Goal: Task Accomplishment & Management: Complete application form

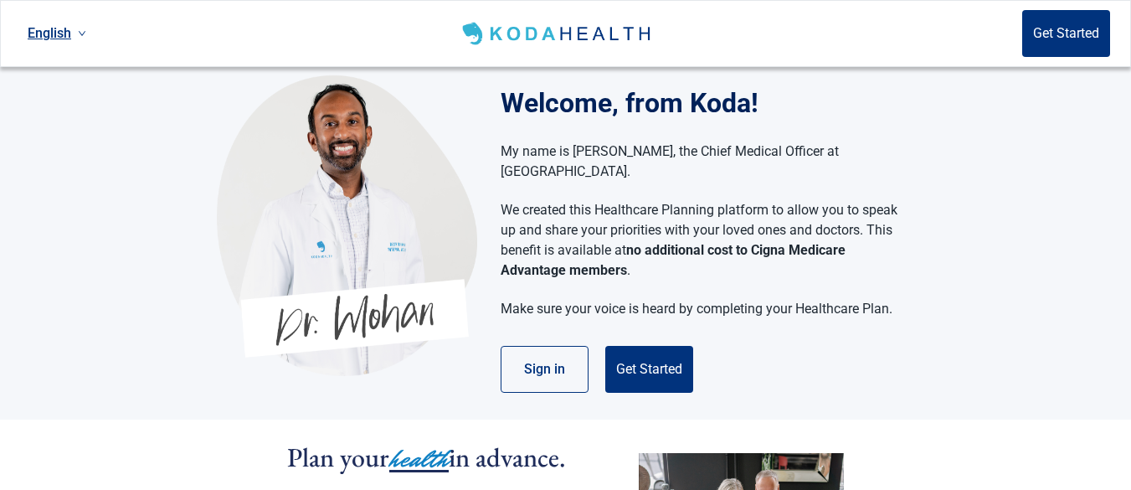
scroll to position [8, 0]
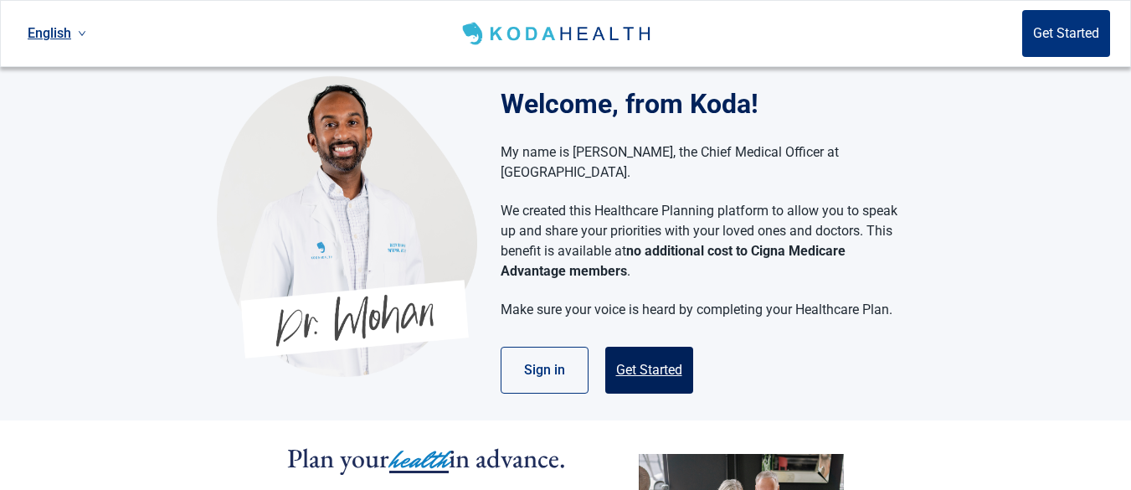
click at [637, 347] on button "Get Started" at bounding box center [649, 370] width 88 height 47
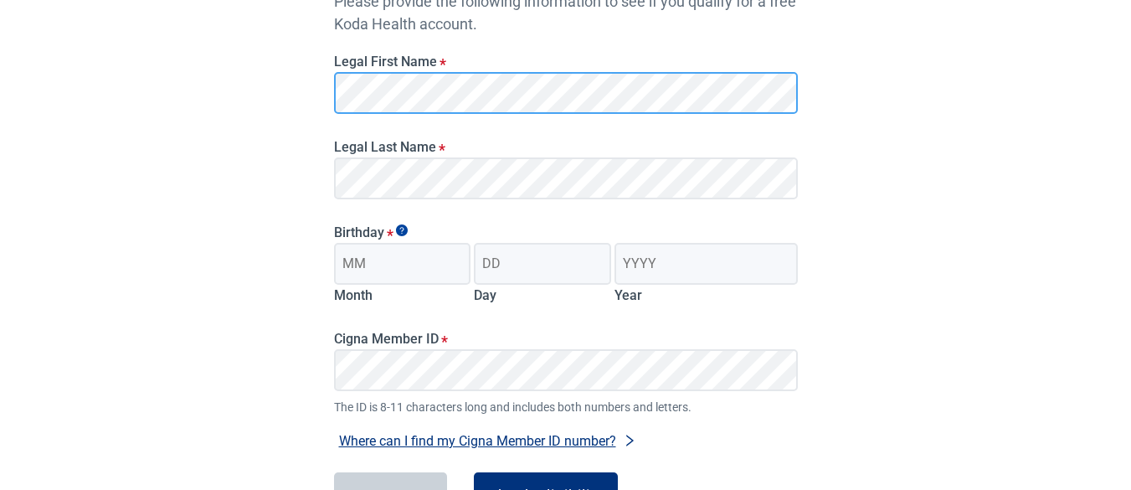
scroll to position [225, 0]
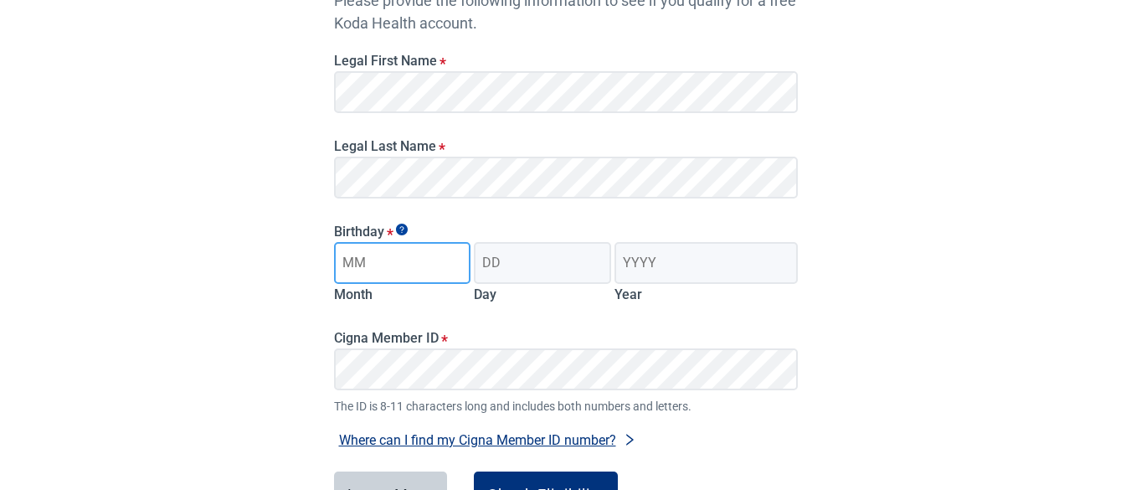
click at [414, 267] on input "Month" at bounding box center [402, 263] width 137 height 42
type input "11"
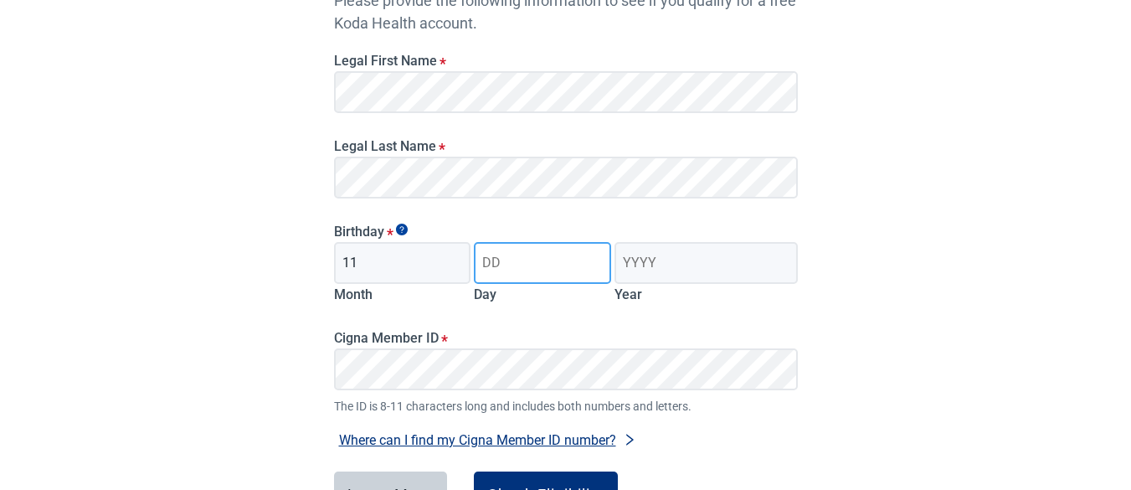
click at [542, 261] on input "Day" at bounding box center [542, 263] width 137 height 42
type input "20"
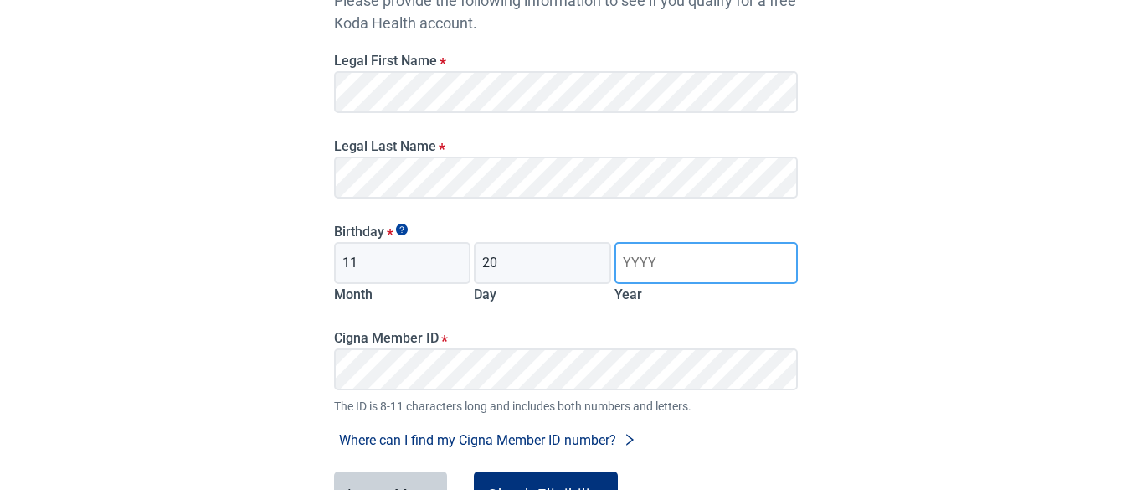
click at [684, 256] on input "Year" at bounding box center [706, 263] width 183 height 42
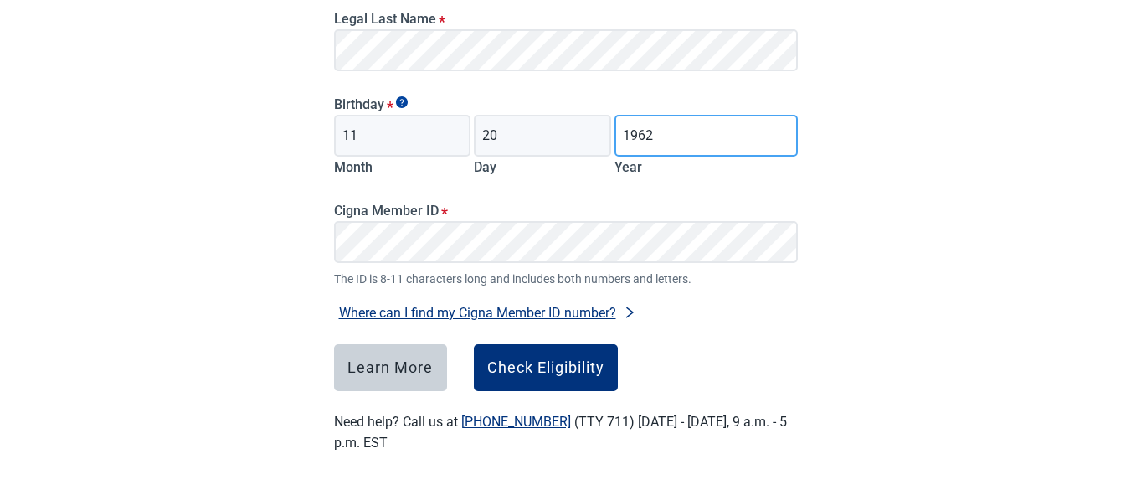
scroll to position [353, 0]
type input "1962"
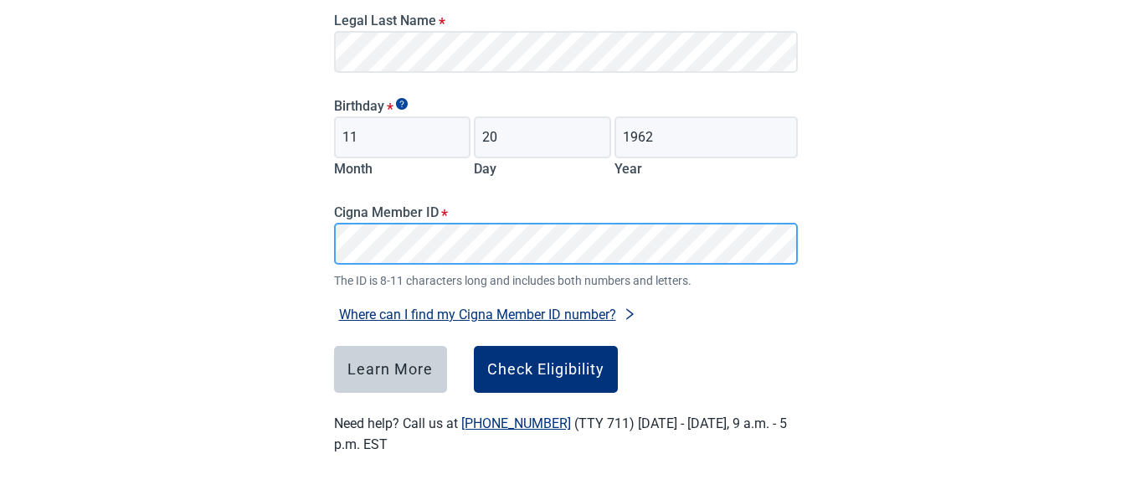
scroll to position [356, 0]
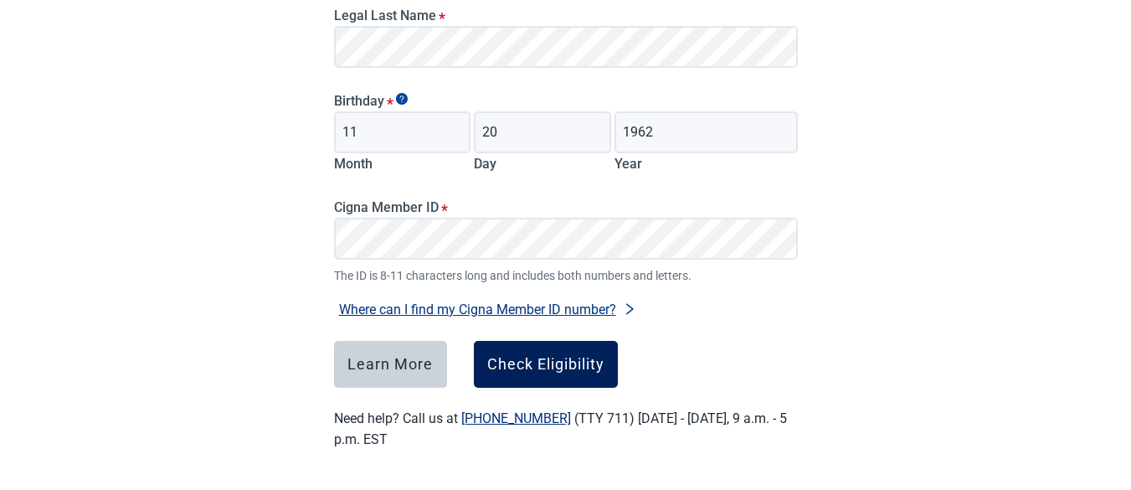
click at [524, 356] on div "Check Eligibility" at bounding box center [545, 364] width 117 height 17
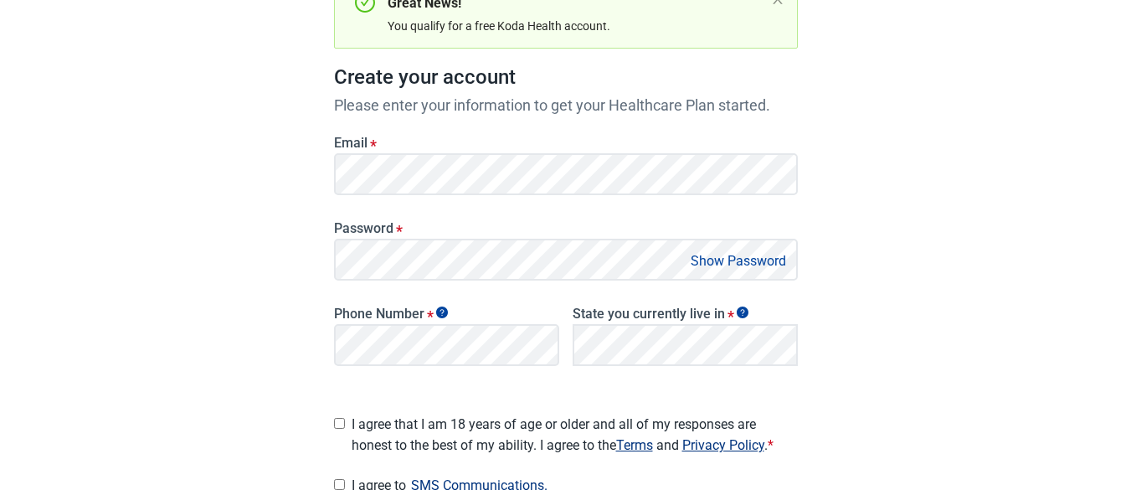
scroll to position [203, 0]
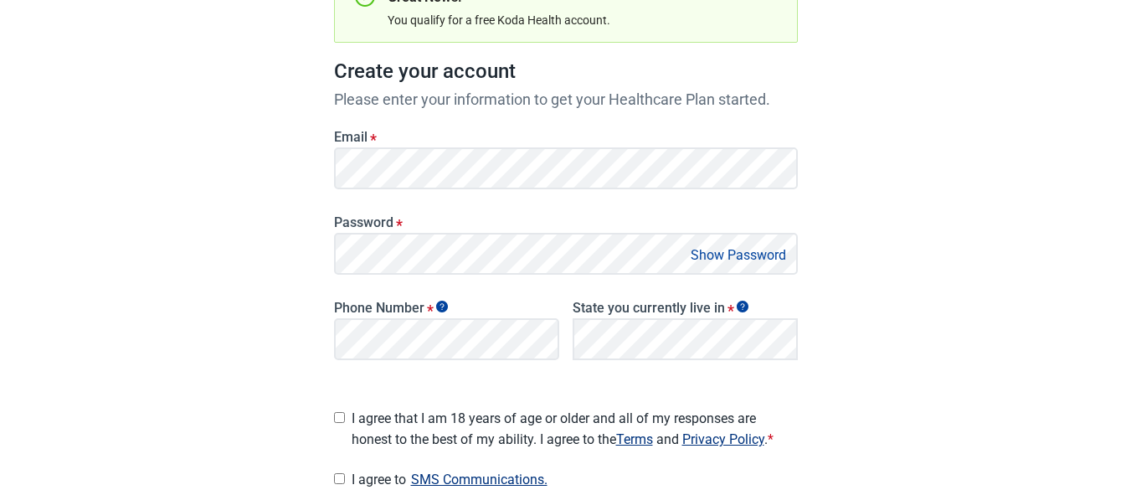
click at [711, 259] on button "Show Password" at bounding box center [739, 255] width 106 height 23
click at [711, 259] on button "Hide Password" at bounding box center [741, 255] width 99 height 23
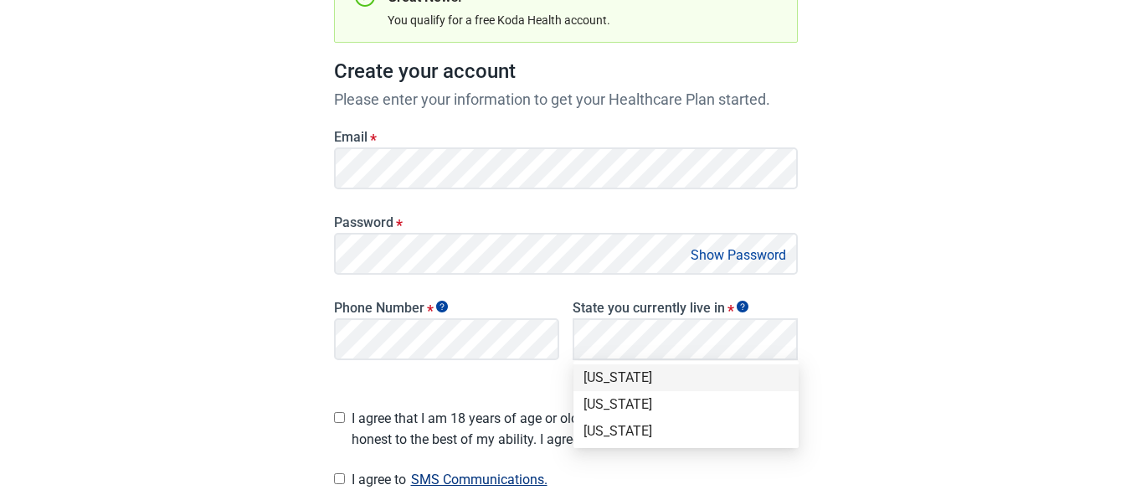
click at [709, 253] on button "Show Password" at bounding box center [739, 255] width 106 height 23
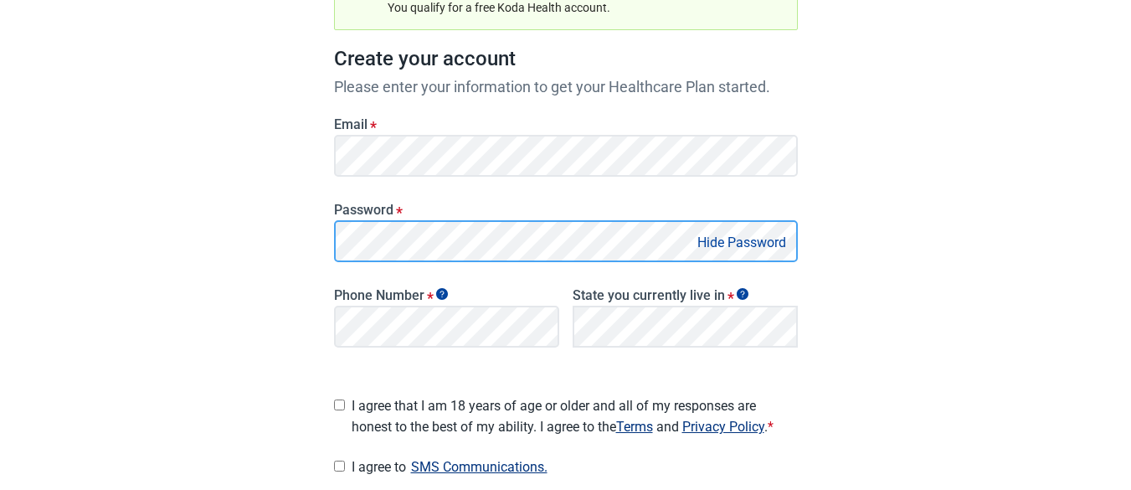
scroll to position [217, 0]
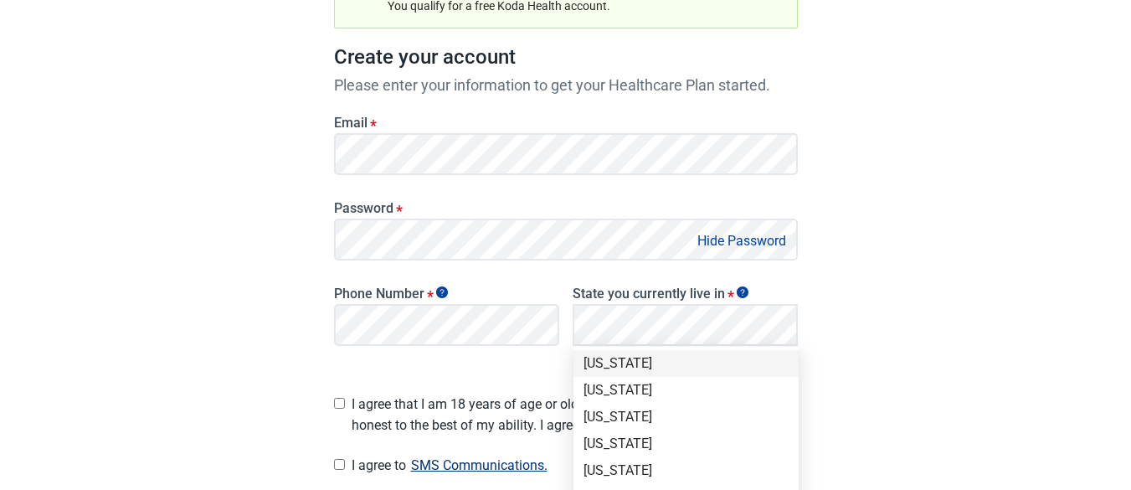
click at [634, 359] on div "[US_STATE]" at bounding box center [686, 363] width 205 height 18
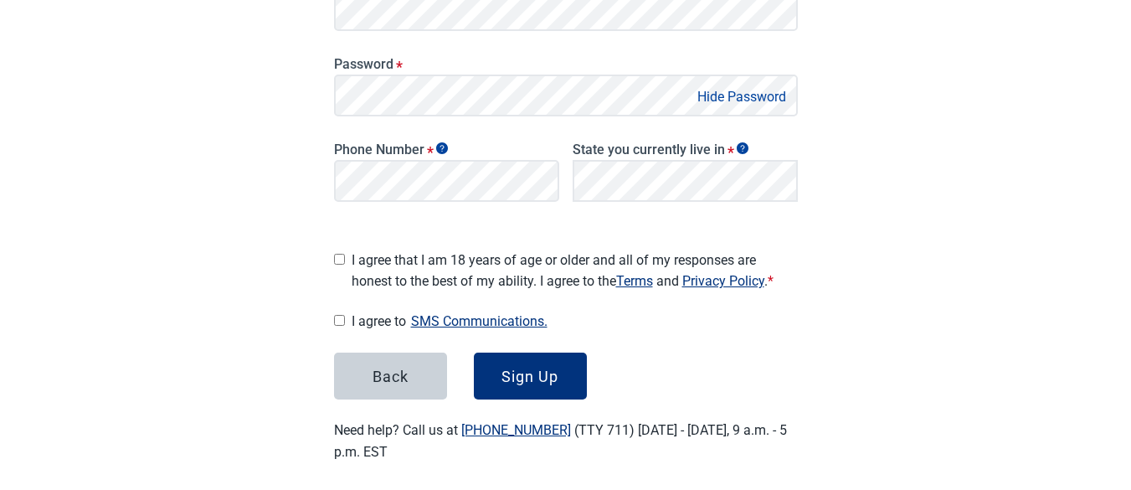
scroll to position [362, 0]
click at [344, 253] on input "I agree that I am 18 years of age or older and all of my responses are honest t…" at bounding box center [339, 258] width 11 height 11
checkbox input "true"
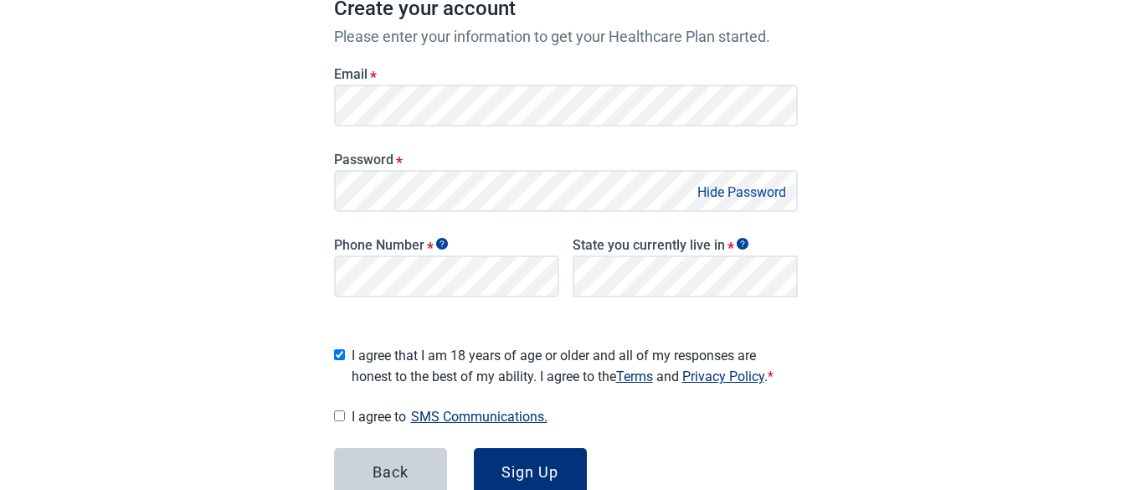
scroll to position [368, 0]
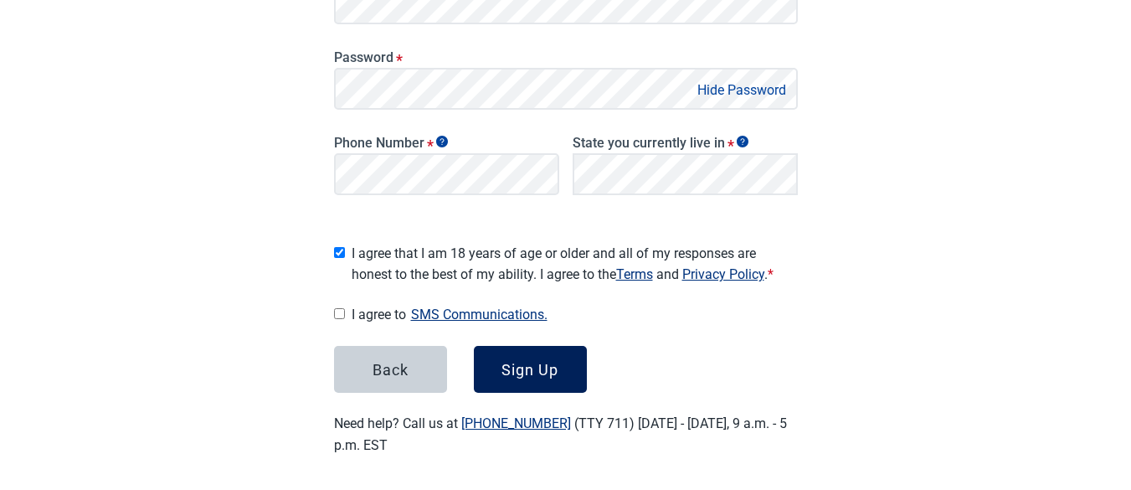
click at [517, 366] on div "Sign Up" at bounding box center [530, 369] width 57 height 17
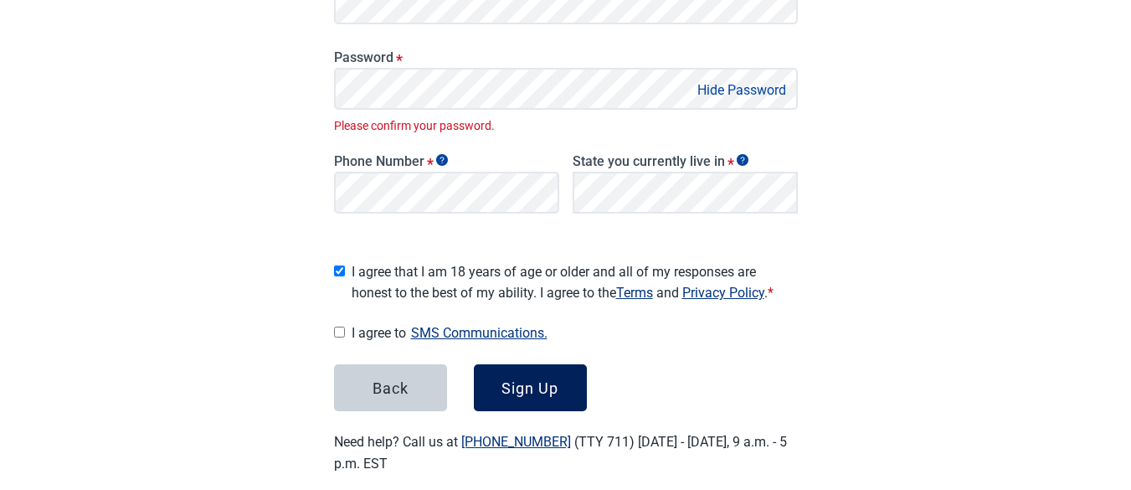
scroll to position [386, 0]
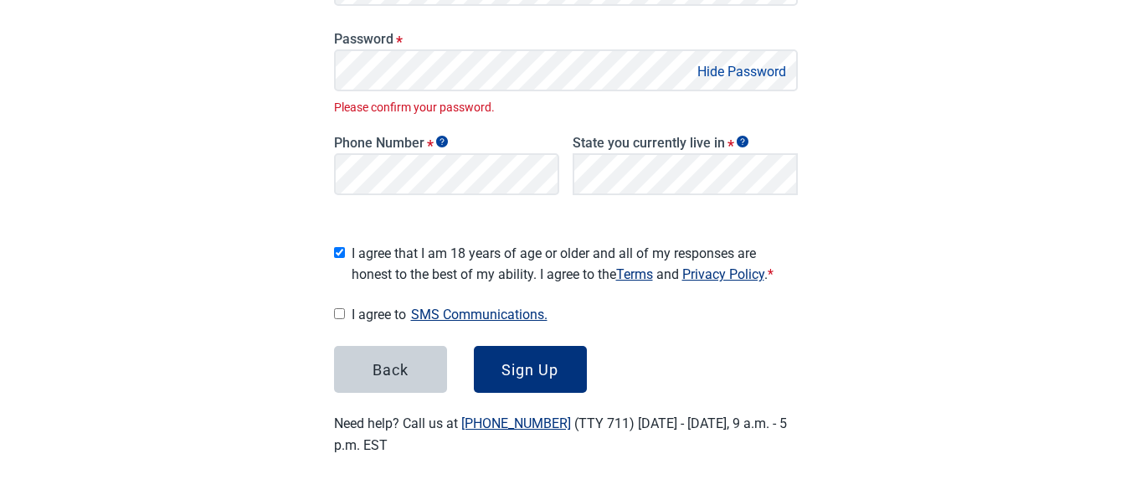
click at [711, 74] on button "Hide Password" at bounding box center [741, 71] width 99 height 23
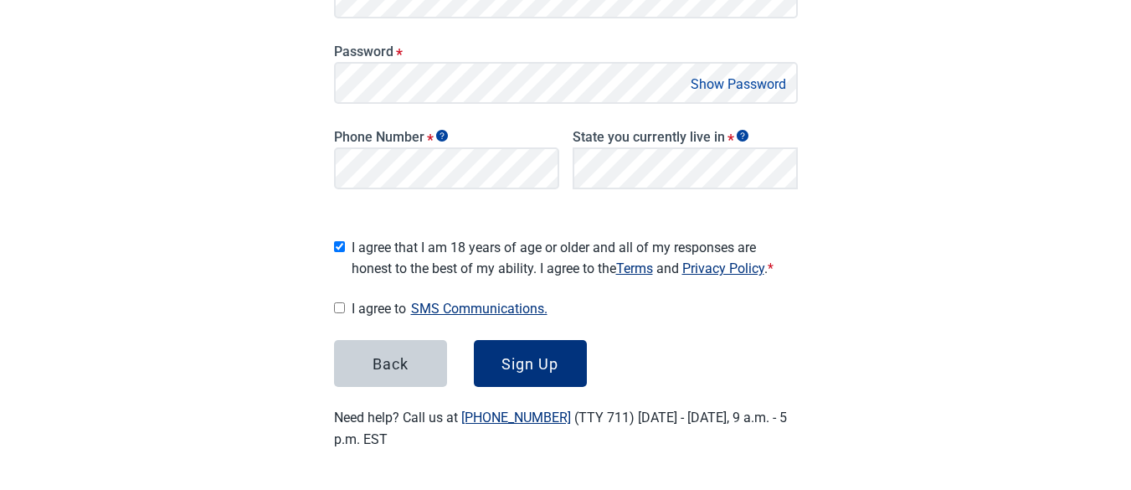
scroll to position [368, 0]
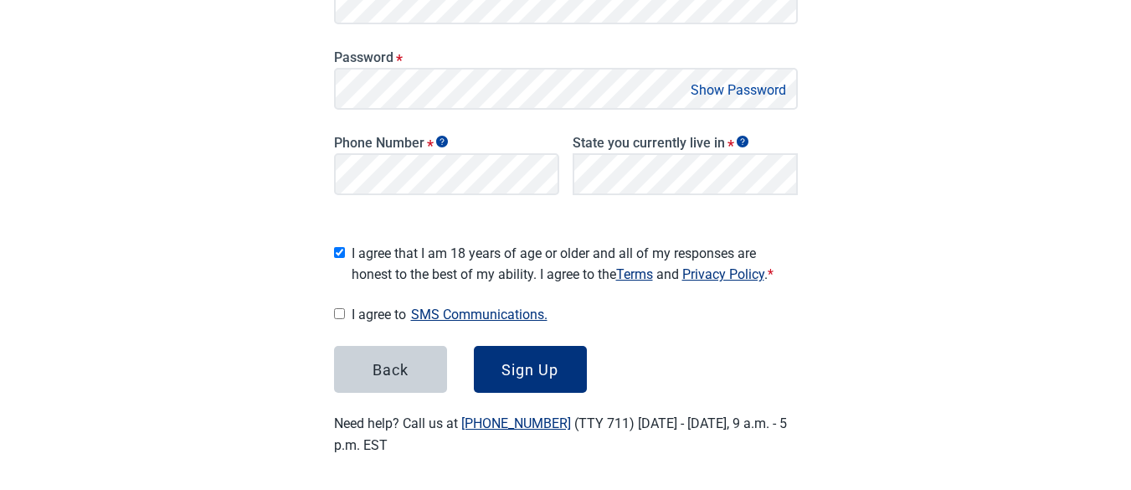
click at [707, 88] on button "Show Password" at bounding box center [739, 90] width 106 height 23
click at [508, 361] on div "Sign Up" at bounding box center [530, 369] width 57 height 17
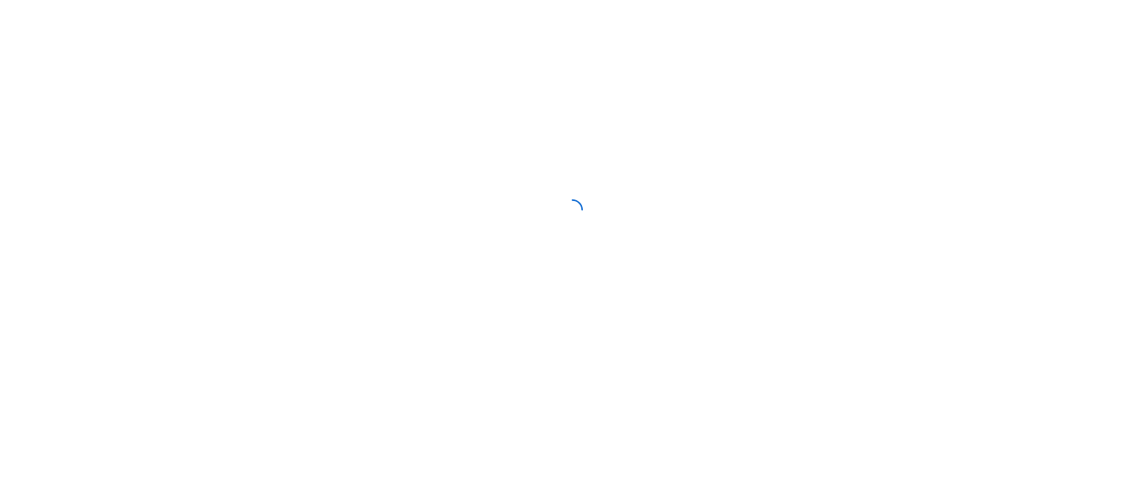
click at [295, 161] on div at bounding box center [572, 209] width 1144 height 419
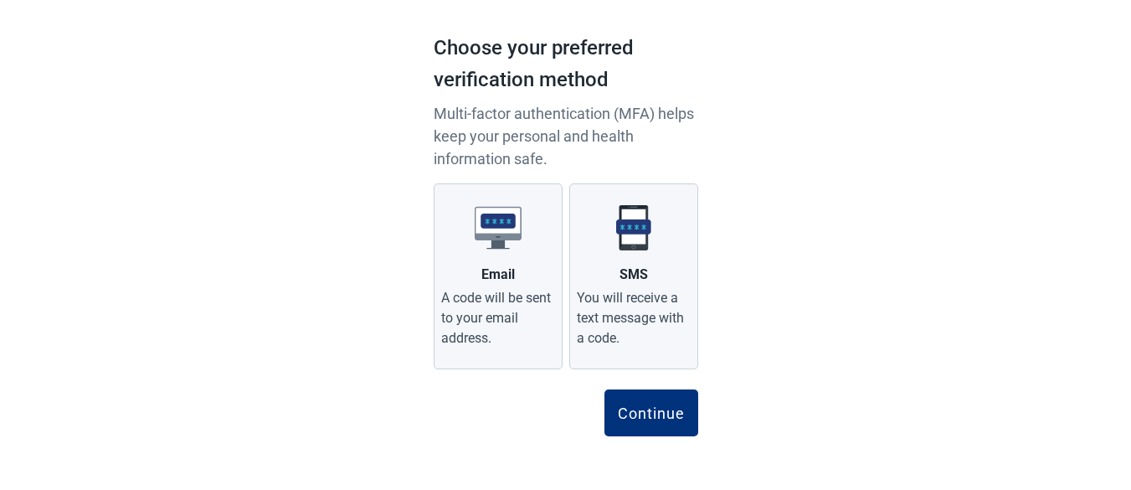
scroll to position [93, 0]
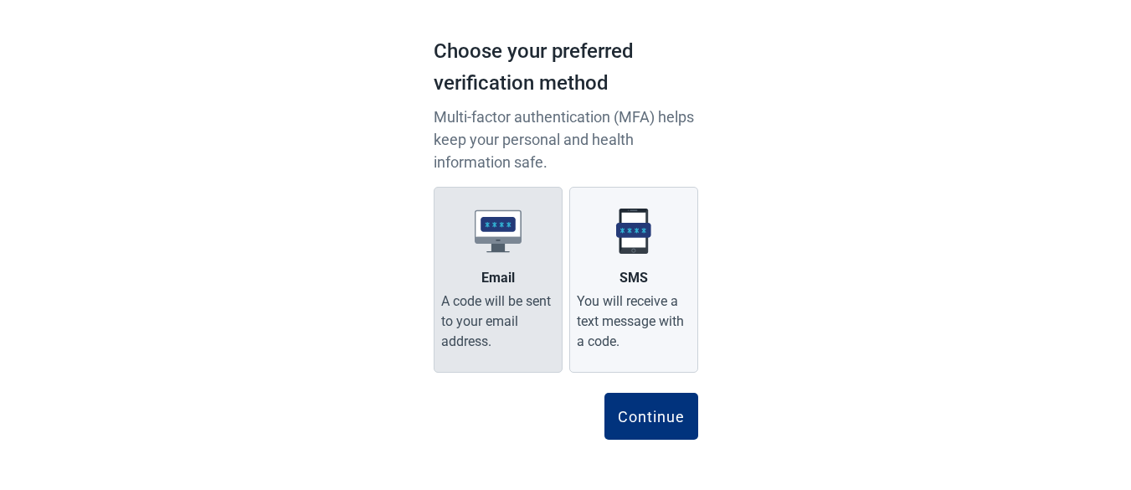
click at [526, 283] on label "Email A code will be sent to your email address." at bounding box center [498, 280] width 129 height 186
click at [0, 0] on input "Email A code will be sent to your email address." at bounding box center [0, 0] width 0 height 0
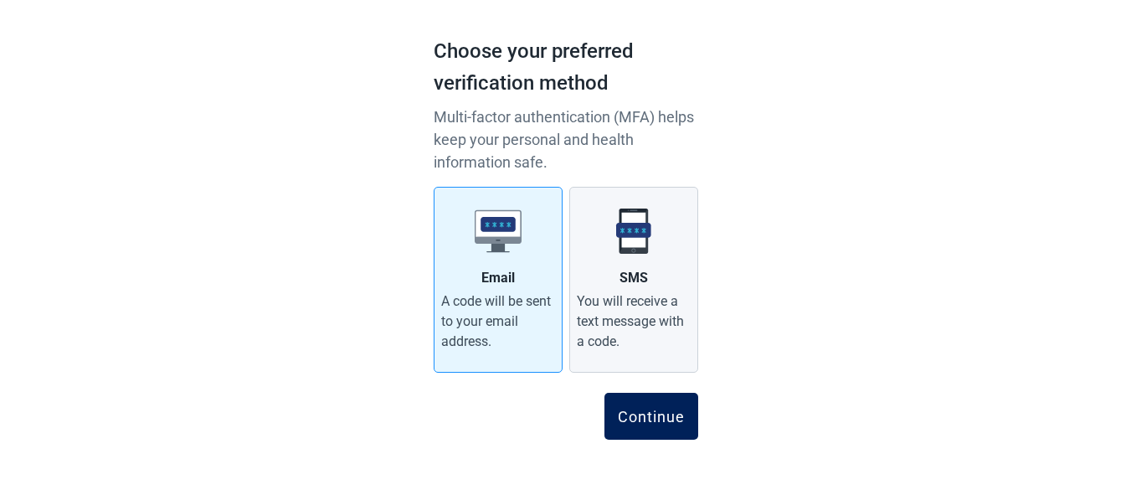
click at [644, 409] on div "Continue" at bounding box center [651, 416] width 67 height 17
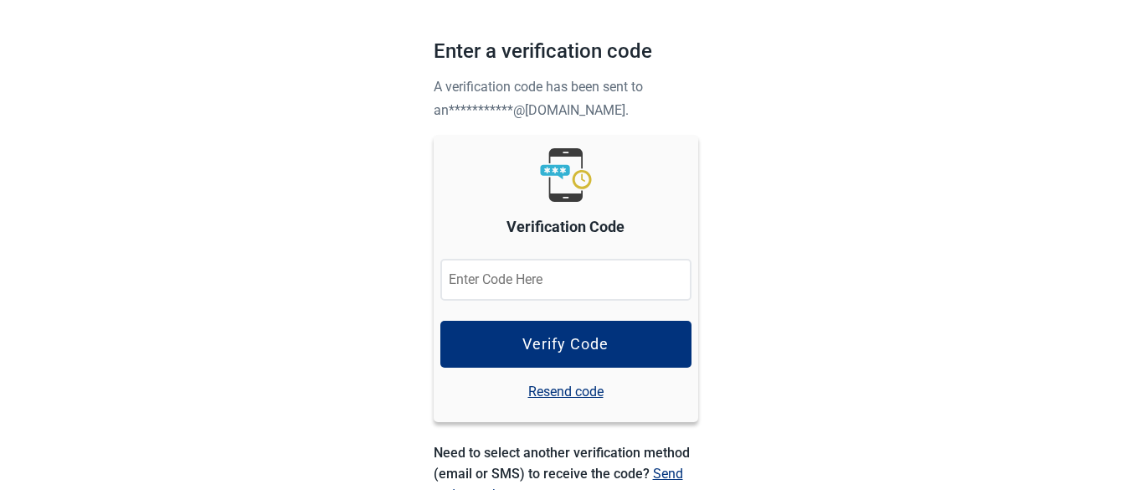
click at [547, 277] on input "Verification Code" at bounding box center [565, 280] width 251 height 42
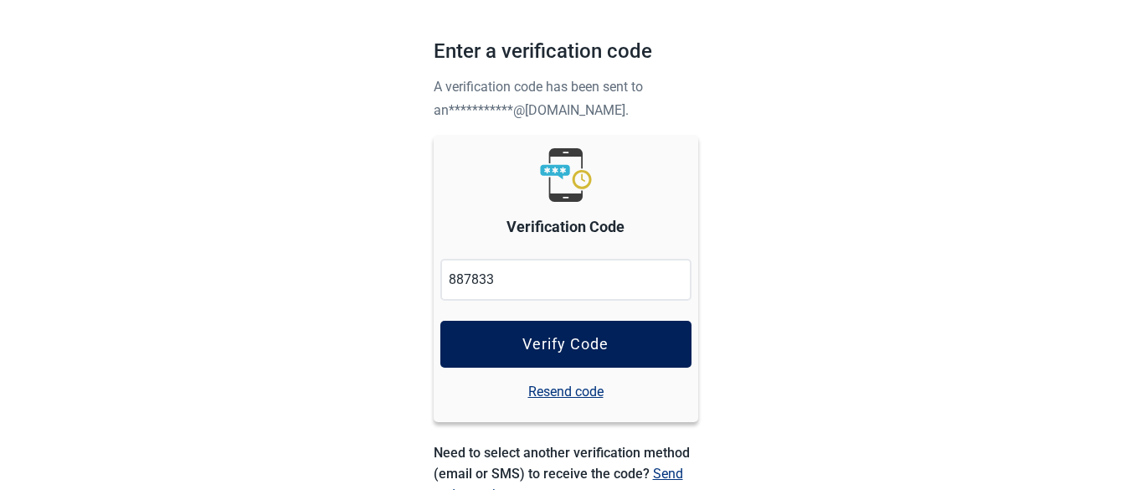
type input "887833"
click at [535, 337] on div "Verify Code" at bounding box center [565, 344] width 86 height 17
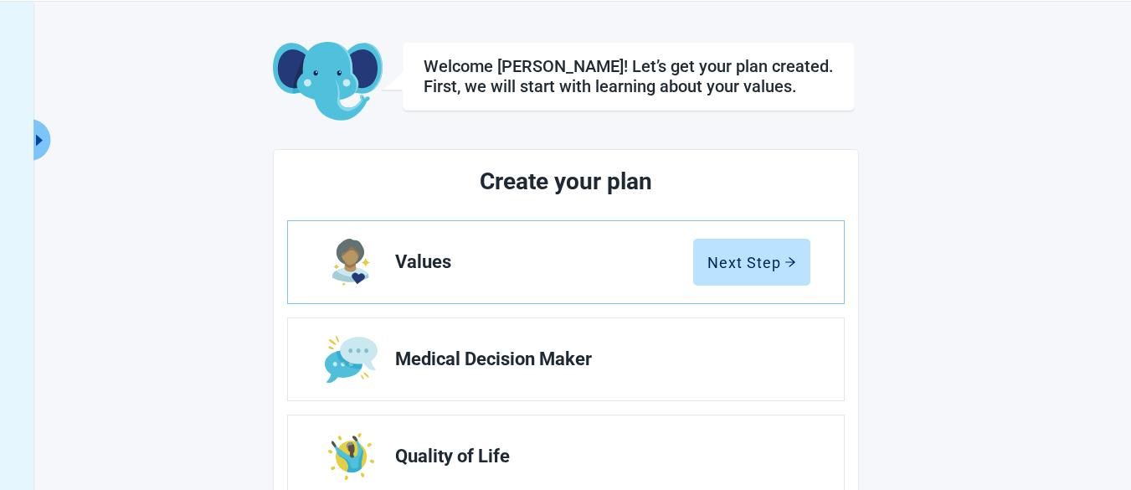
scroll to position [59, 0]
click at [494, 259] on span "Values" at bounding box center [544, 263] width 298 height 20
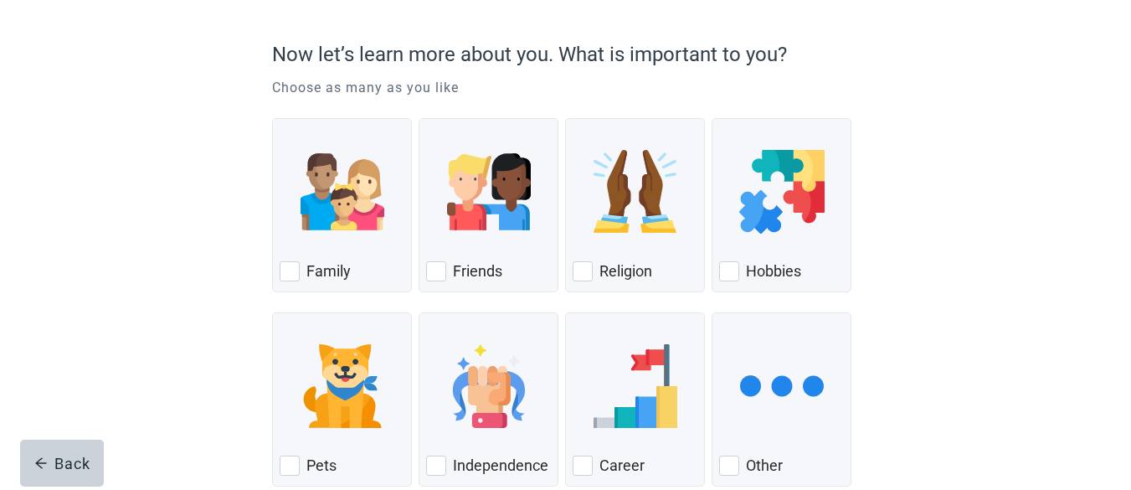
scroll to position [133, 0]
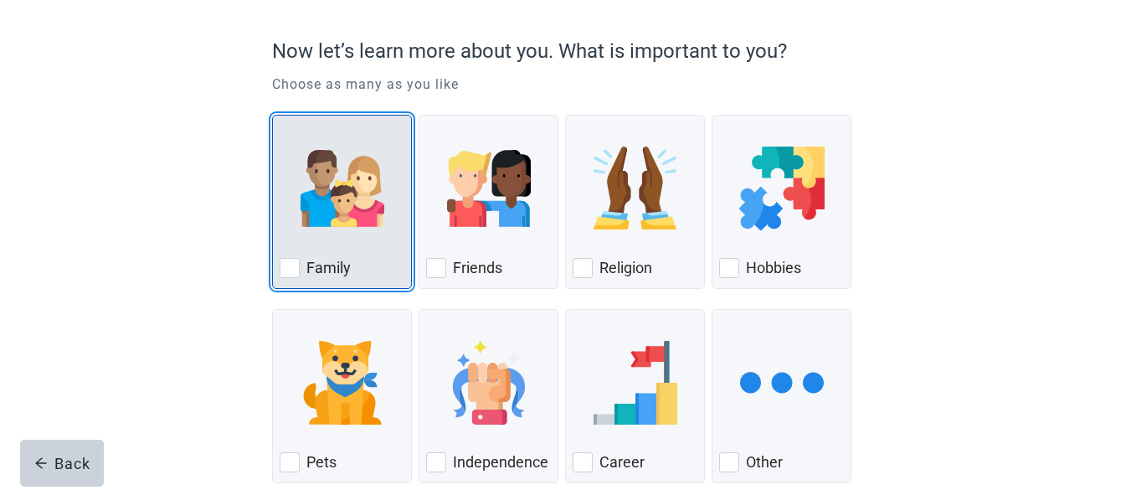
click at [291, 267] on div "Family, checkbox, not checked" at bounding box center [290, 268] width 20 height 20
click at [273, 116] on input "Family" at bounding box center [272, 115] width 1 height 1
checkbox input "true"
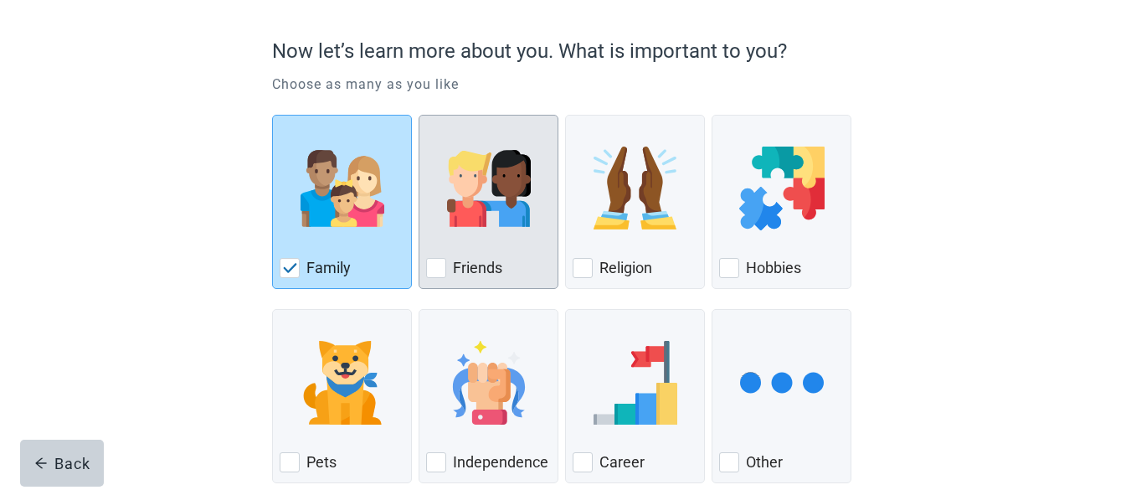
click at [434, 268] on div "Friends, checkbox, not checked" at bounding box center [436, 268] width 20 height 20
click at [420, 116] on input "Friends" at bounding box center [419, 115] width 1 height 1
checkbox input "true"
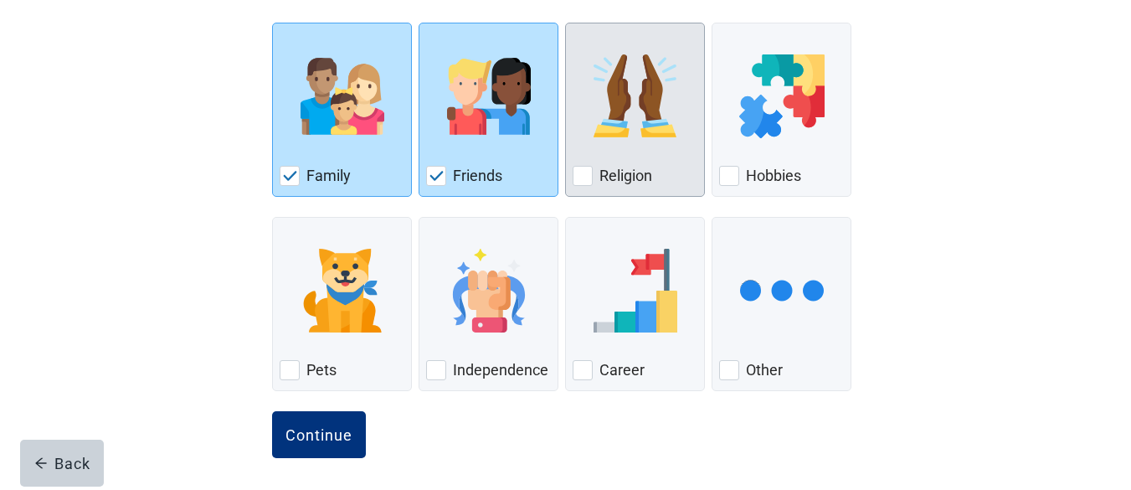
scroll to position [230, 0]
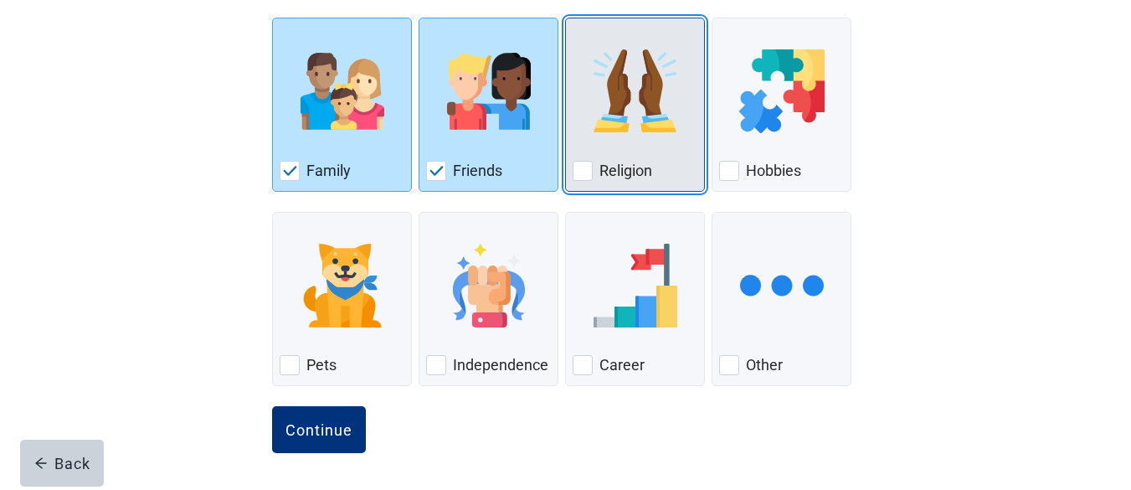
click at [584, 163] on div "Religion, checkbox, not checked" at bounding box center [583, 171] width 20 height 20
click at [566, 18] on input "Religion" at bounding box center [565, 18] width 1 height 1
checkbox input "true"
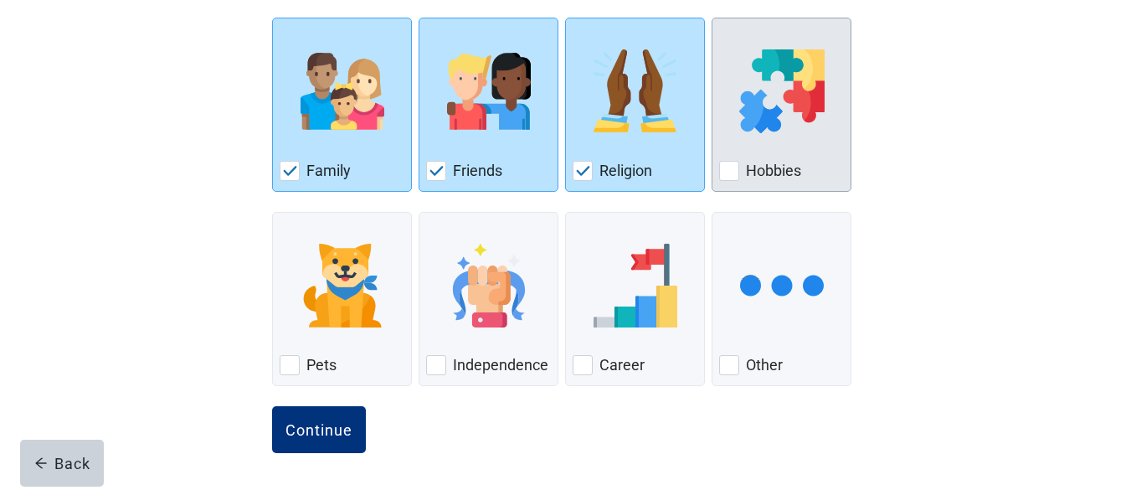
click at [734, 165] on div "Hobbies, checkbox, not checked" at bounding box center [729, 171] width 20 height 20
click at [713, 18] on input "Hobbies" at bounding box center [712, 18] width 1 height 1
checkbox input "true"
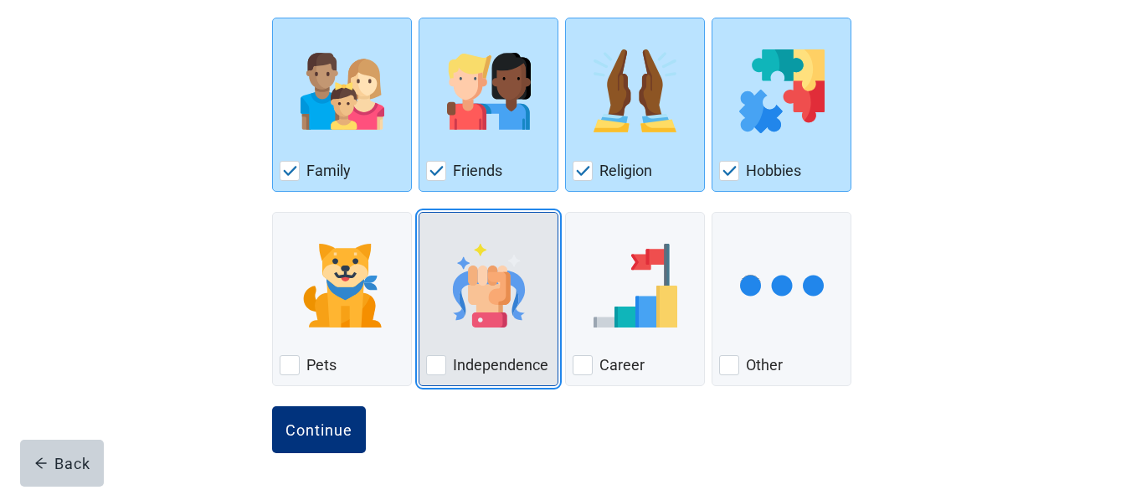
click at [442, 358] on div "Independence, checkbox, not checked" at bounding box center [436, 365] width 20 height 20
click at [420, 213] on input "Independence" at bounding box center [419, 212] width 1 height 1
checkbox input "true"
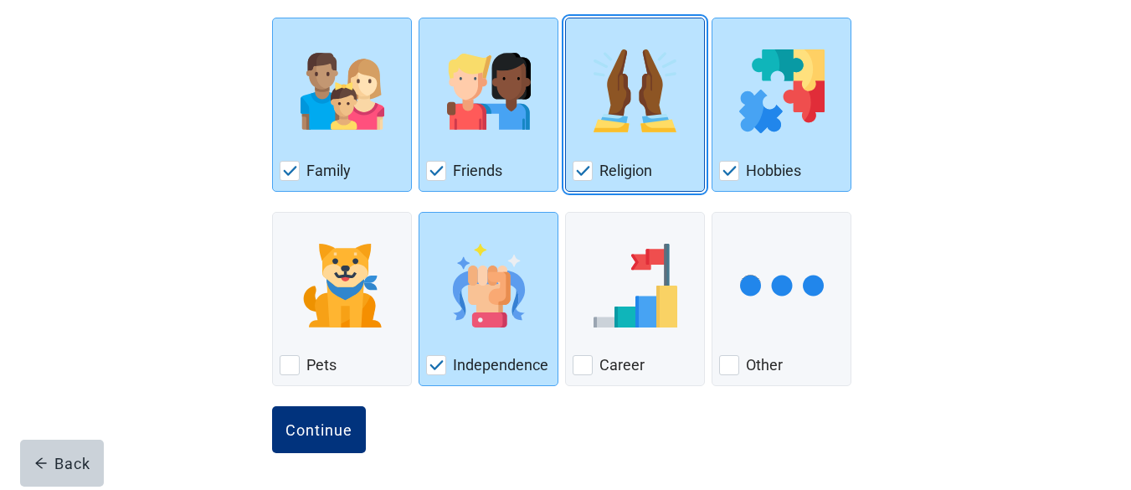
click at [581, 168] on img "Religion, checkbox, checked" at bounding box center [583, 171] width 15 height 10
click at [566, 18] on input "Religion" at bounding box center [565, 18] width 1 height 1
checkbox input "false"
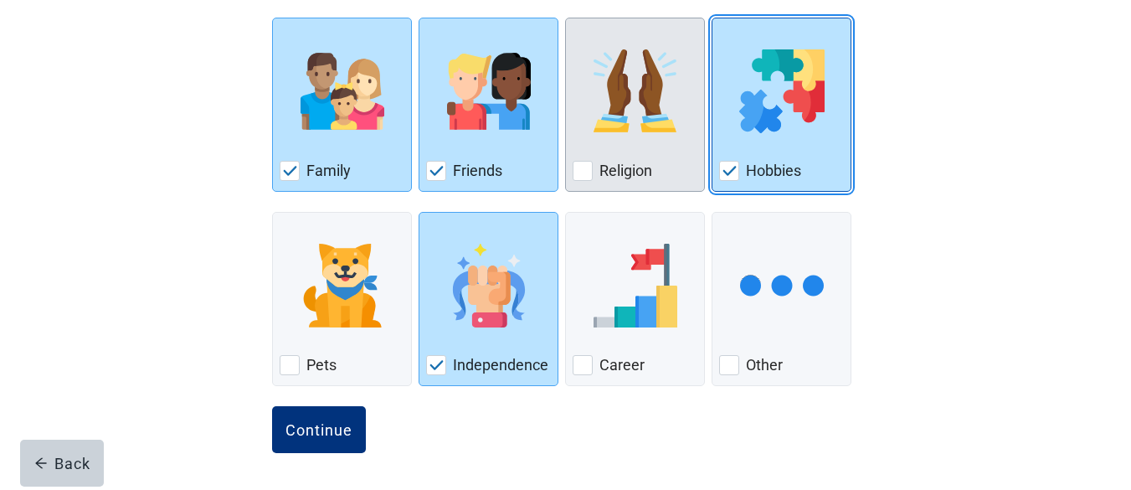
click at [720, 165] on div "Hobbies, checkbox, checked" at bounding box center [729, 171] width 20 height 20
click at [713, 18] on input "Hobbies" at bounding box center [712, 18] width 1 height 1
checkbox input "false"
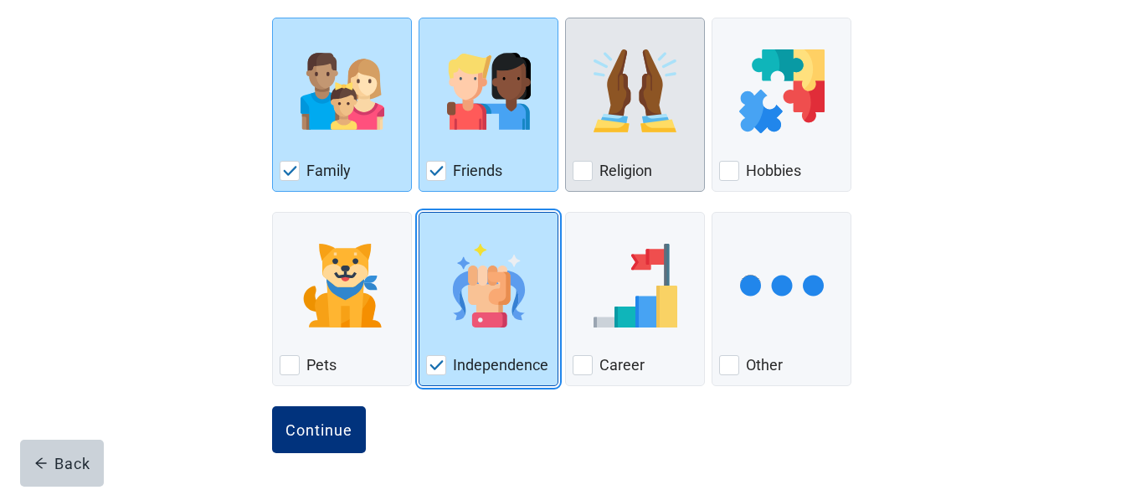
click at [430, 360] on img "Independence, checkbox, checked" at bounding box center [437, 365] width 15 height 10
click at [420, 213] on input "Independence" at bounding box center [419, 212] width 1 height 1
checkbox input "false"
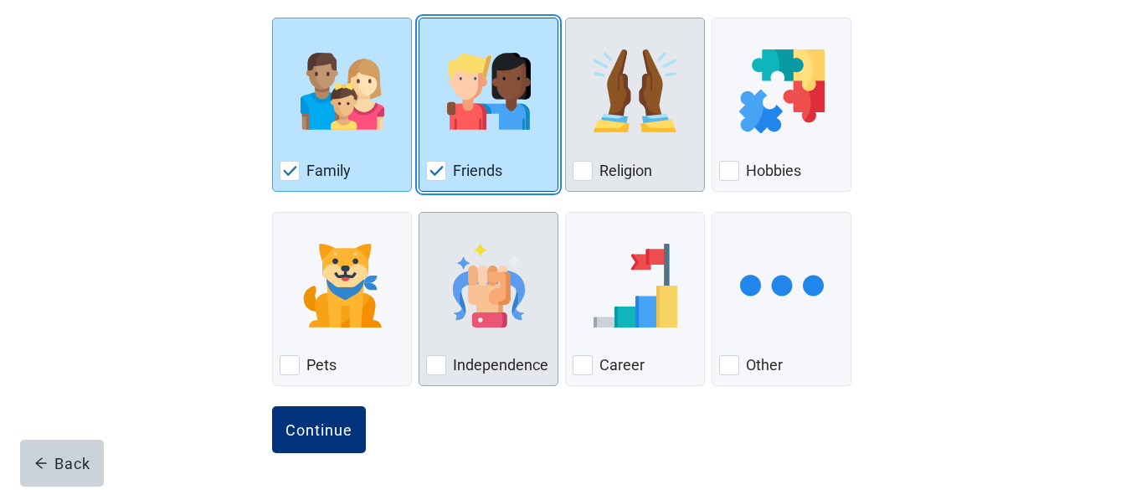
click at [435, 168] on img "Friends, checkbox, checked" at bounding box center [437, 171] width 15 height 10
click at [420, 18] on input "Friends" at bounding box center [419, 18] width 1 height 1
checkbox input "false"
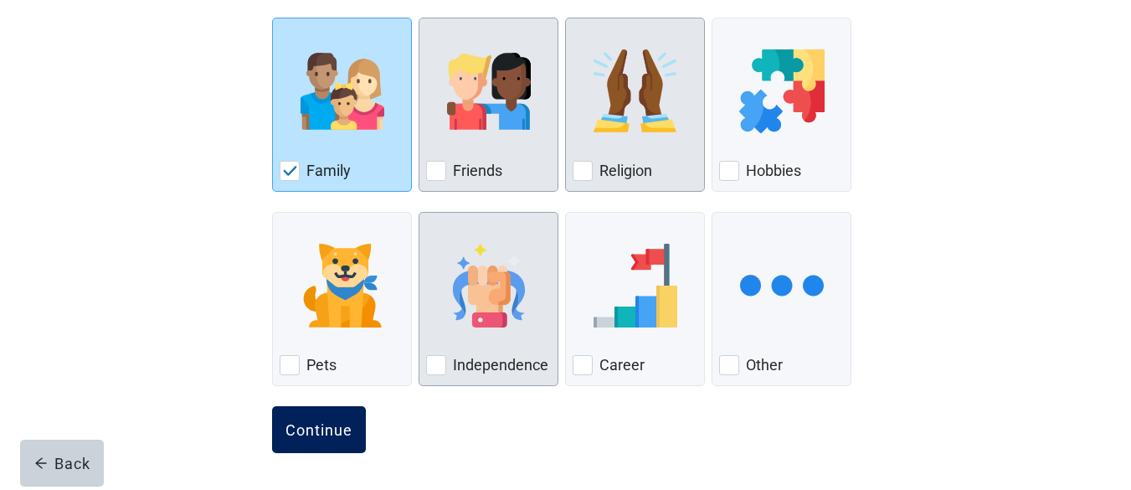
click at [322, 426] on div "Continue" at bounding box center [319, 429] width 67 height 17
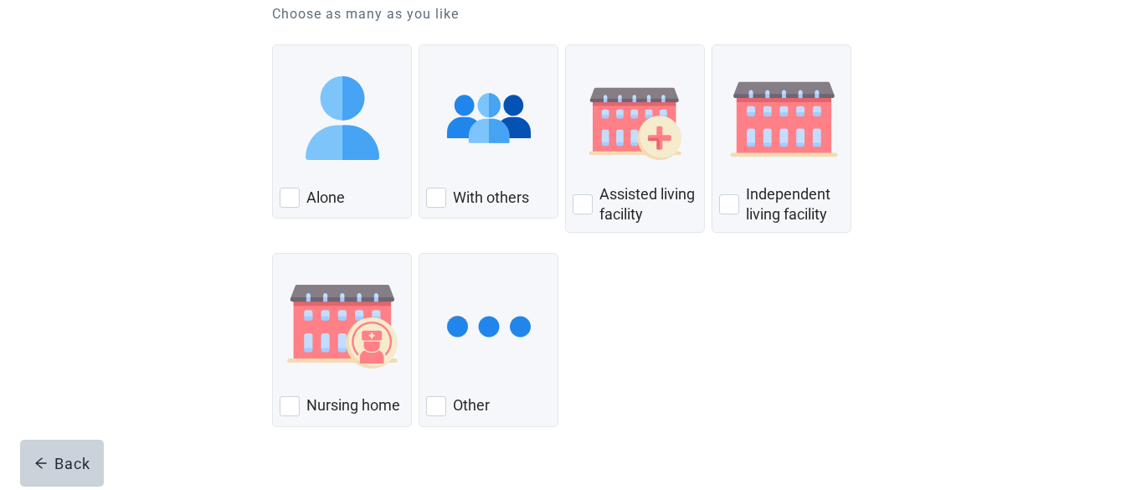
scroll to position [204, 0]
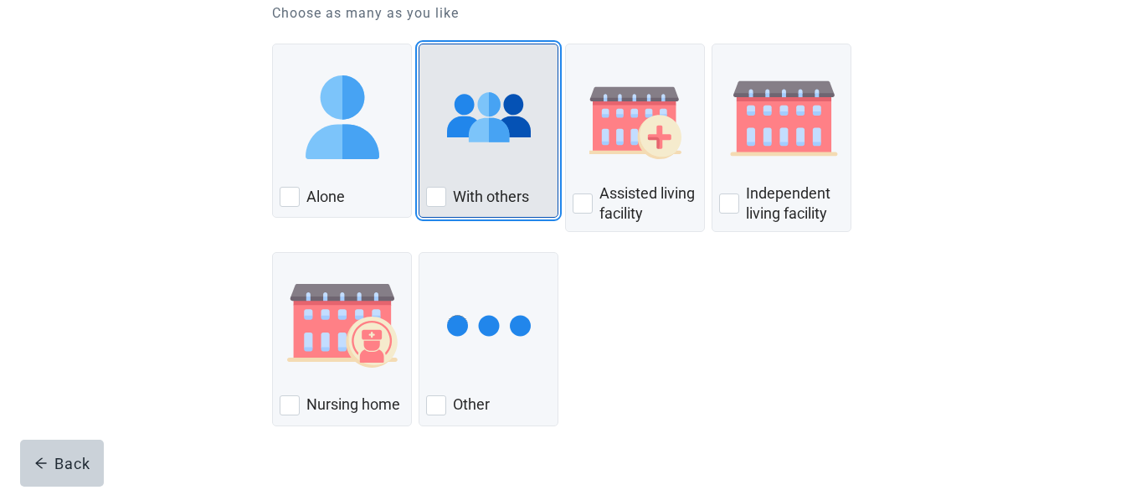
click at [440, 195] on div "With Others, checkbox, not checked" at bounding box center [436, 197] width 20 height 20
click at [420, 44] on input "With others" at bounding box center [419, 44] width 1 height 1
checkbox input "true"
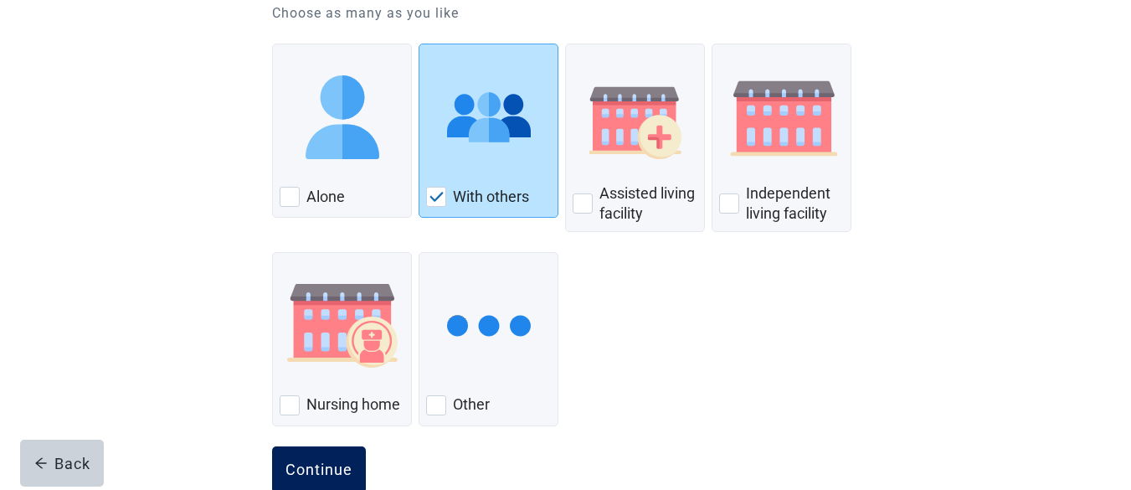
click at [311, 466] on div "Continue" at bounding box center [319, 469] width 67 height 17
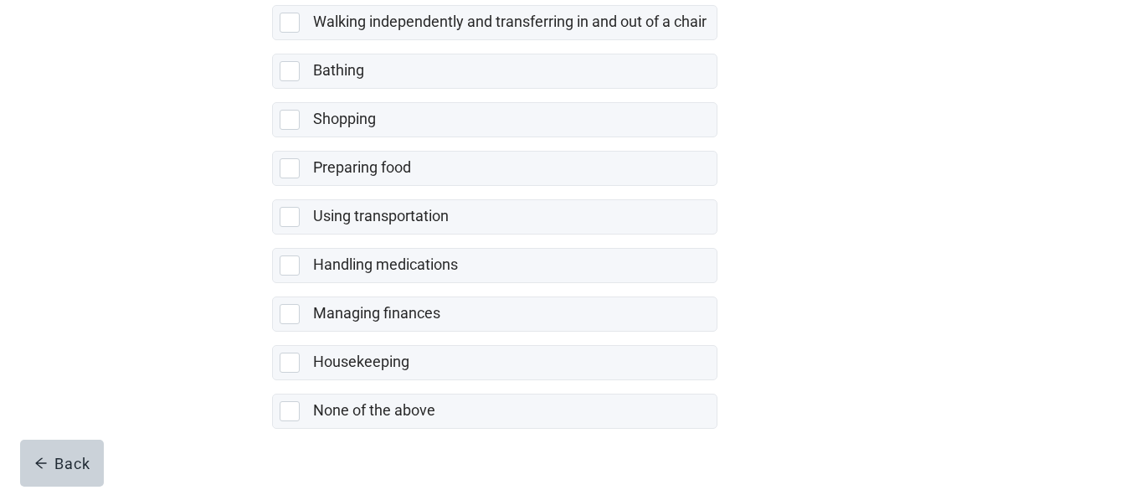
scroll to position [401, 0]
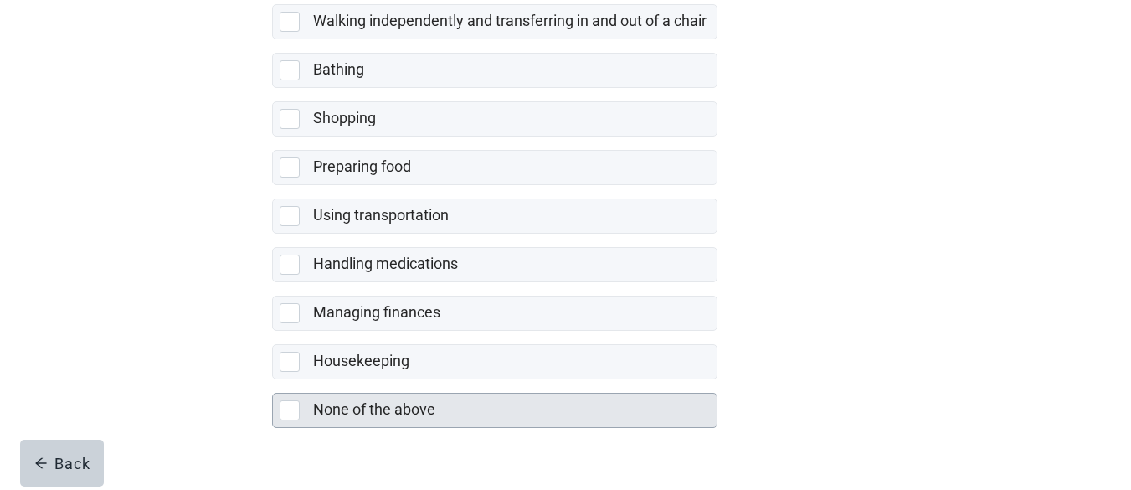
click at [286, 410] on div "None of the above, checkbox, not selected" at bounding box center [290, 410] width 20 height 20
click at [273, 380] on input "None of the above" at bounding box center [272, 379] width 1 height 1
checkbox input "true"
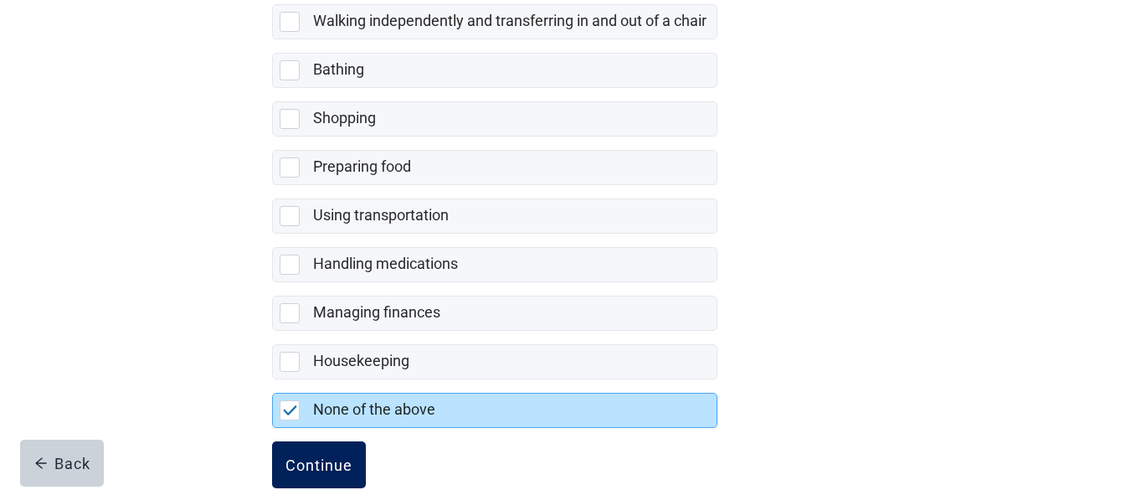
click at [308, 459] on div "Continue" at bounding box center [319, 464] width 67 height 17
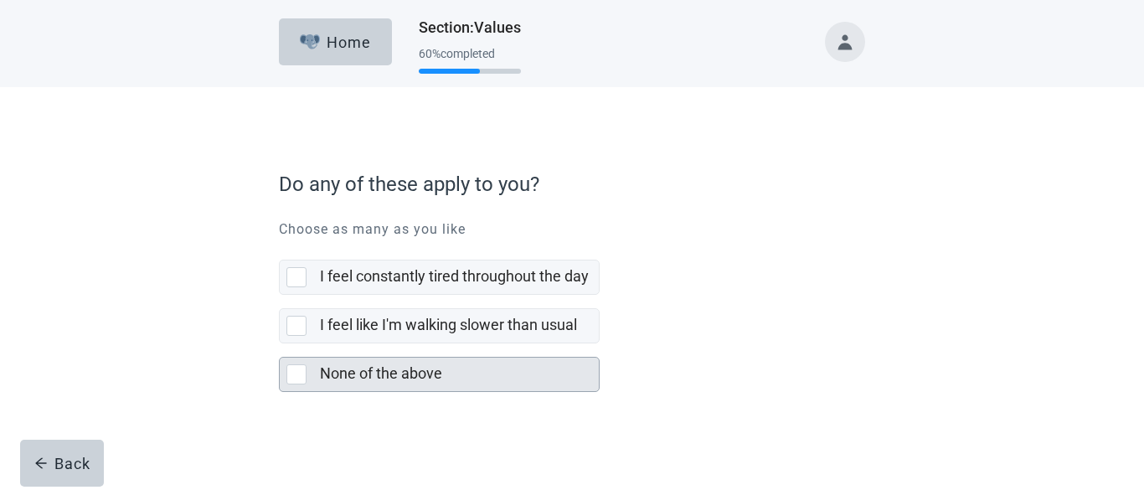
click at [296, 373] on div "None of the above, checkbox, not selected" at bounding box center [296, 374] width 20 height 20
click at [280, 344] on input "None of the above" at bounding box center [279, 343] width 1 height 1
checkbox input "true"
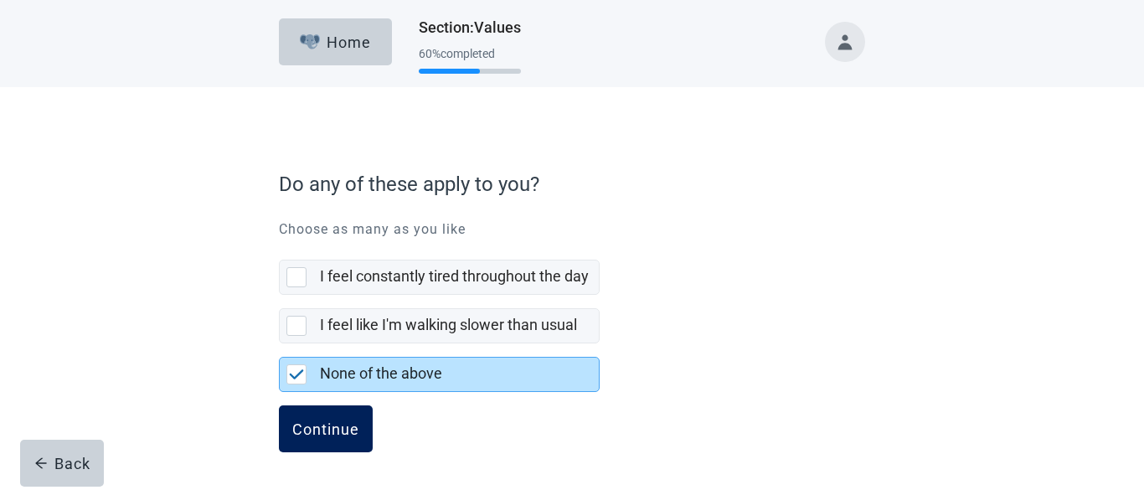
click at [327, 422] on div "Continue" at bounding box center [325, 428] width 67 height 17
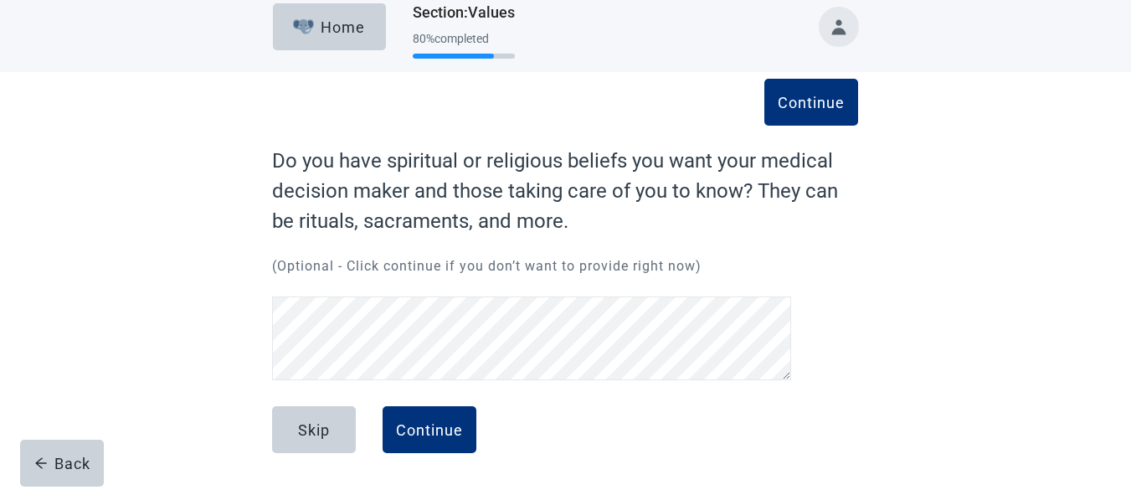
scroll to position [15, 0]
click at [316, 425] on div "Skip" at bounding box center [314, 429] width 32 height 17
click at [429, 432] on div "Continue" at bounding box center [429, 429] width 67 height 17
click at [420, 425] on div "Continue" at bounding box center [429, 429] width 67 height 17
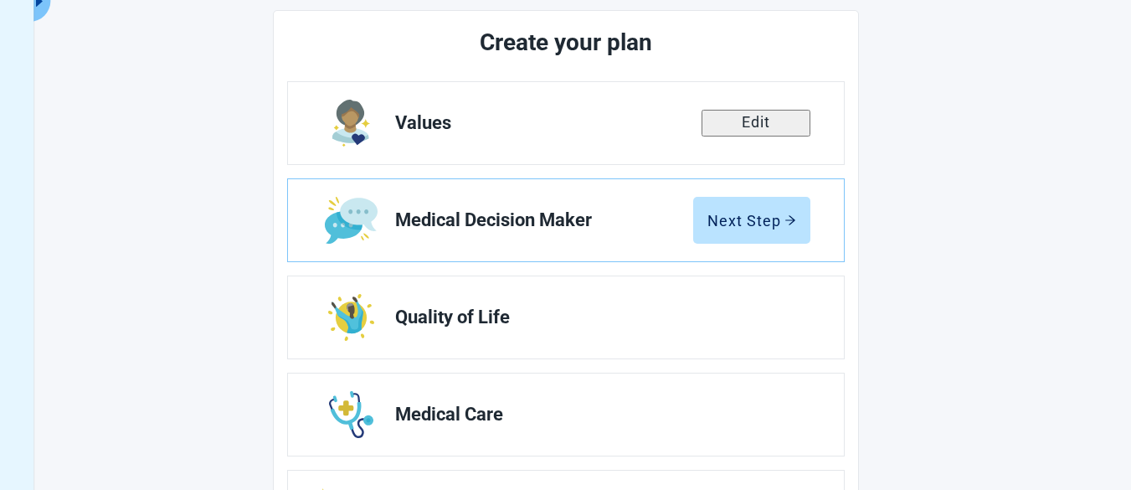
scroll to position [203, 0]
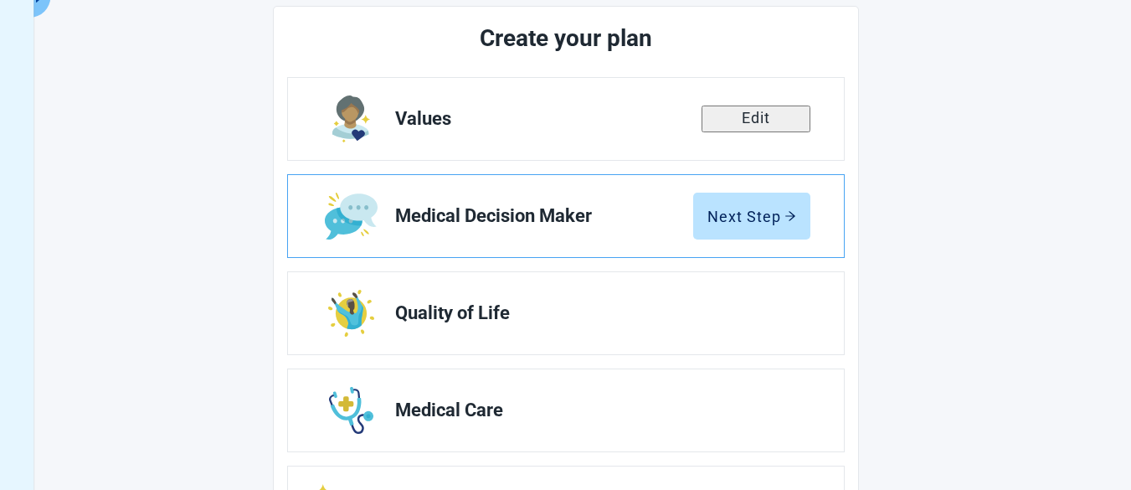
click at [620, 208] on span "Medical Decision Maker" at bounding box center [544, 216] width 298 height 20
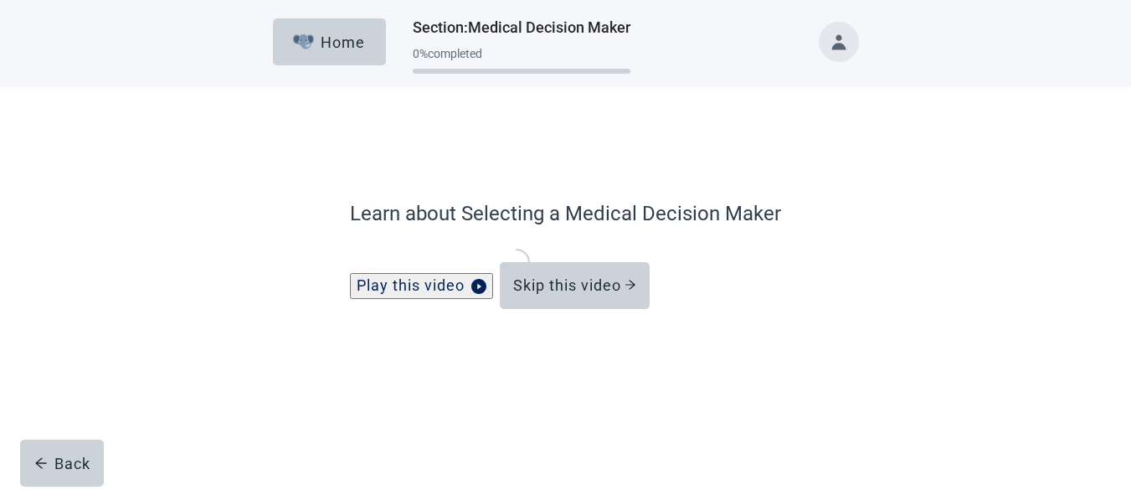
scroll to position [156, 0]
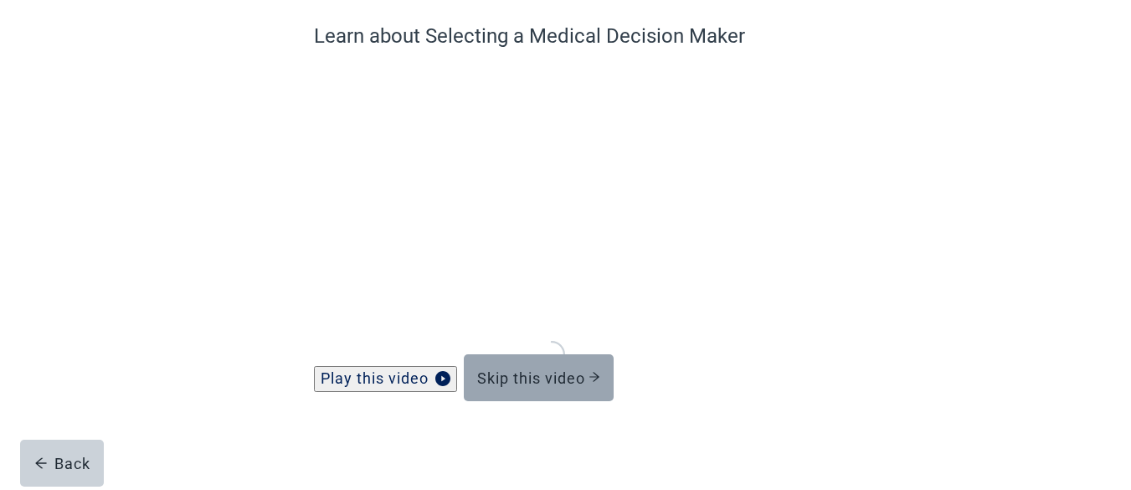
click at [518, 373] on div "Skip this video" at bounding box center [538, 377] width 123 height 17
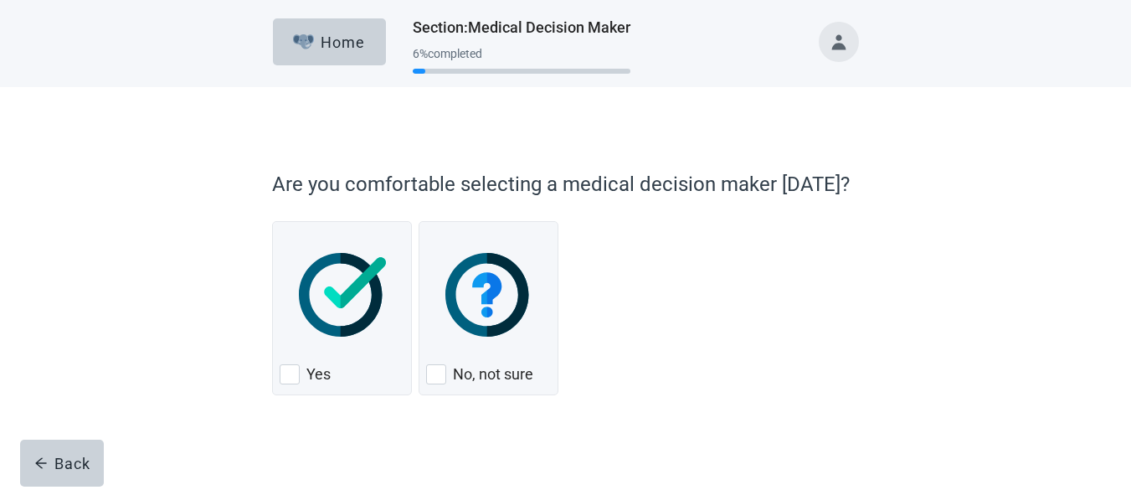
scroll to position [9, 0]
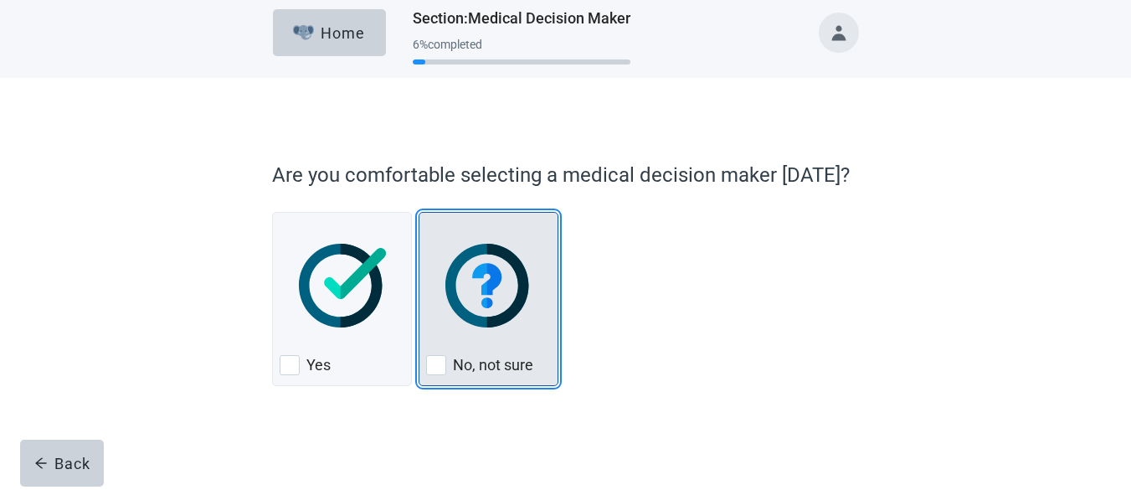
click at [435, 361] on div "No, not sure, checkbox, not checked" at bounding box center [436, 365] width 20 height 20
click at [420, 213] on input "No, not sure" at bounding box center [419, 212] width 1 height 1
checkbox input "true"
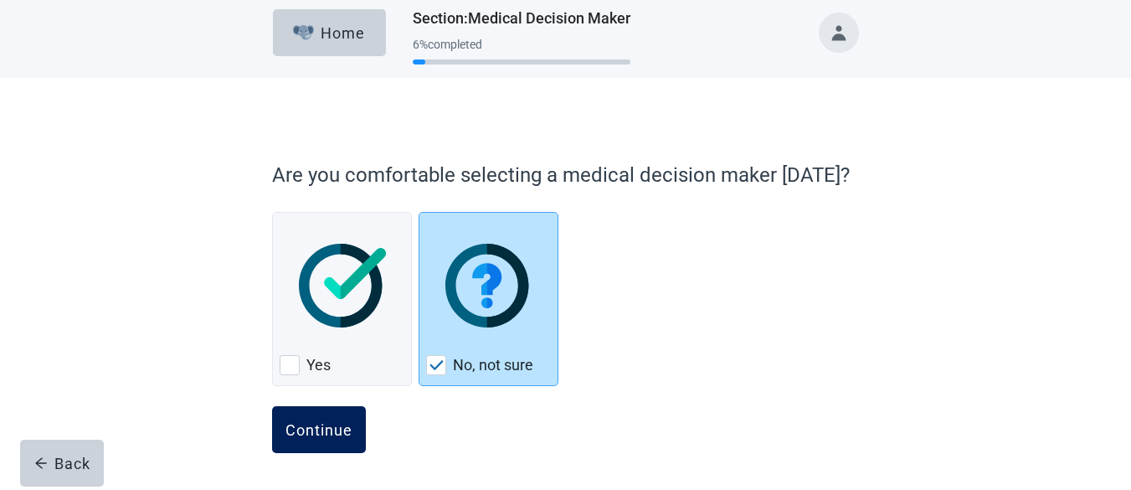
click at [319, 425] on div "Continue" at bounding box center [319, 429] width 67 height 17
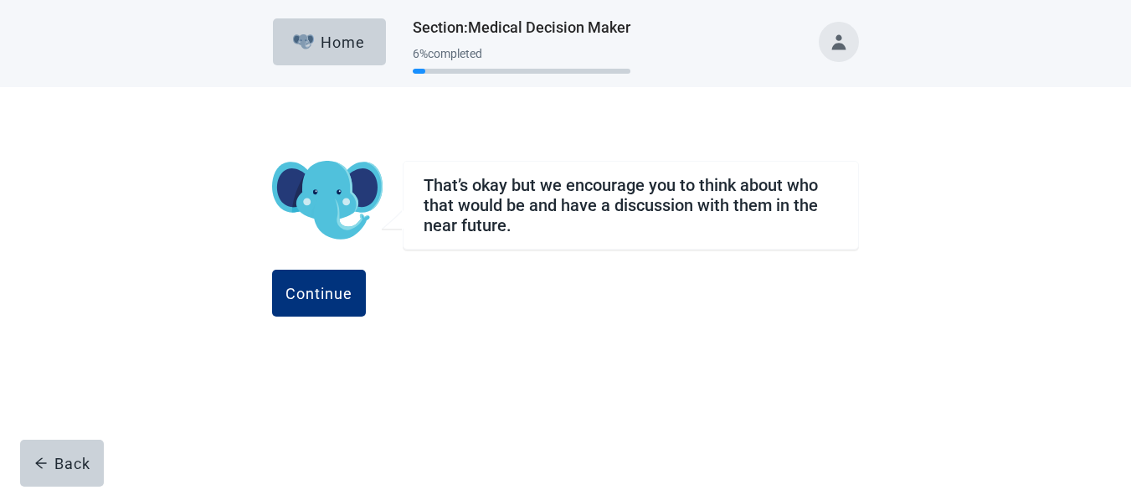
scroll to position [0, 0]
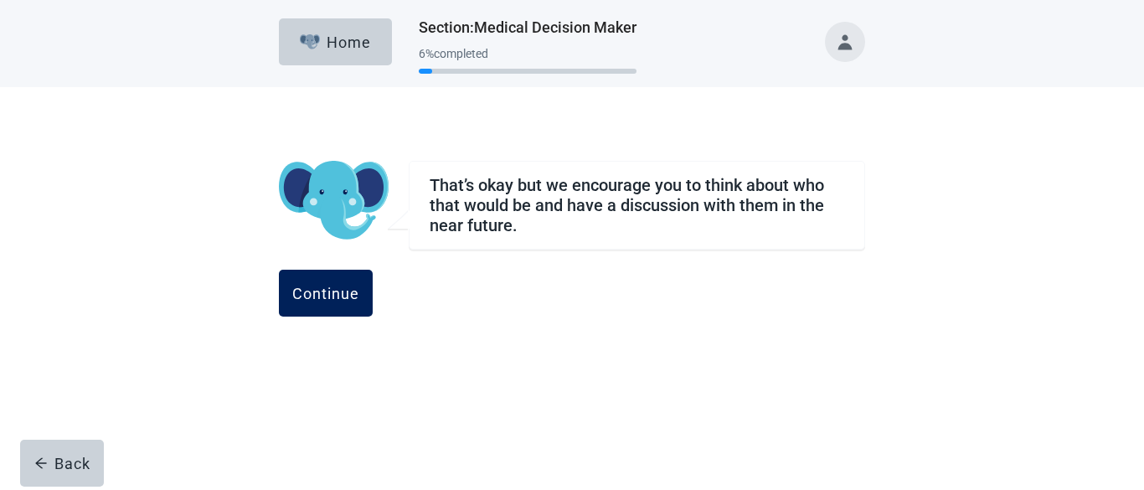
click at [359, 289] on div "Continue" at bounding box center [325, 293] width 67 height 17
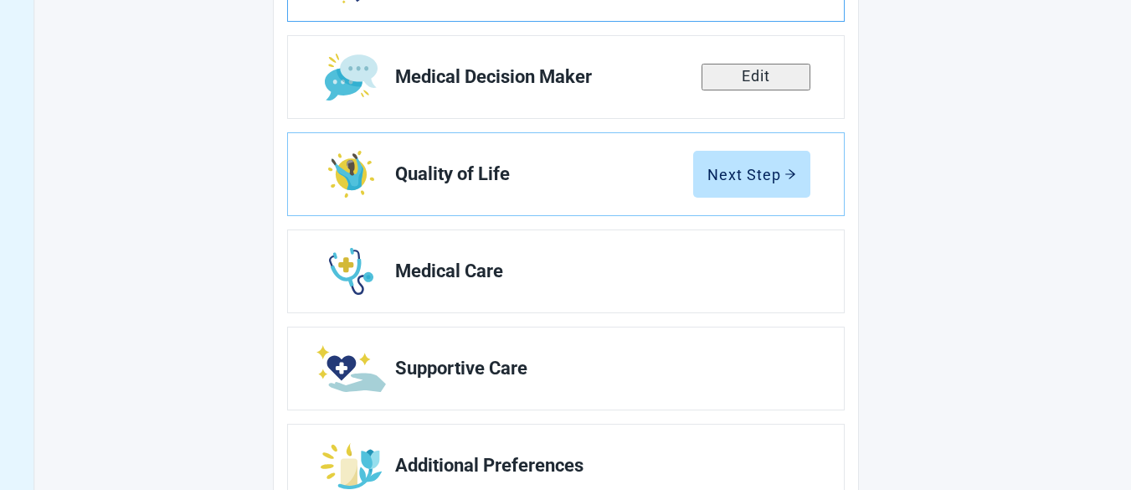
scroll to position [342, 0]
click at [569, 178] on span "Quality of Life" at bounding box center [544, 173] width 298 height 20
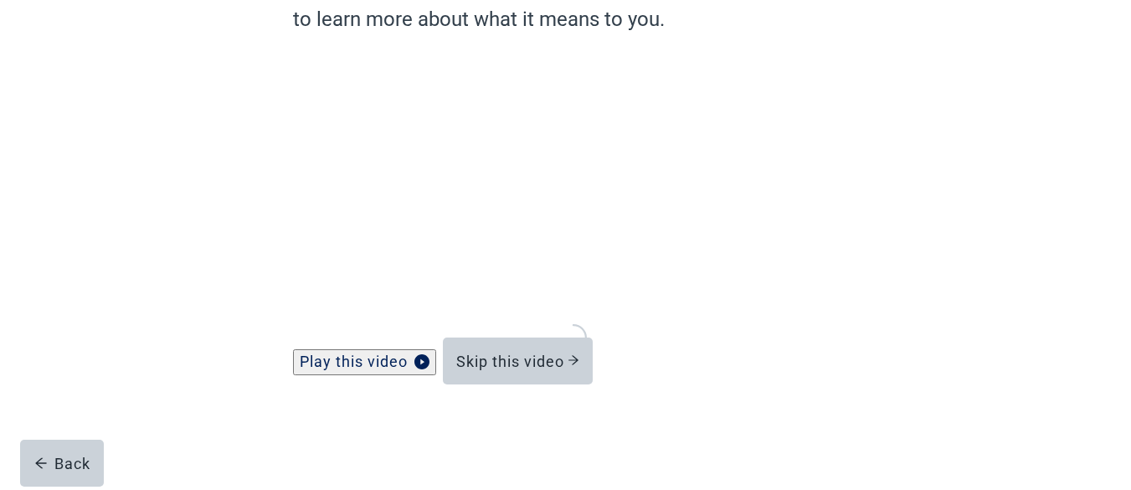
scroll to position [186, 0]
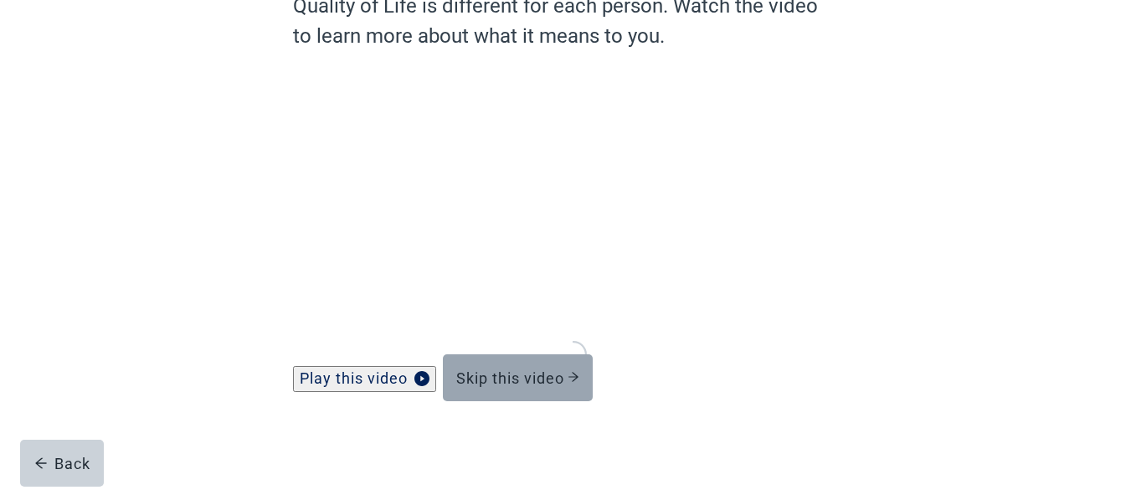
click at [512, 374] on div "Skip this video" at bounding box center [517, 377] width 123 height 17
click at [514, 370] on div "Skip this video" at bounding box center [517, 377] width 123 height 17
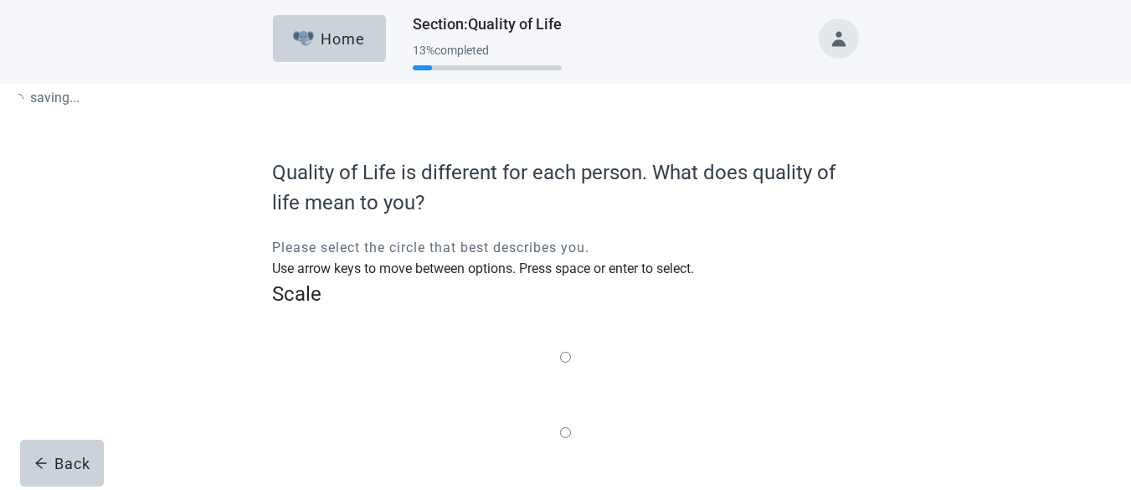
scroll to position [3, 0]
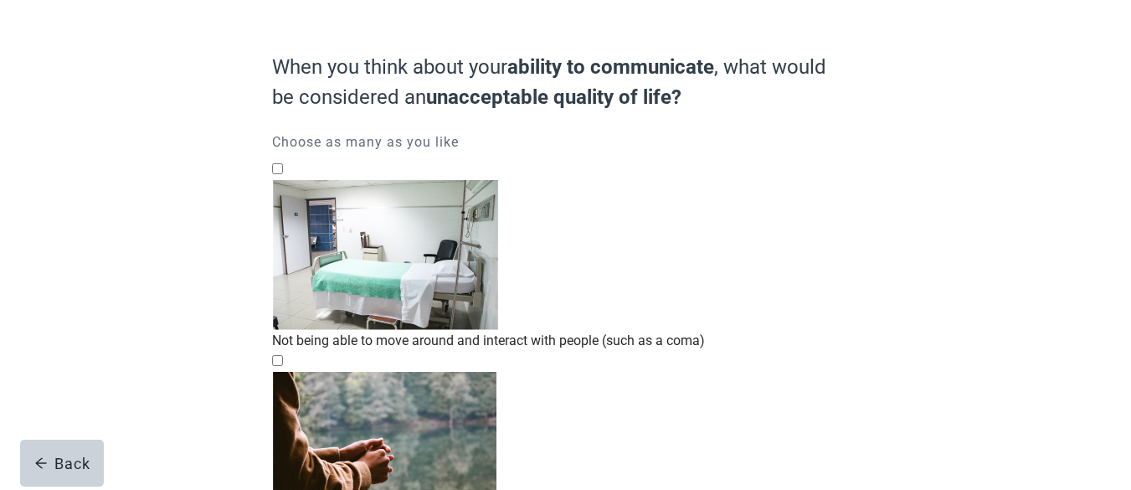
scroll to position [340, 0]
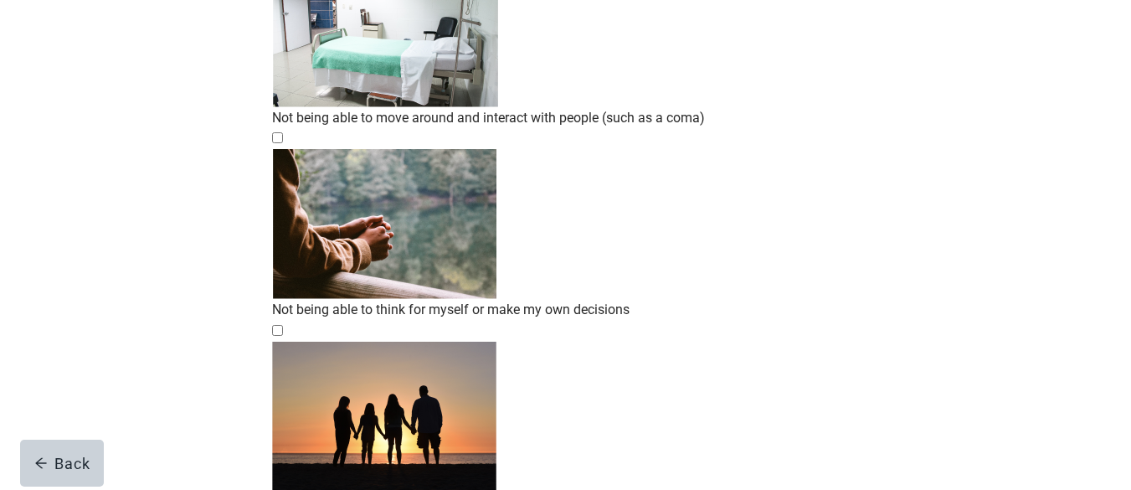
checkbox input "true"
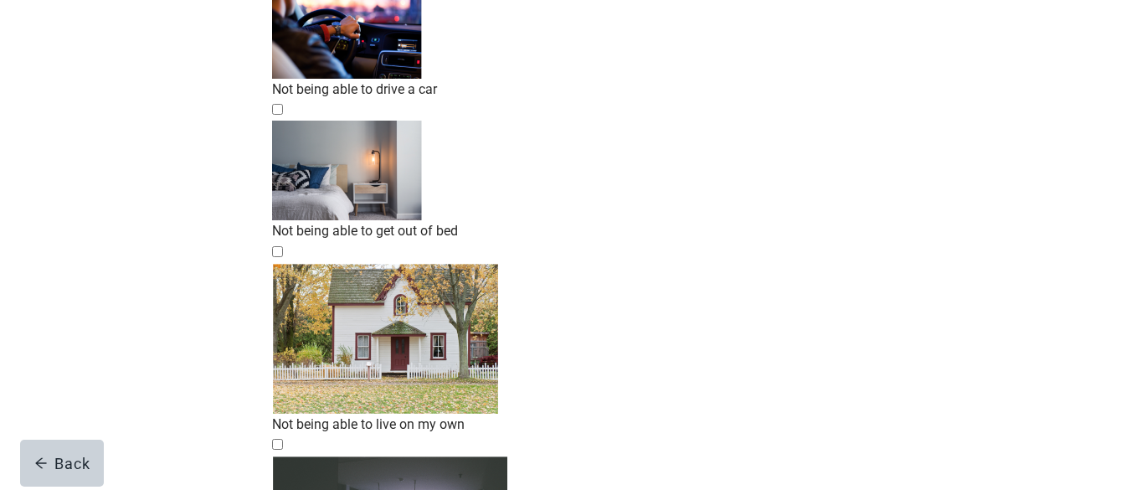
scroll to position [319, 0]
checkbox input "true"
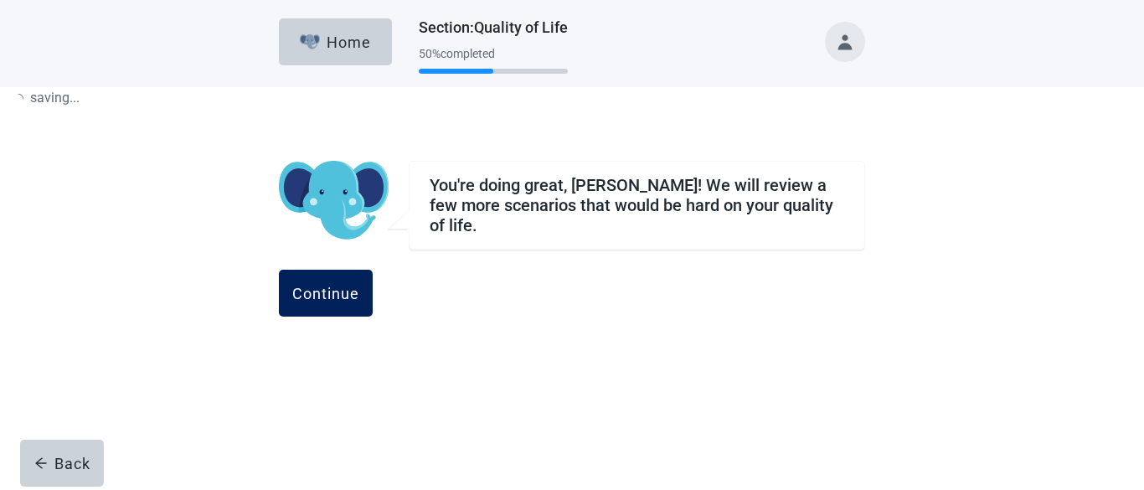
click at [359, 285] on div "Continue" at bounding box center [325, 293] width 67 height 17
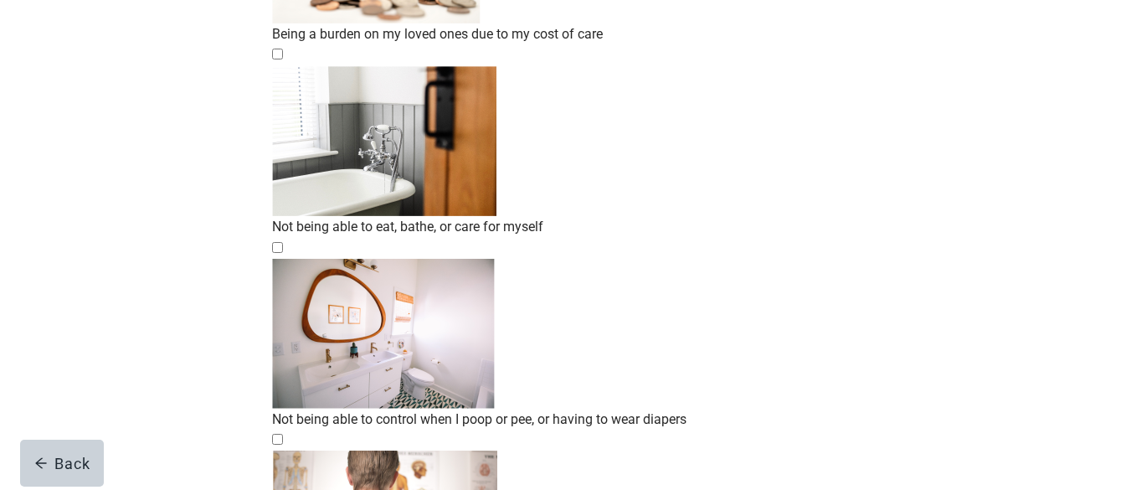
scroll to position [431, 0]
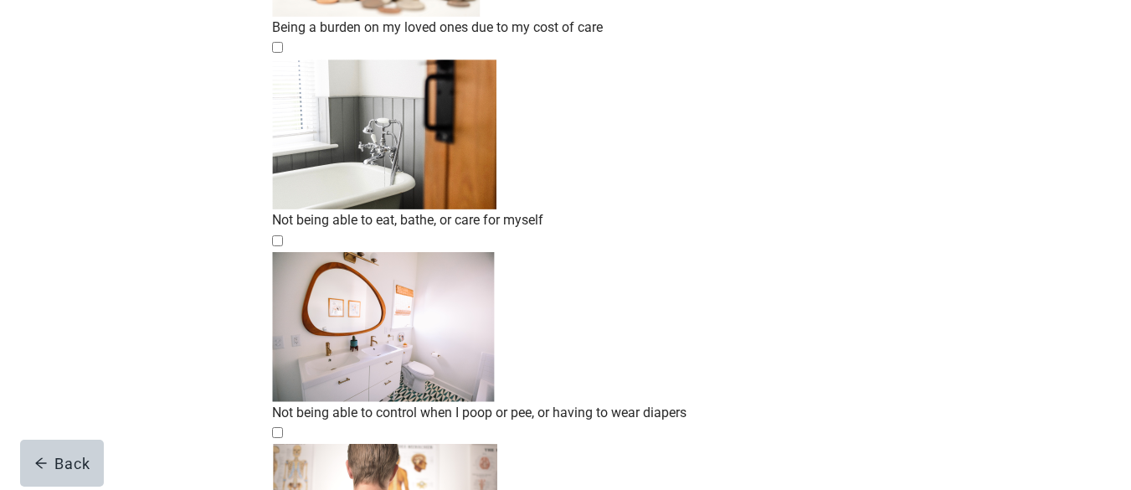
checkbox input "true"
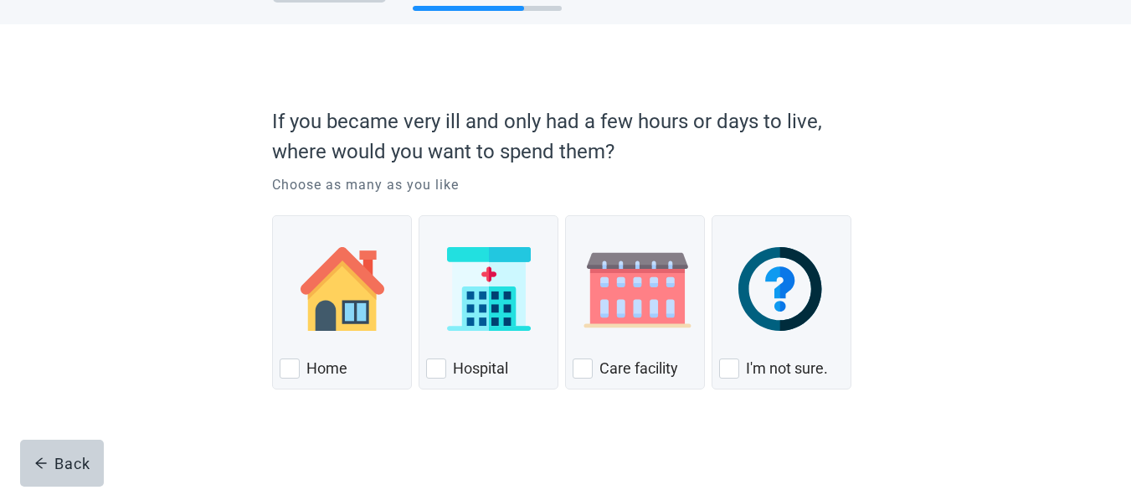
scroll to position [66, 0]
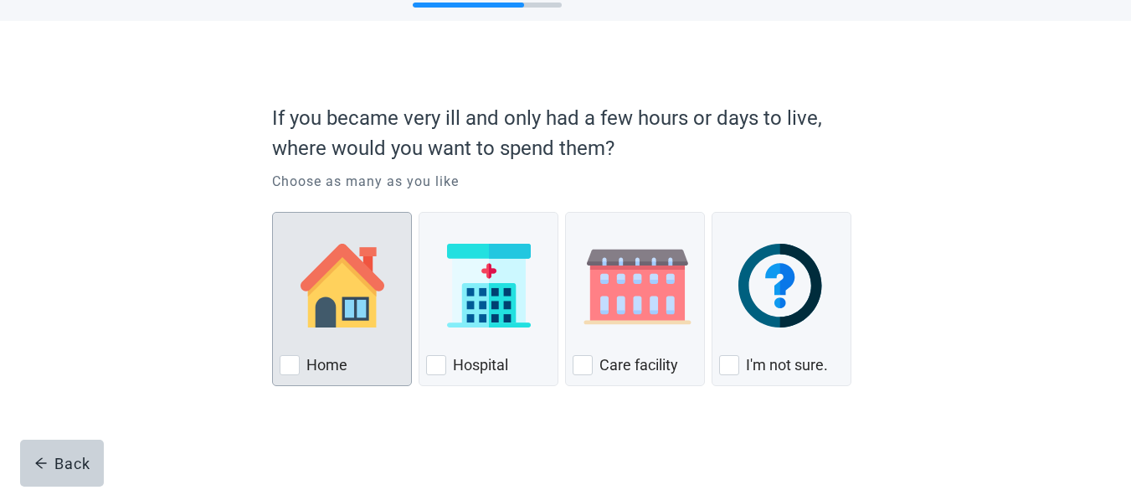
click at [287, 362] on div "Home, checkbox, not checked" at bounding box center [290, 365] width 20 height 20
click at [273, 213] on input "Home" at bounding box center [272, 212] width 1 height 1
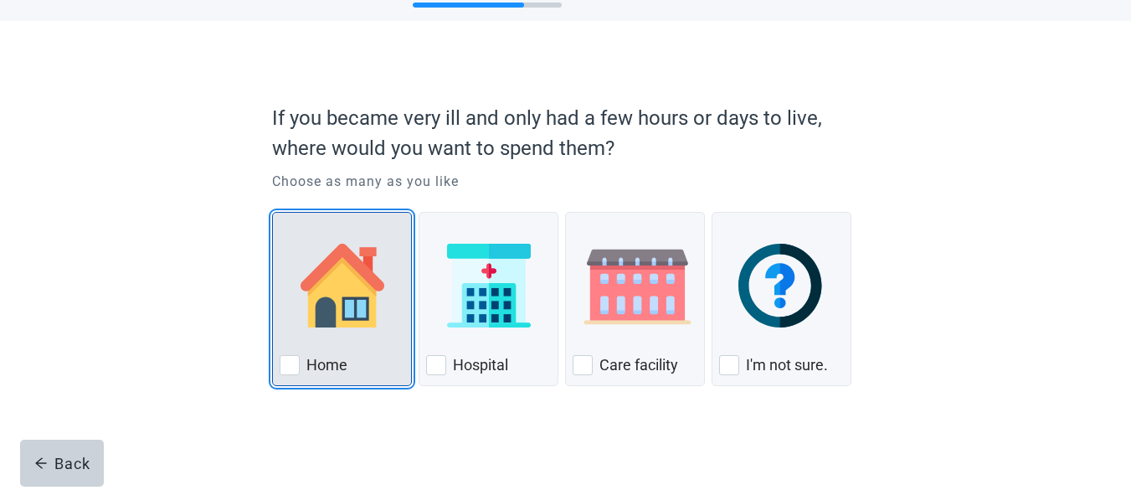
click at [287, 362] on div "Home, checkbox, not checked" at bounding box center [290, 365] width 20 height 20
click at [273, 213] on input "Home" at bounding box center [272, 212] width 1 height 1
checkbox input "true"
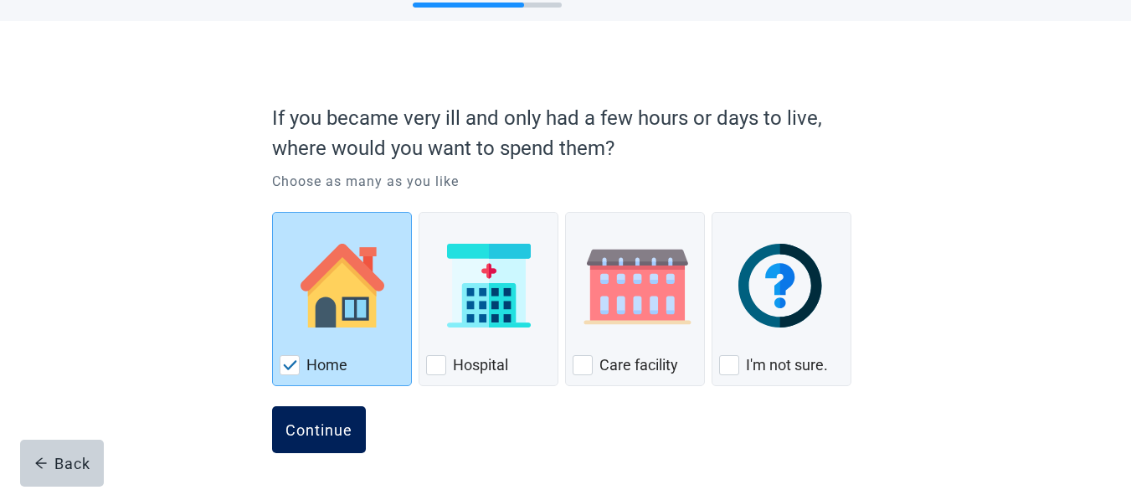
click at [329, 436] on div "Continue" at bounding box center [319, 429] width 67 height 17
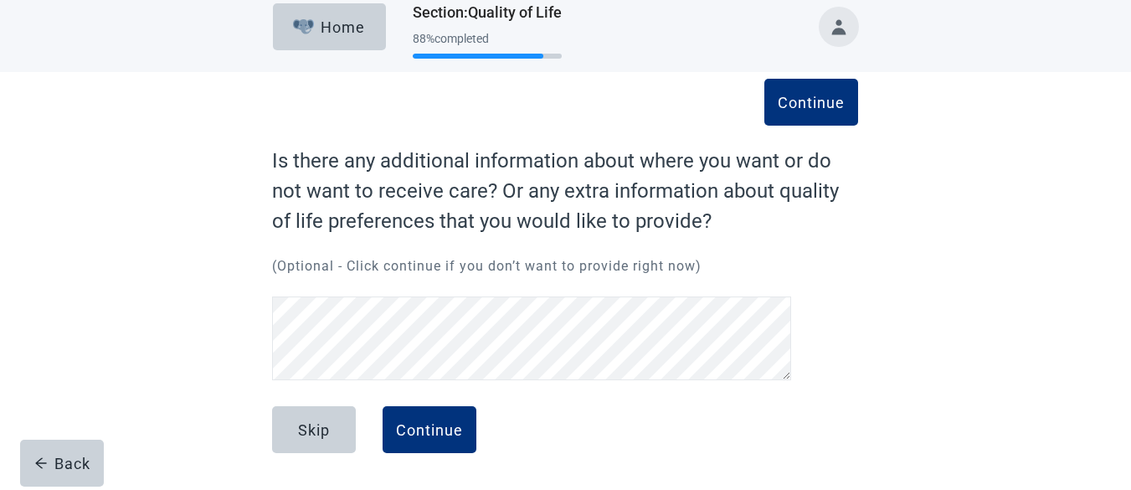
scroll to position [15, 0]
click at [429, 421] on div "Continue" at bounding box center [429, 429] width 67 height 17
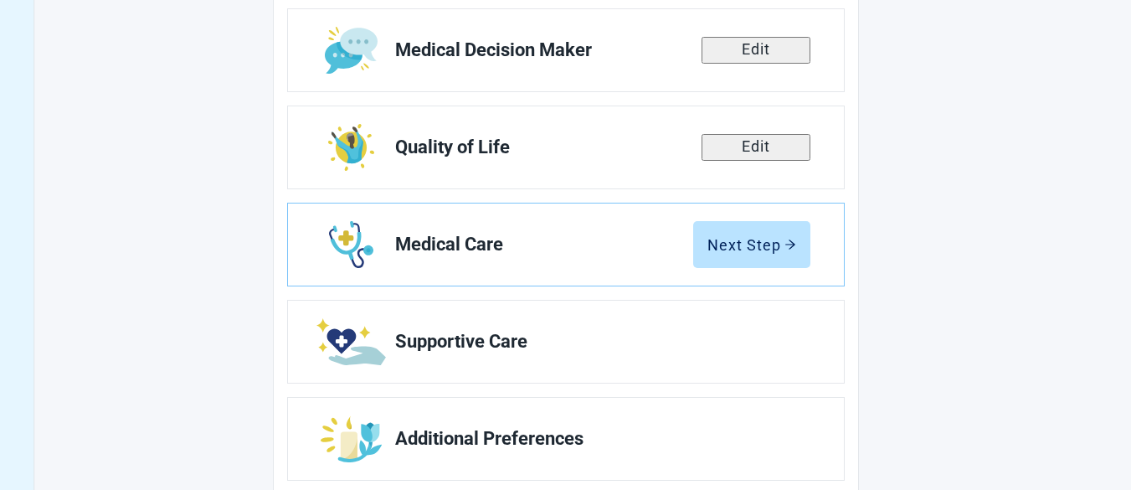
scroll to position [409, 0]
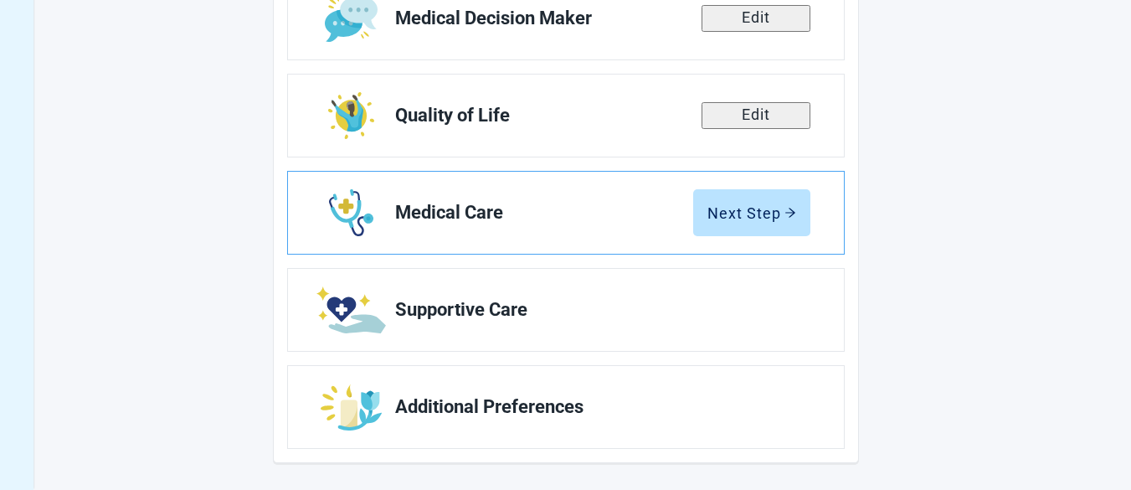
click at [535, 201] on link "Medical Care Next Step" at bounding box center [566, 213] width 556 height 82
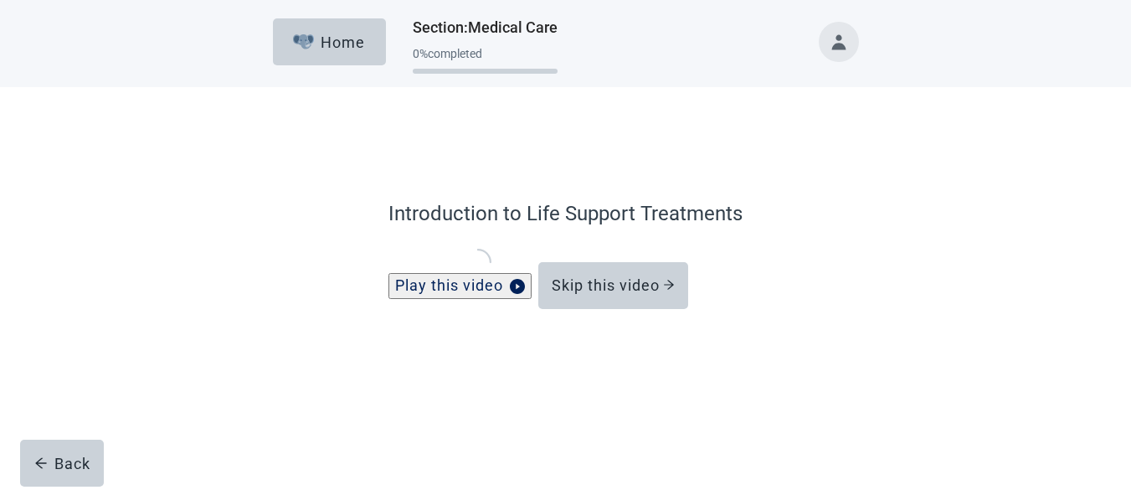
scroll to position [156, 0]
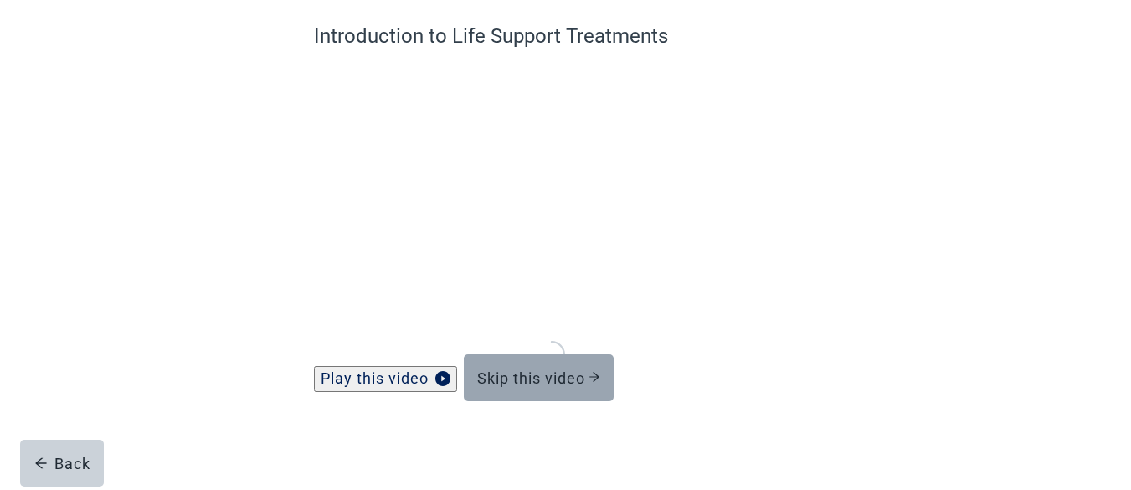
click at [538, 369] on div "Skip this video" at bounding box center [538, 377] width 123 height 17
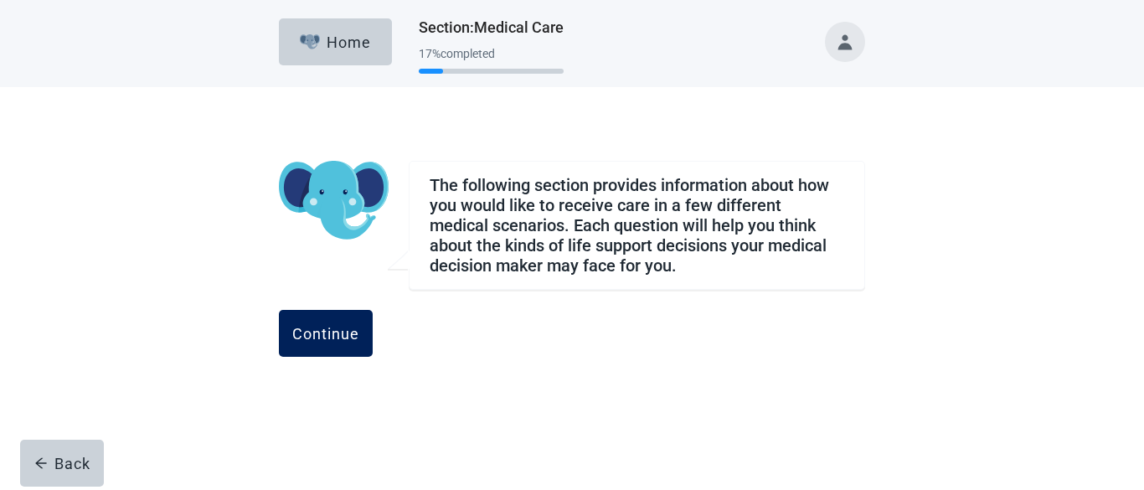
click at [359, 329] on div "Continue" at bounding box center [325, 333] width 67 height 17
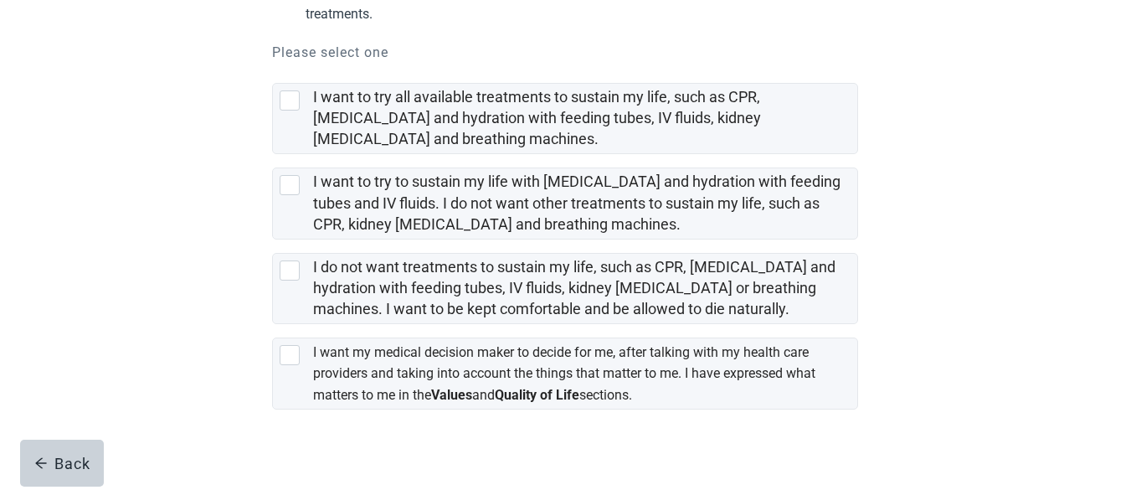
scroll to position [394, 0]
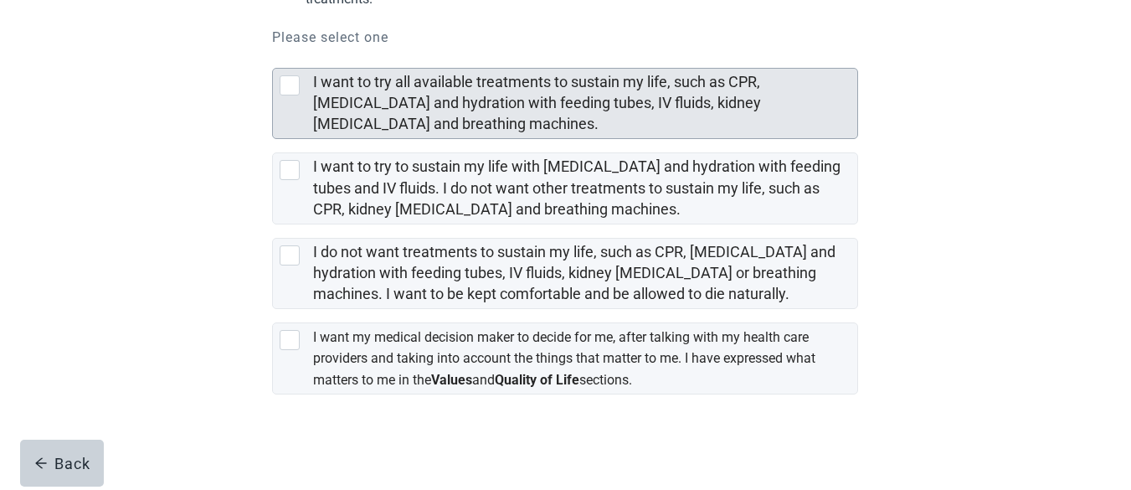
click at [289, 80] on div "I want to try all available treatments to sustain my life, such as CPR, artific…" at bounding box center [290, 85] width 20 height 20
click at [273, 55] on input "I want to try all available treatments to sustain my life, such as CPR, [MEDICA…" at bounding box center [272, 54] width 1 height 1
checkbox input "true"
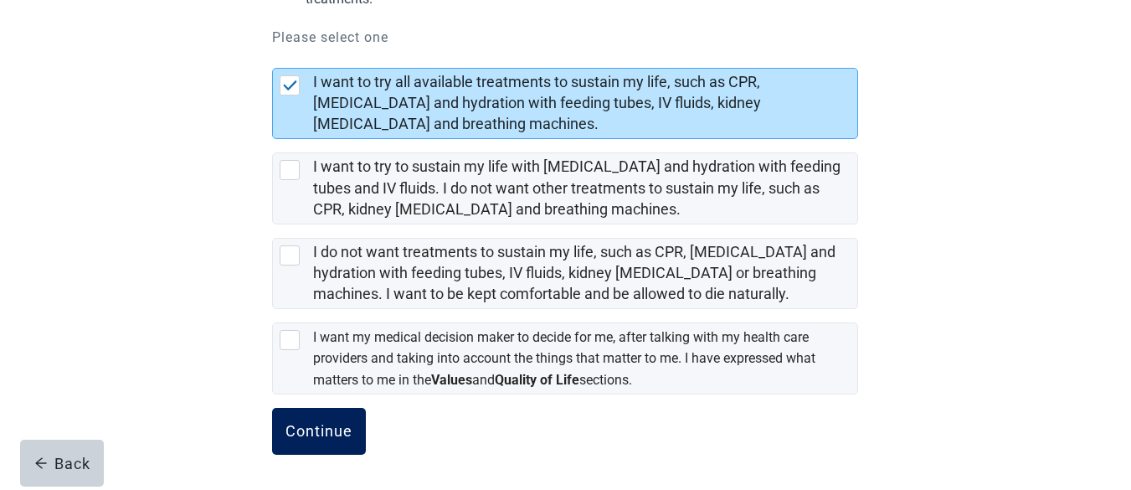
click at [315, 426] on div "Continue" at bounding box center [319, 431] width 67 height 17
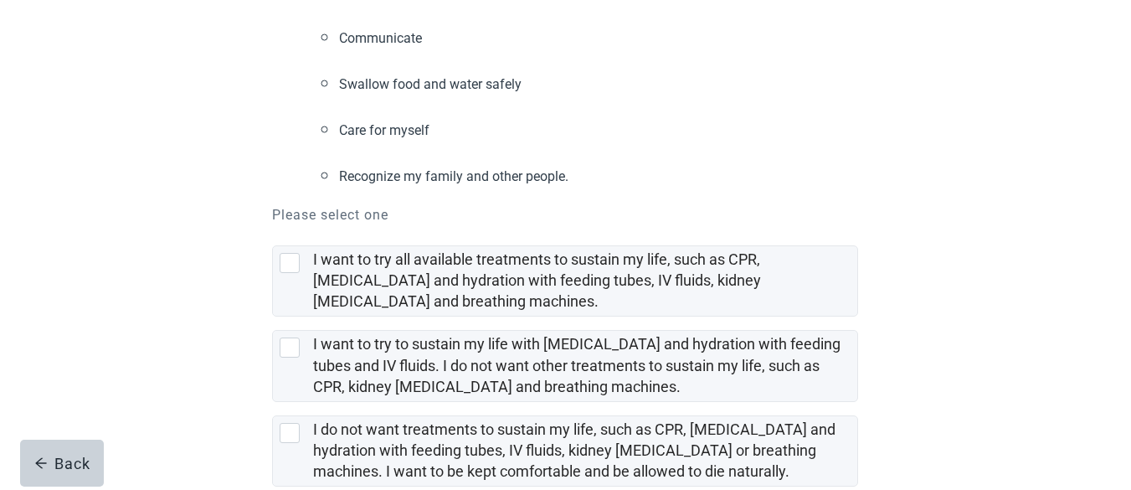
scroll to position [476, 0]
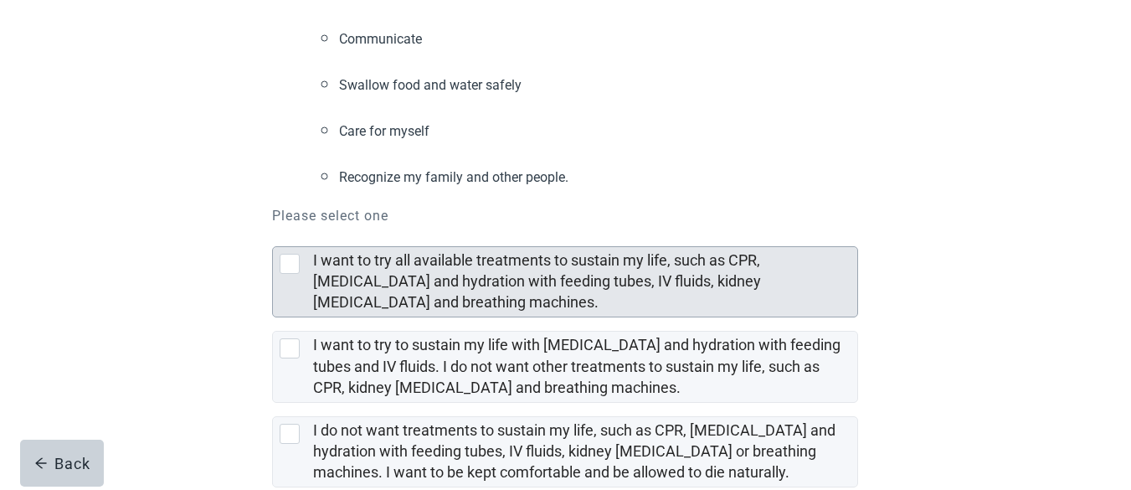
click at [286, 254] on div "I want to try all available treatments to sustain my life, such as CPR, artific…" at bounding box center [290, 264] width 20 height 20
click at [273, 233] on input "I want to try all available treatments to sustain my life, such as CPR, [MEDICA…" at bounding box center [272, 233] width 1 height 1
checkbox input "true"
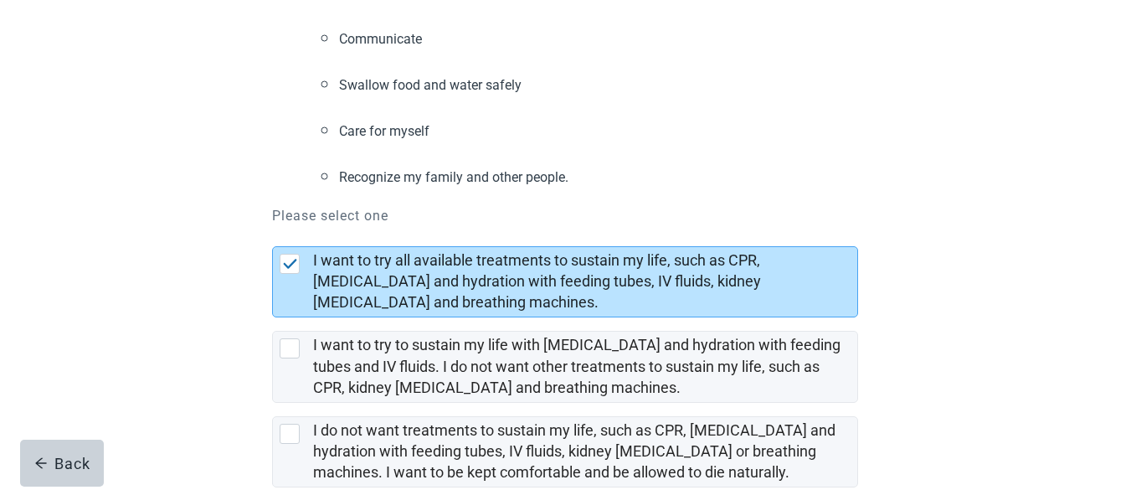
scroll to position [545, 0]
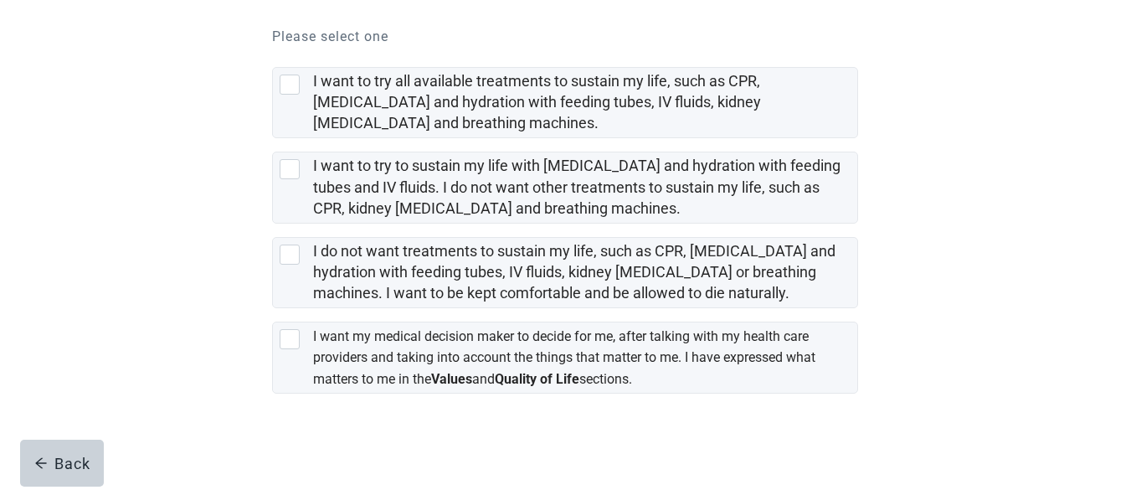
scroll to position [359, 0]
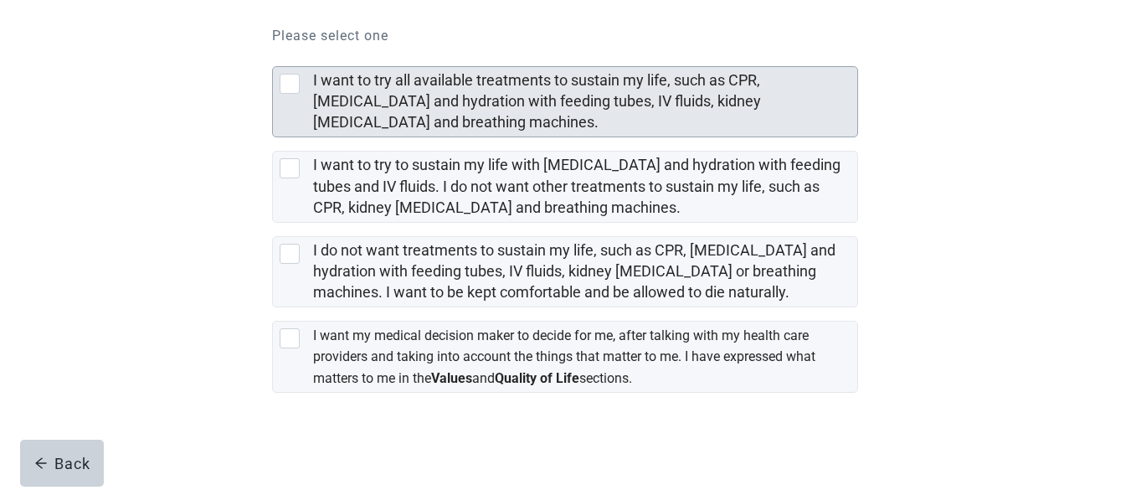
click at [289, 86] on div "I want to try all available treatments to sustain my life, such as CPR, artific…" at bounding box center [290, 84] width 20 height 20
click at [273, 54] on input "I want to try all available treatments to sustain my life, such as CPR, [MEDICA…" at bounding box center [272, 53] width 1 height 1
checkbox input "true"
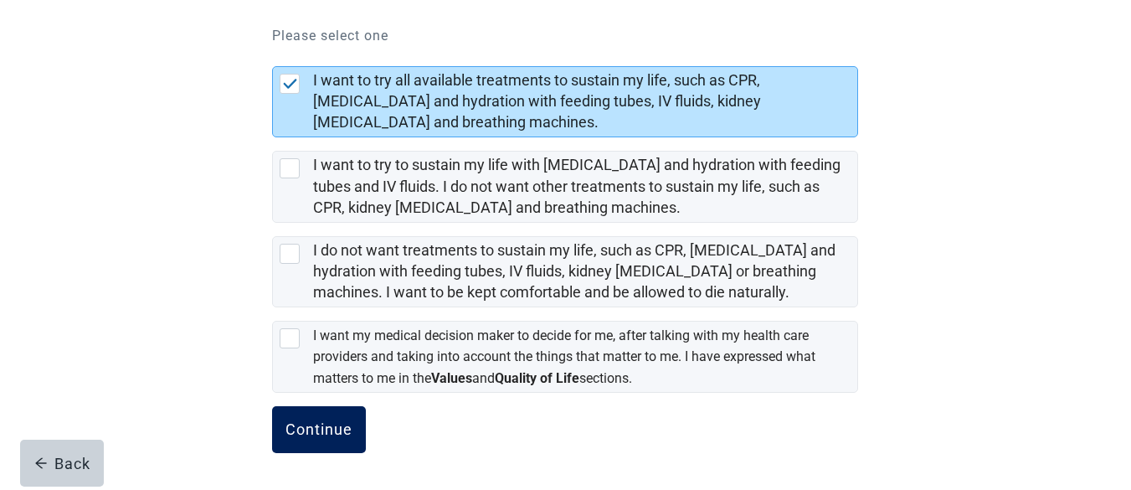
click at [323, 426] on button "Continue" at bounding box center [319, 429] width 94 height 47
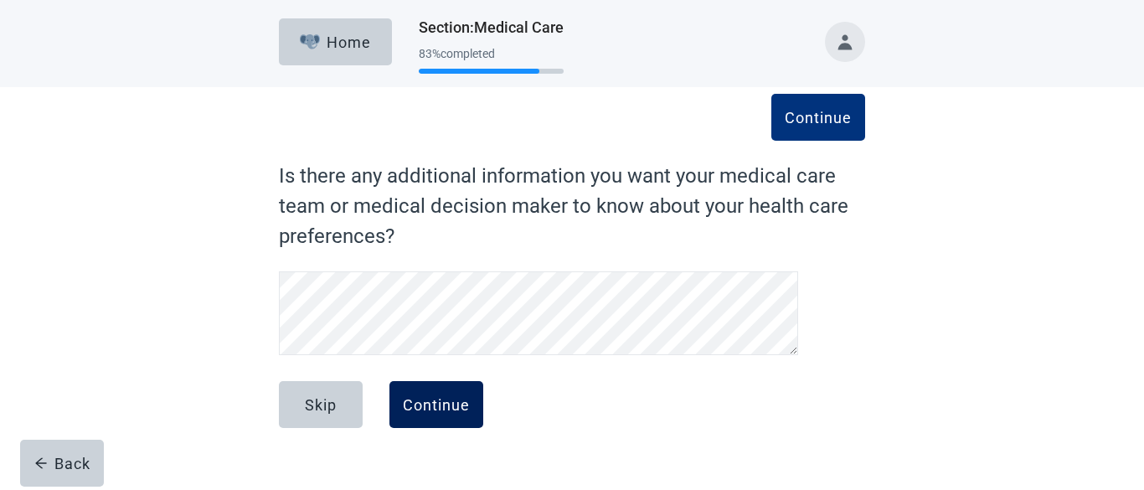
click at [419, 398] on div "Continue" at bounding box center [436, 404] width 67 height 17
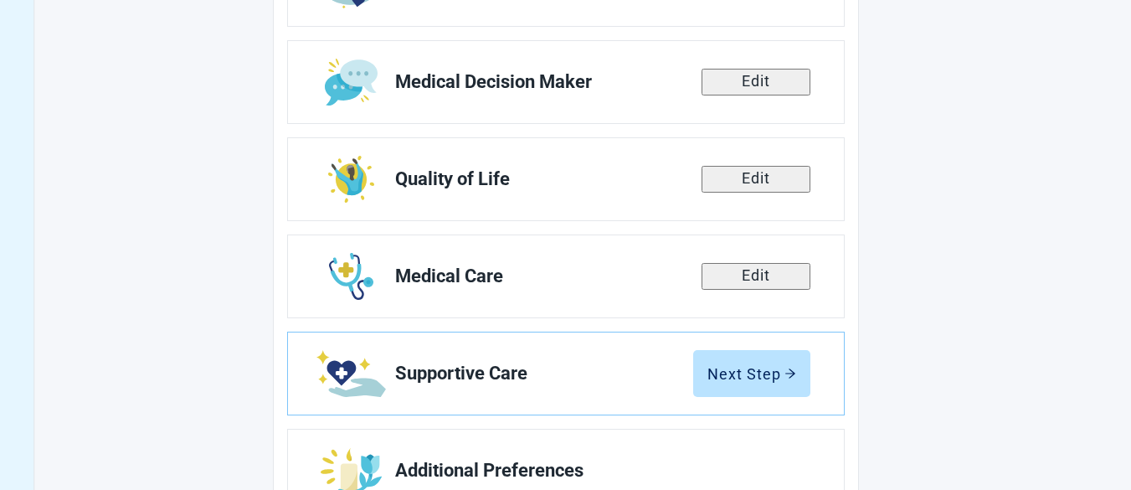
scroll to position [400, 0]
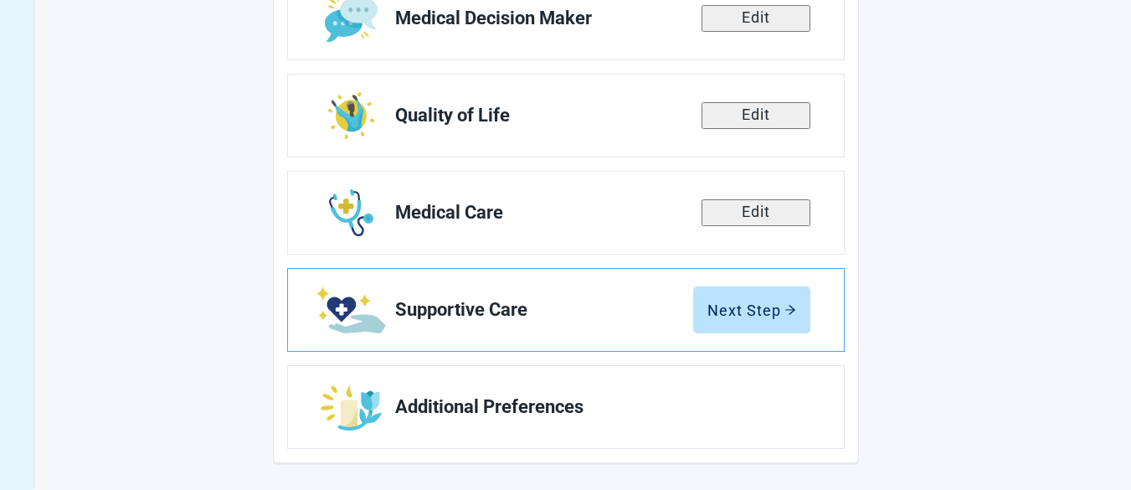
click at [523, 303] on span "Supportive Care" at bounding box center [544, 310] width 298 height 20
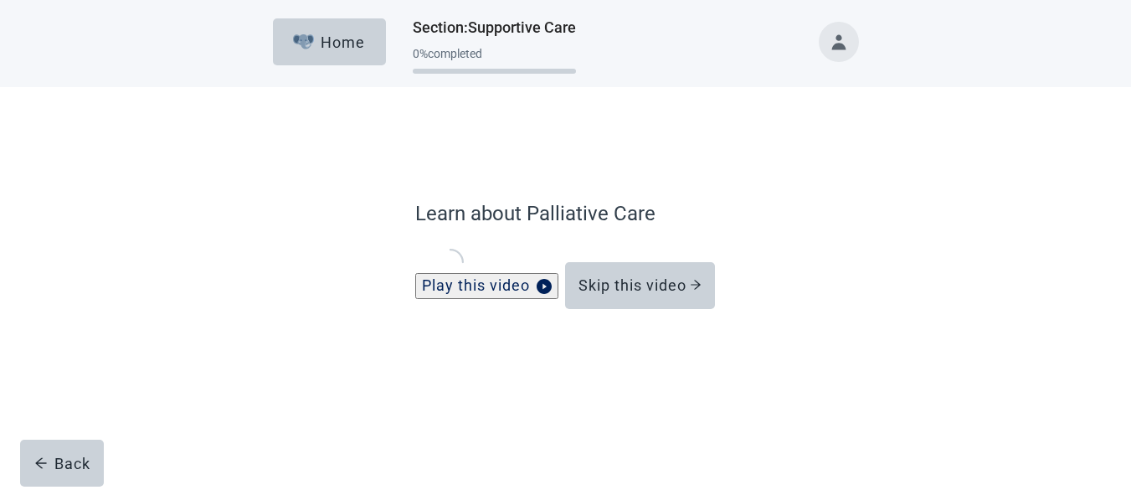
scroll to position [156, 0]
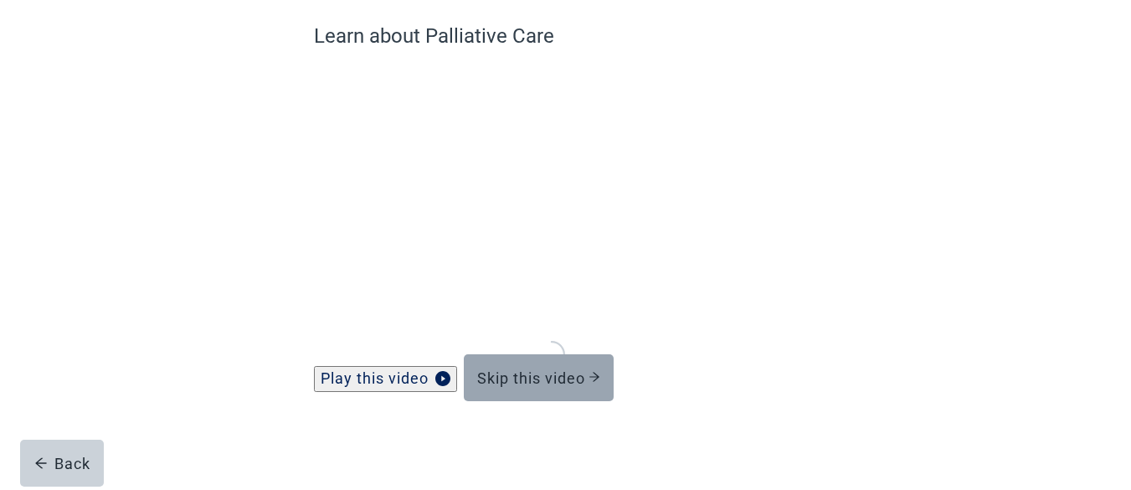
click at [547, 369] on div "Skip this video" at bounding box center [538, 377] width 123 height 17
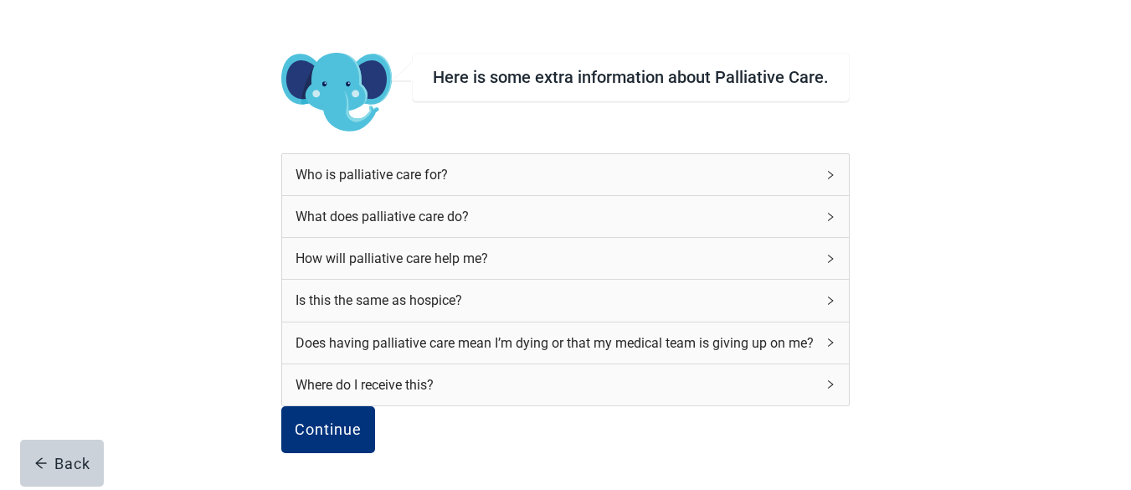
scroll to position [196, 0]
click at [744, 164] on div "Who is palliative care for?" at bounding box center [555, 174] width 519 height 21
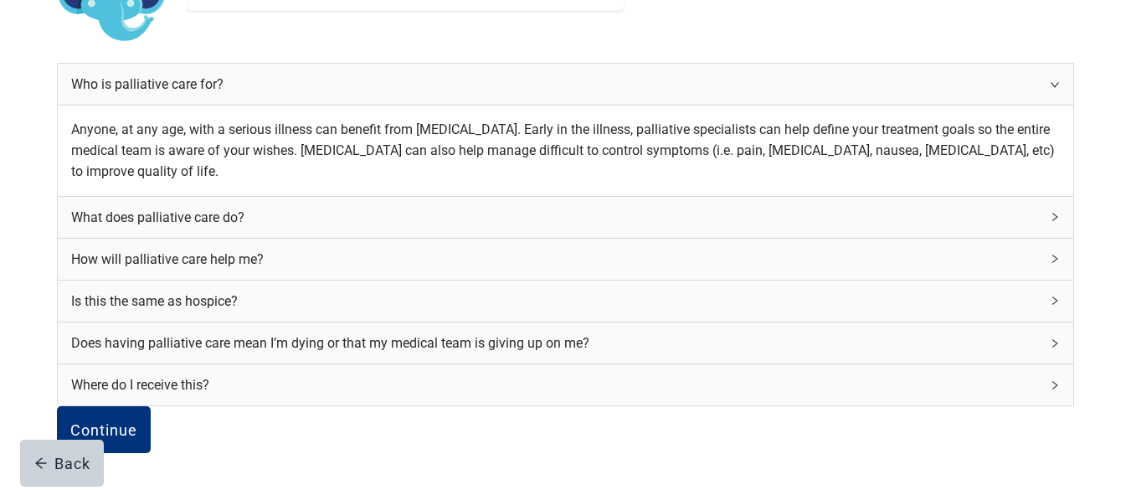
click at [769, 74] on div "Who is palliative care for?" at bounding box center [556, 84] width 970 height 21
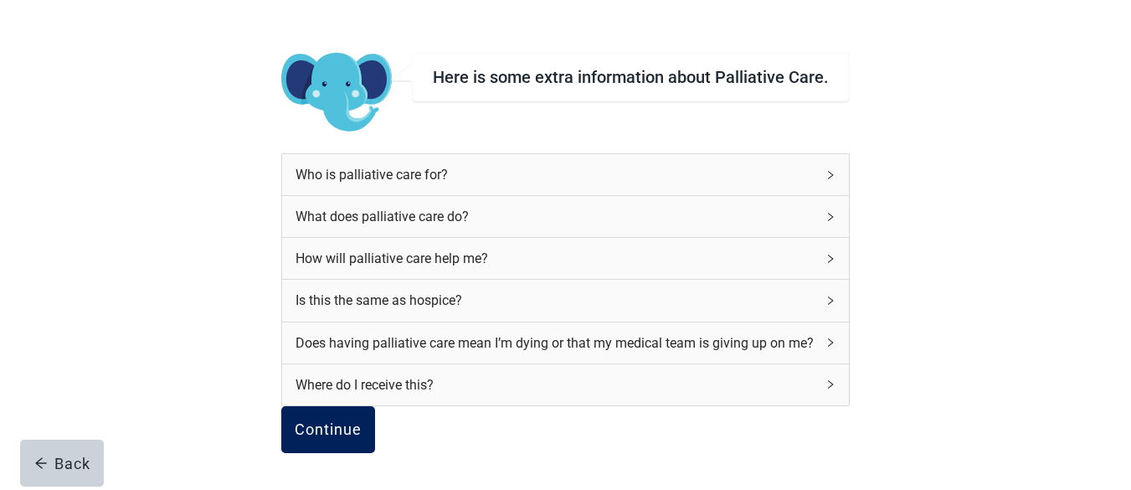
click at [353, 421] on div "Continue" at bounding box center [328, 429] width 67 height 17
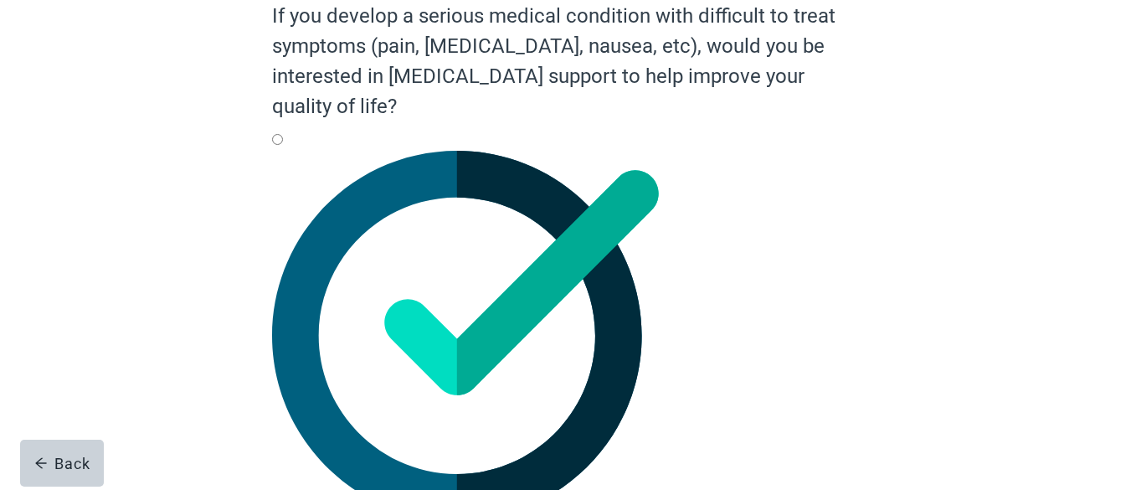
scroll to position [178, 0]
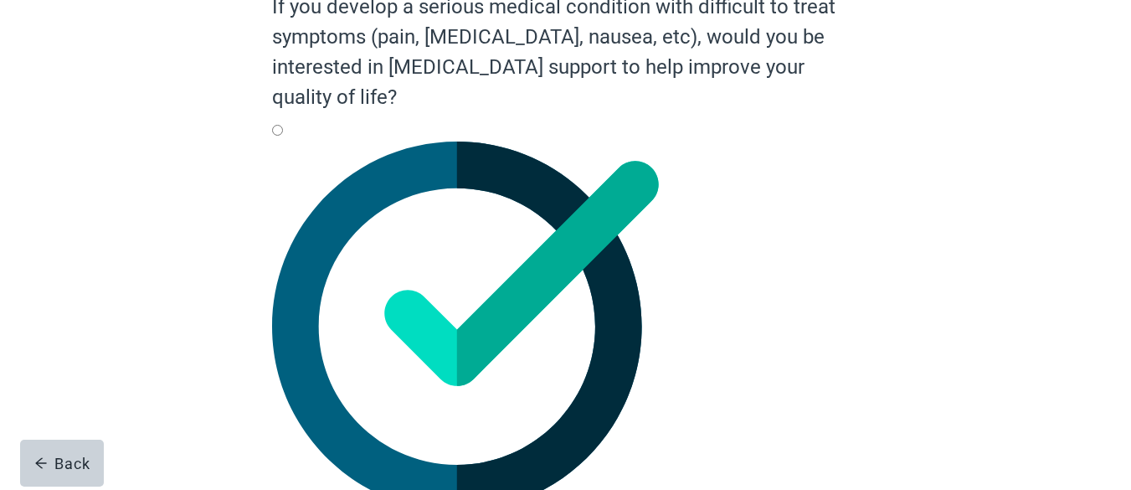
click at [286, 142] on div "Yes, radio button, not checked" at bounding box center [565, 142] width 586 height 0
click at [283, 136] on input "Yes" at bounding box center [277, 130] width 11 height 11
radio input "true"
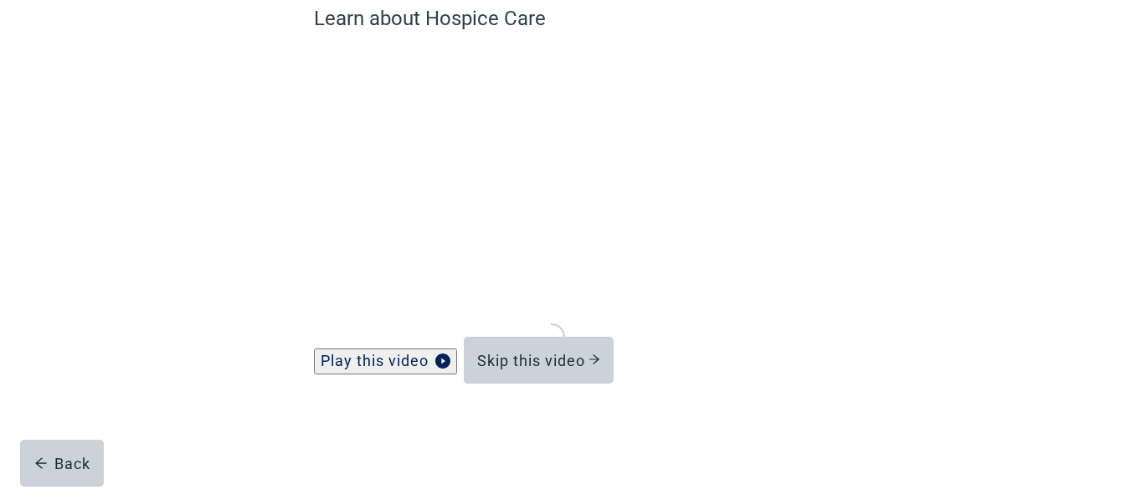
scroll to position [156, 0]
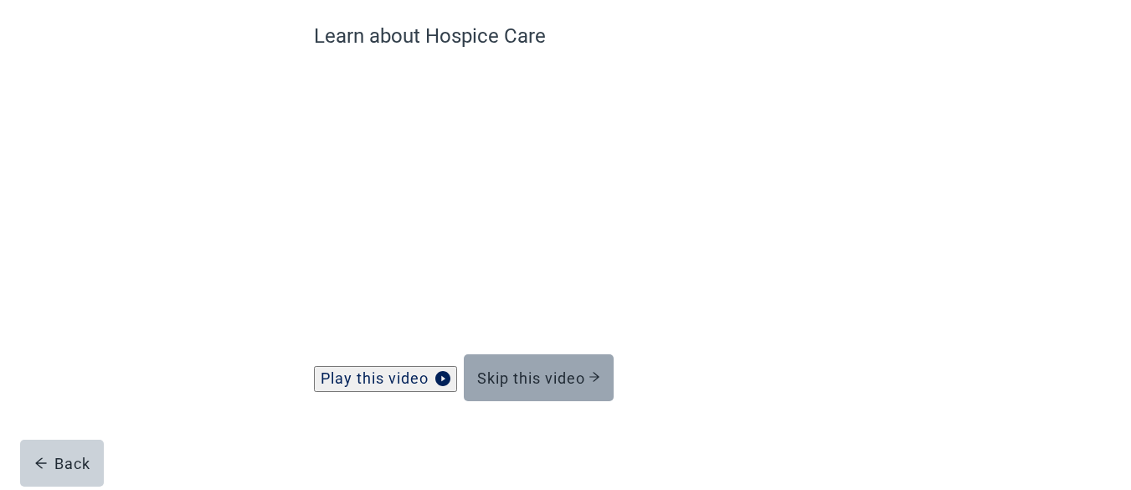
click at [537, 373] on div "Skip this video" at bounding box center [538, 377] width 123 height 17
click at [533, 365] on button "Skip this video" at bounding box center [539, 377] width 150 height 47
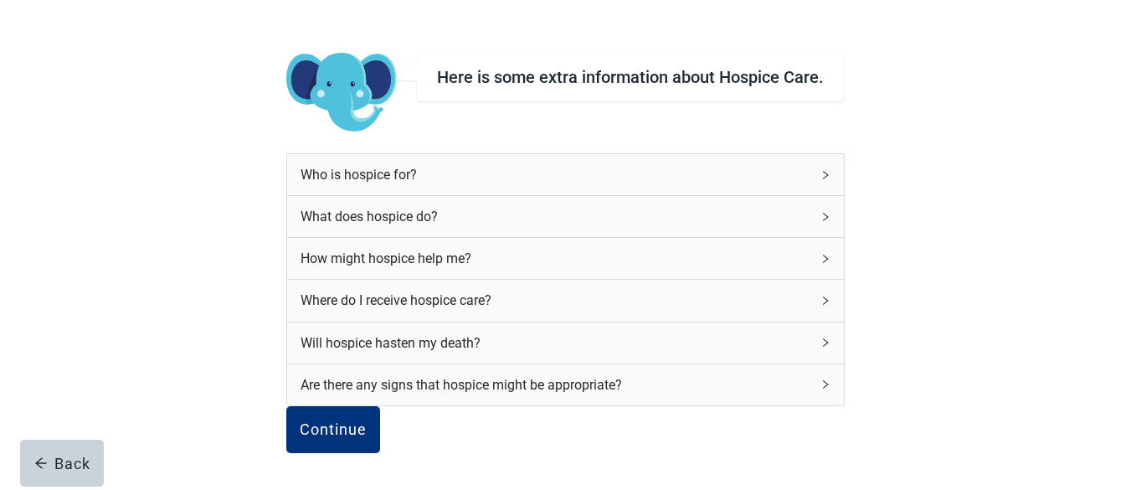
scroll to position [179, 0]
click at [780, 164] on div "Who is hospice for?" at bounding box center [556, 174] width 510 height 21
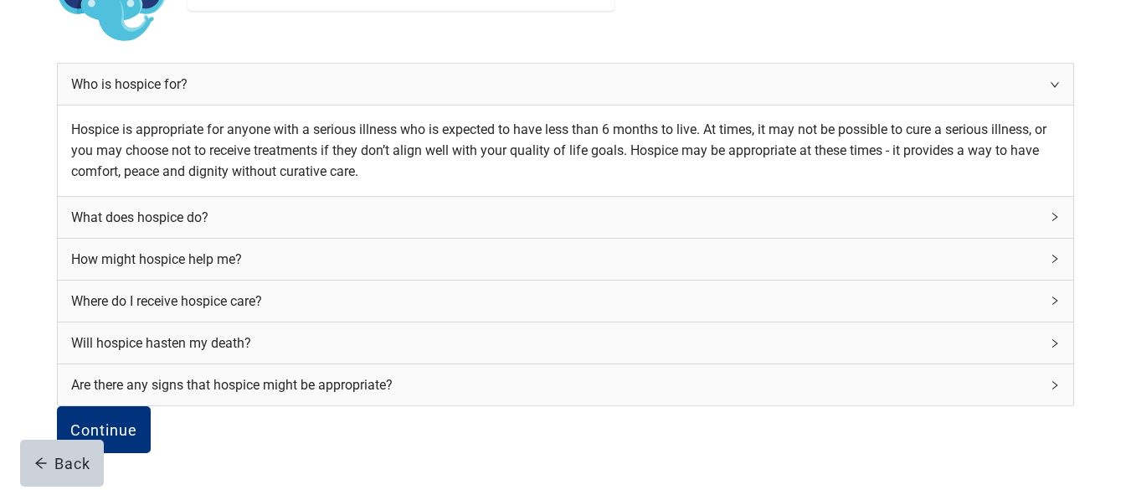
click at [780, 80] on div "Who is hospice for?" at bounding box center [556, 84] width 970 height 21
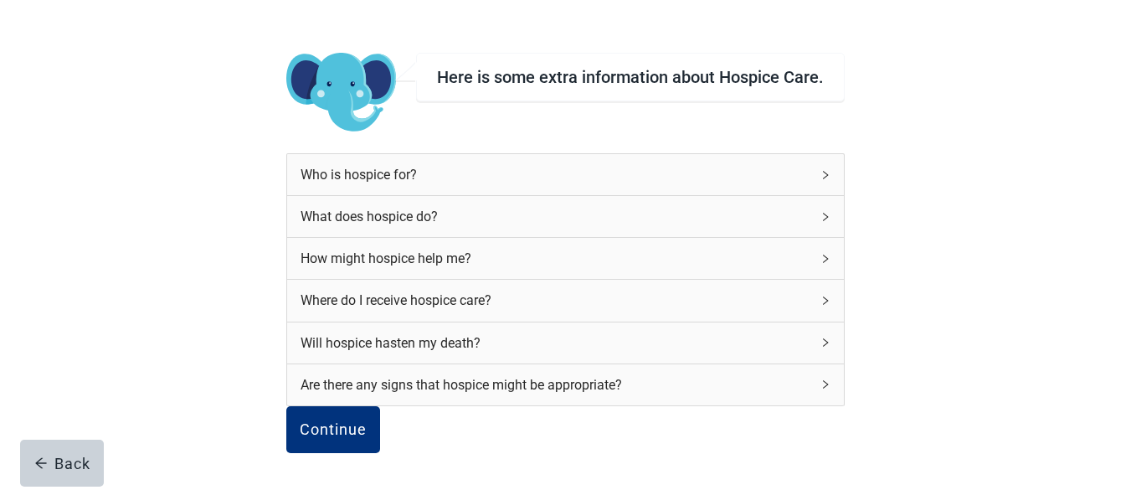
click at [759, 206] on div "What does hospice do?" at bounding box center [556, 216] width 510 height 21
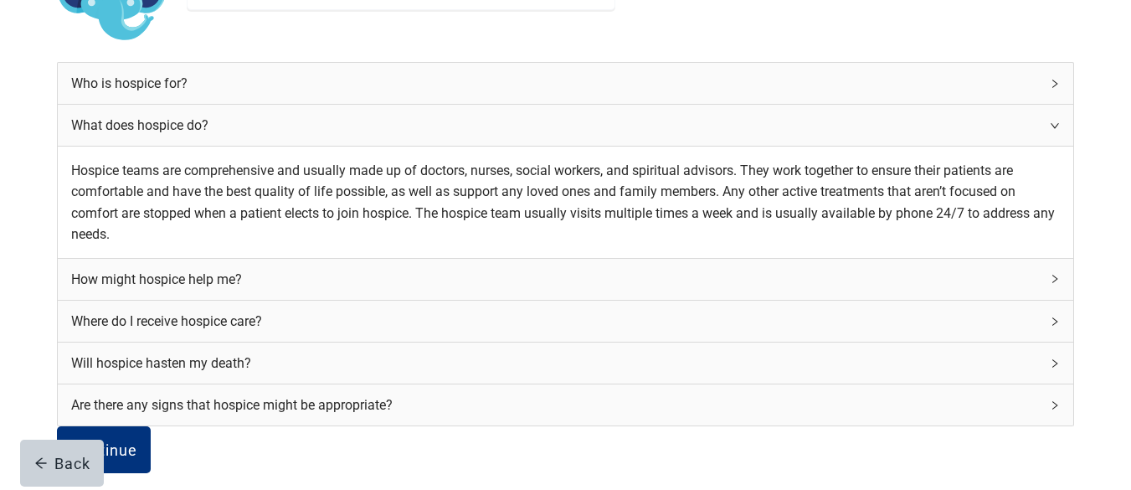
click at [759, 121] on div "What does hospice do?" at bounding box center [556, 125] width 970 height 21
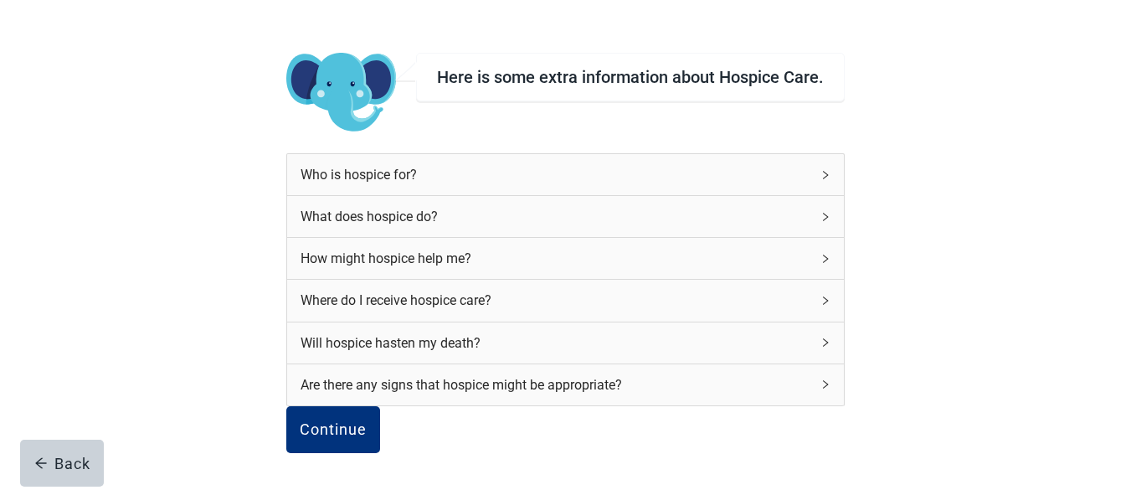
click at [703, 248] on div "How might hospice help me?" at bounding box center [556, 258] width 510 height 21
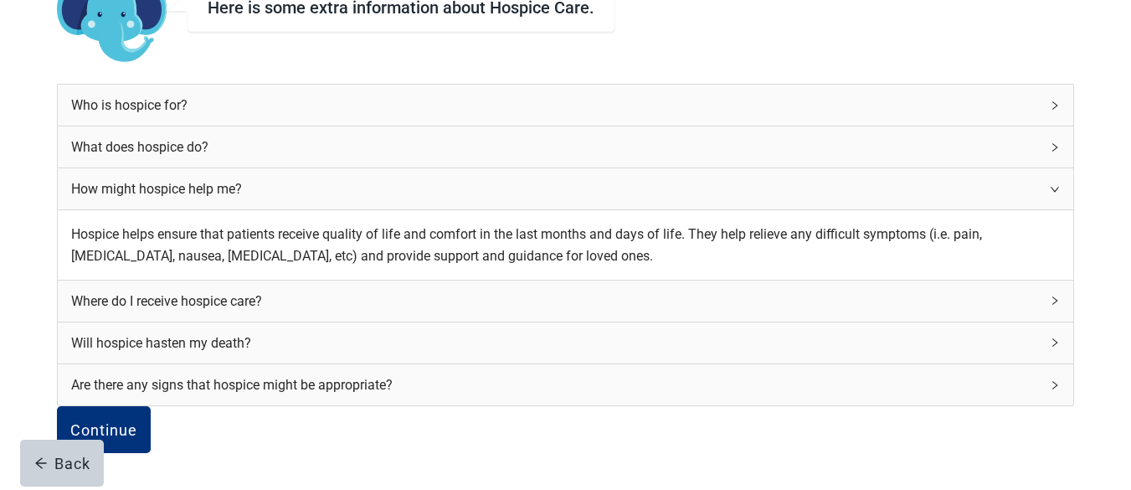
click at [703, 178] on div "How might hospice help me?" at bounding box center [556, 188] width 970 height 21
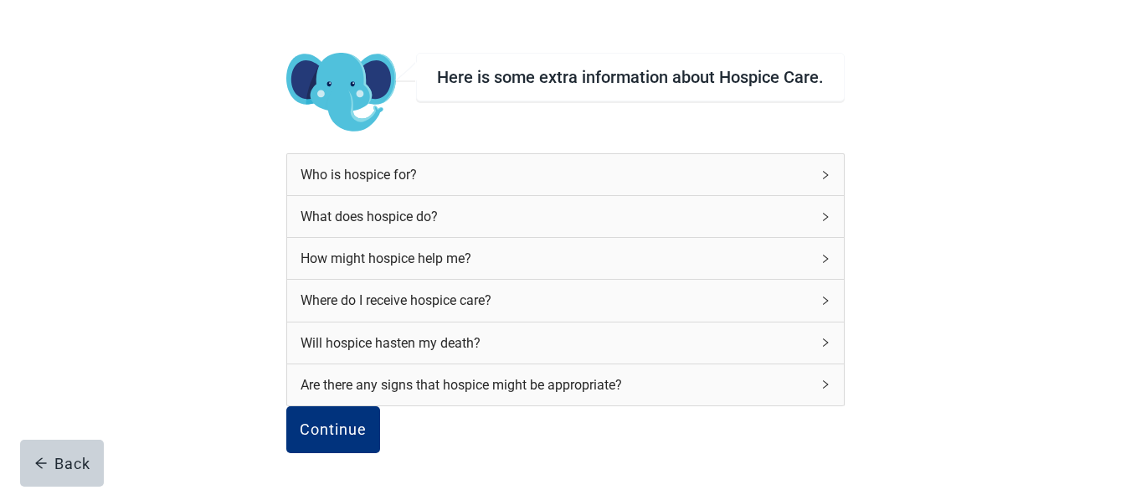
click at [703, 290] on div "Where do I receive hospice care?" at bounding box center [556, 300] width 510 height 21
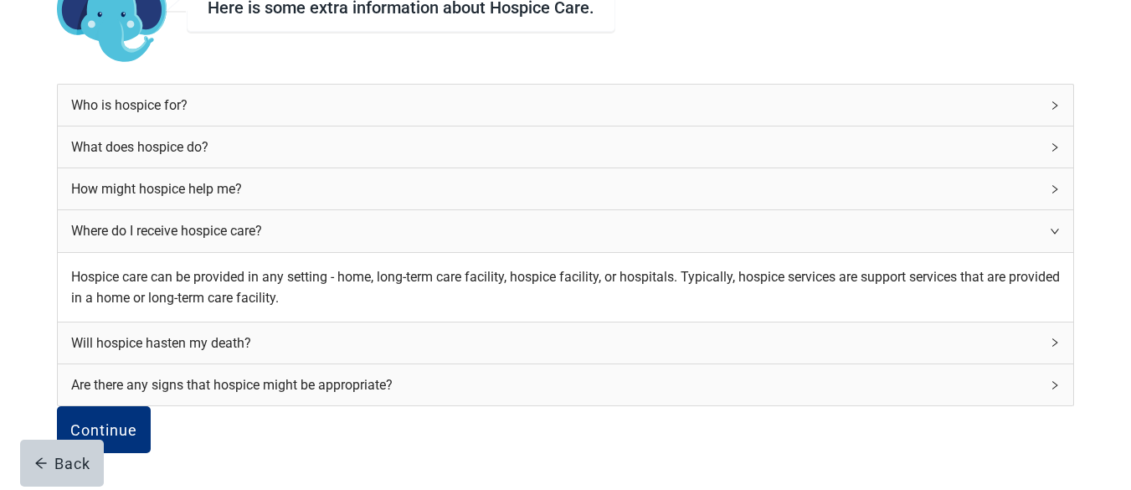
click at [703, 220] on div "Where do I receive hospice care?" at bounding box center [556, 230] width 970 height 21
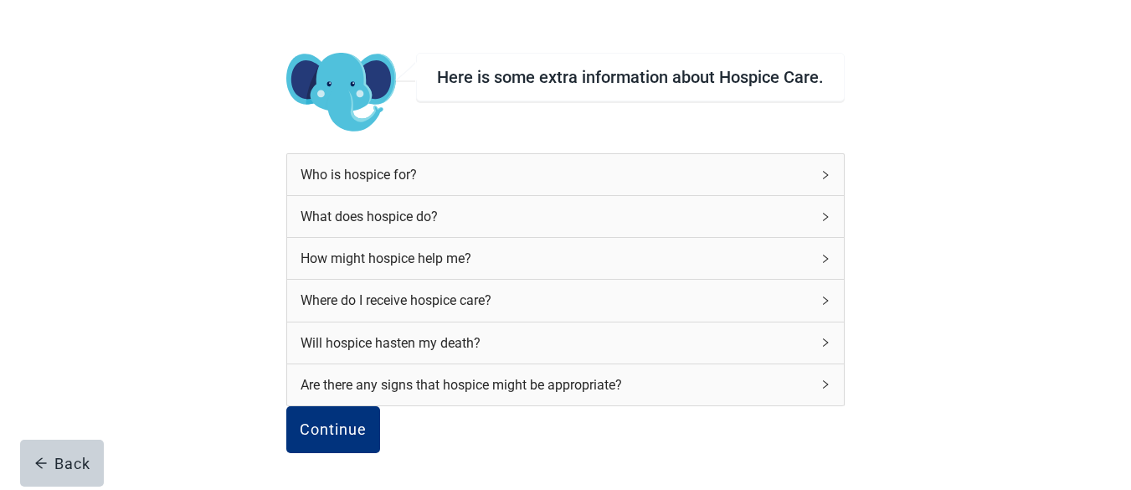
click at [704, 332] on div "Will hospice hasten my death?" at bounding box center [556, 342] width 510 height 21
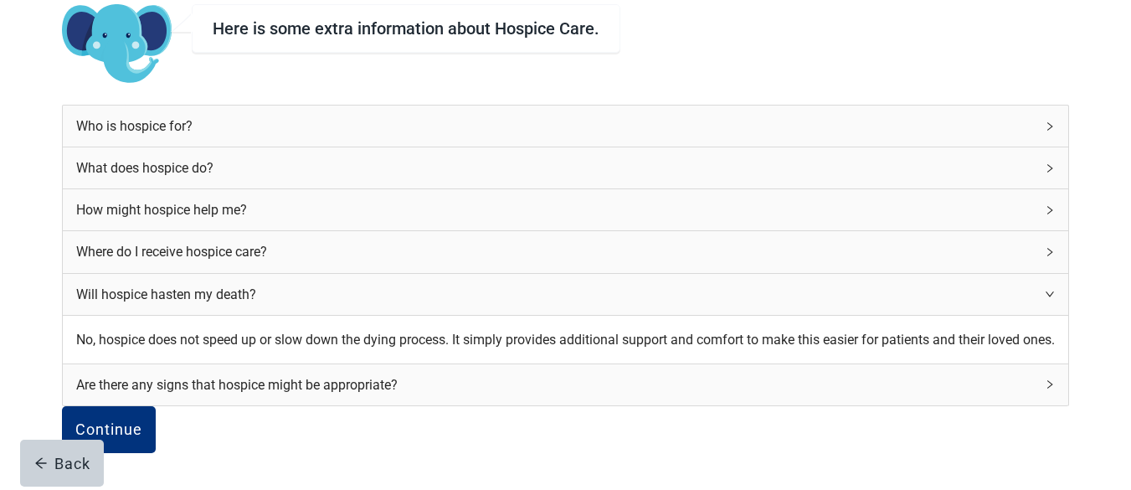
click at [704, 284] on div "Will hospice hasten my death?" at bounding box center [555, 294] width 959 height 21
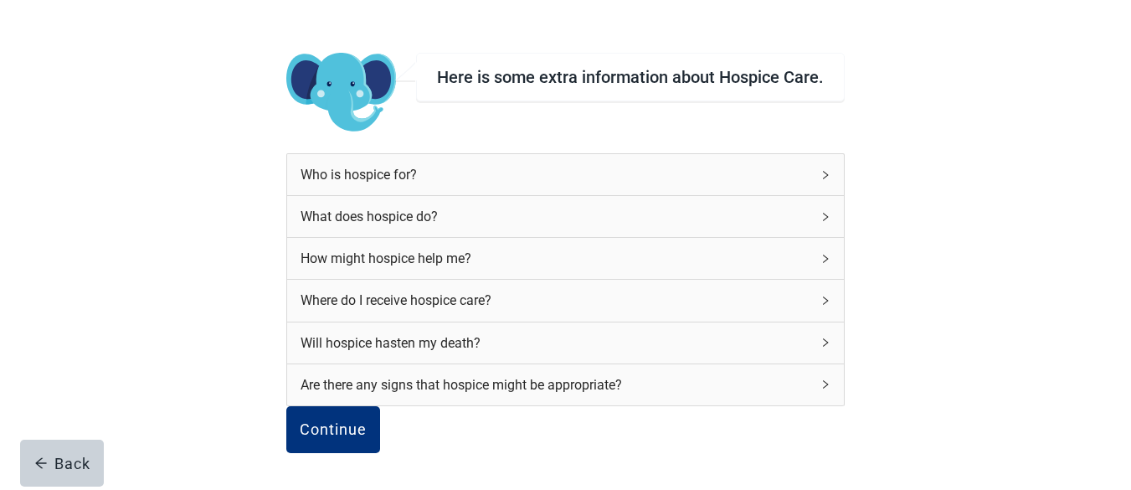
click at [740, 374] on div "Are there any signs that hospice might be appropriate?" at bounding box center [556, 384] width 510 height 21
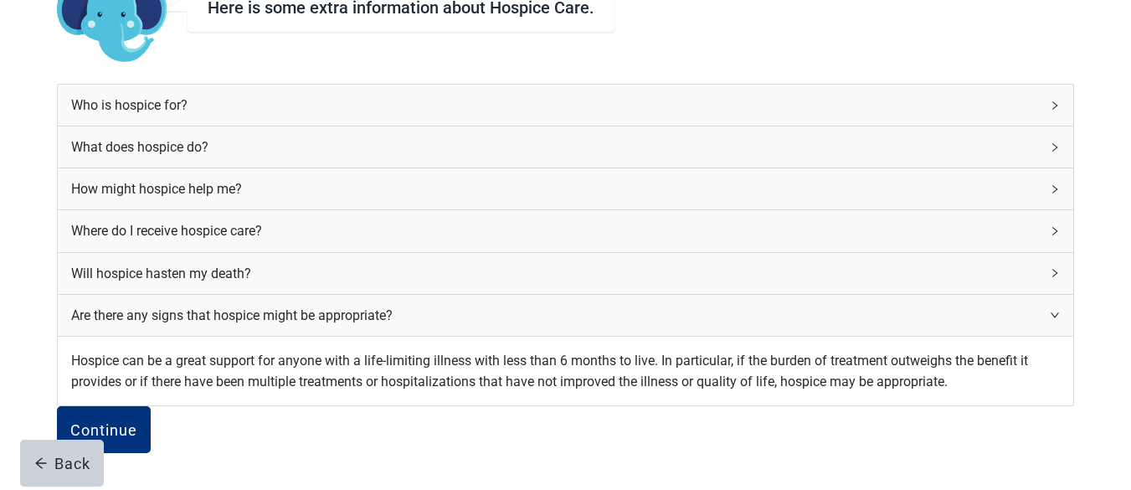
click at [740, 305] on div "Are there any signs that hospice might be appropriate?" at bounding box center [556, 315] width 970 height 21
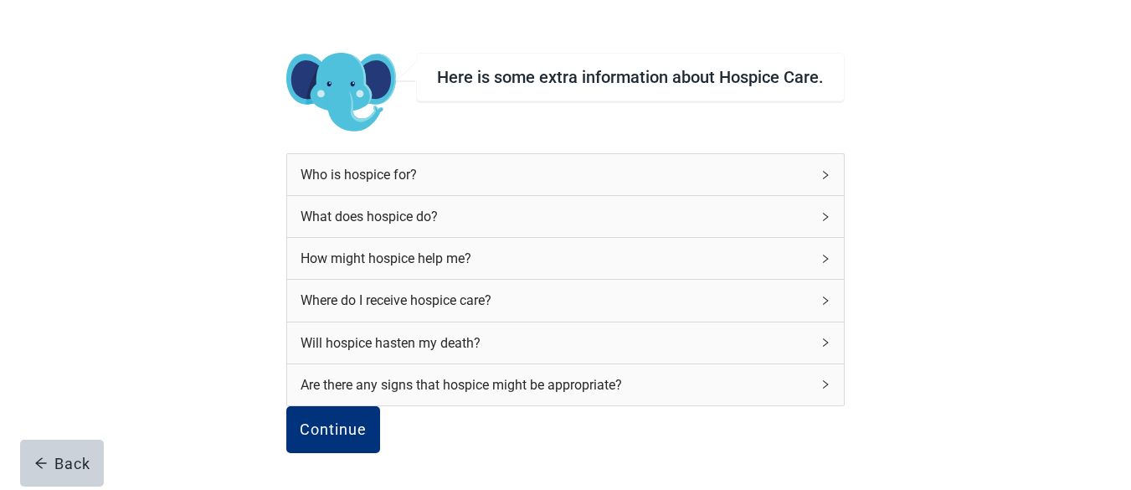
click at [740, 374] on div "Are there any signs that hospice might be appropriate?" at bounding box center [556, 384] width 510 height 21
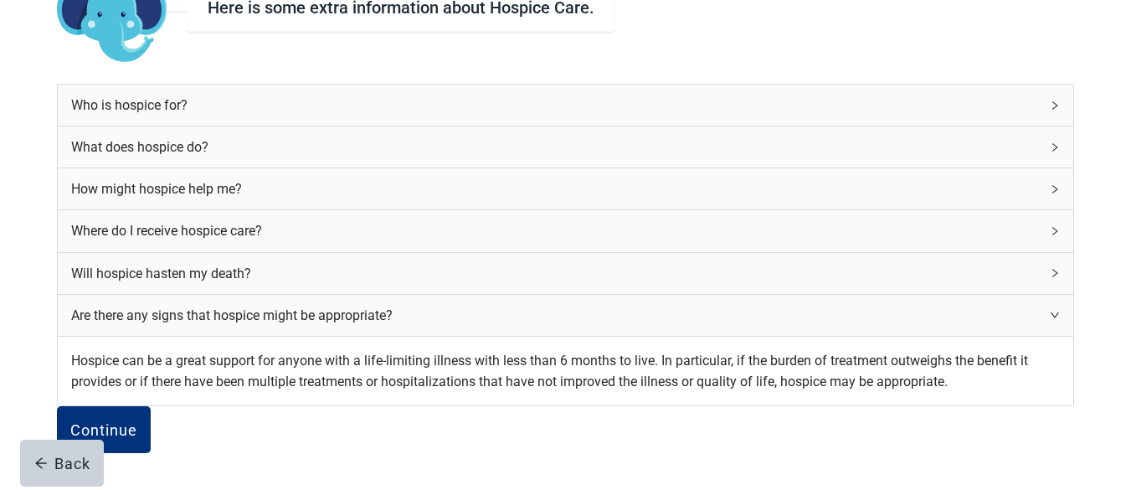
click at [739, 305] on div "Are there any signs that hospice might be appropriate?" at bounding box center [556, 315] width 970 height 21
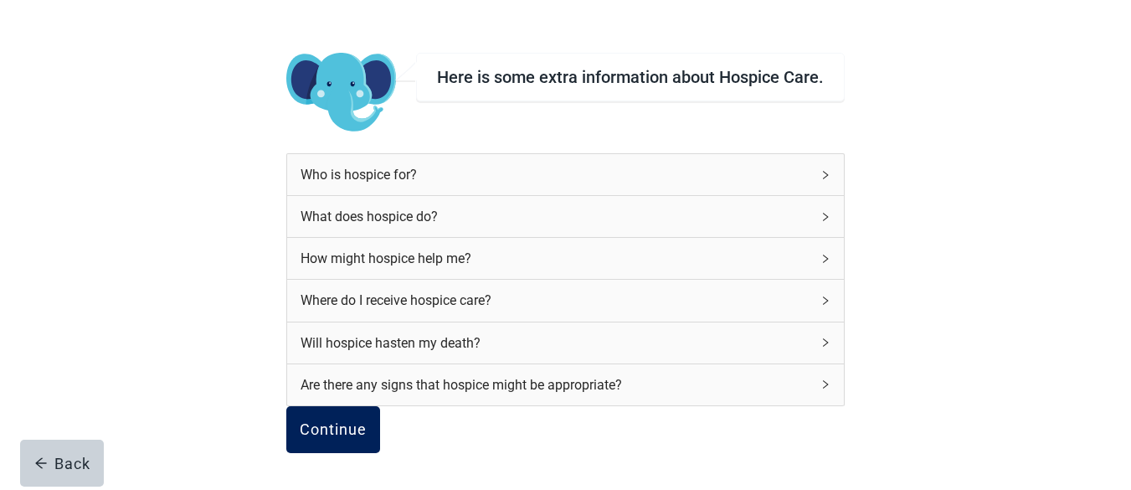
click at [360, 421] on div "Continue" at bounding box center [333, 429] width 67 height 17
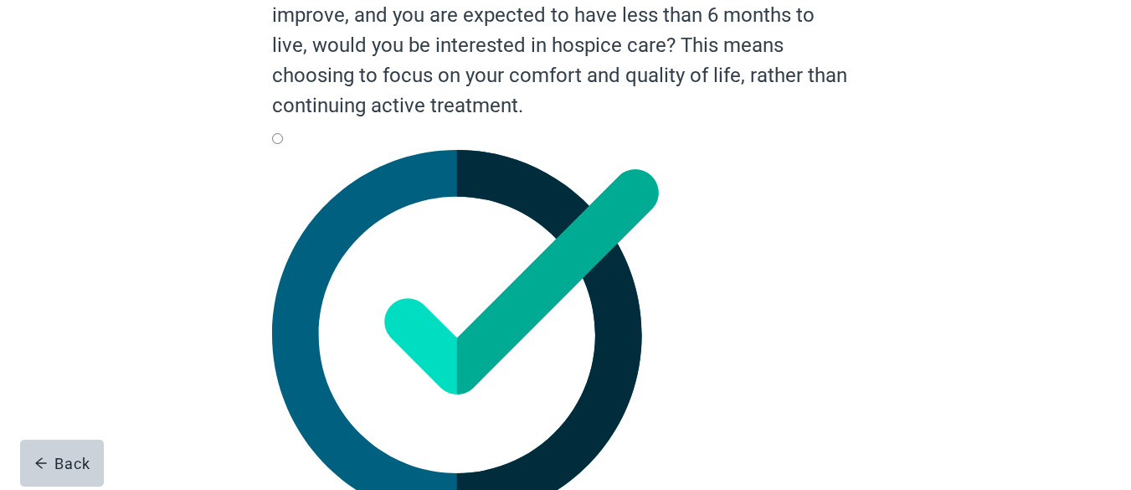
scroll to position [200, 0]
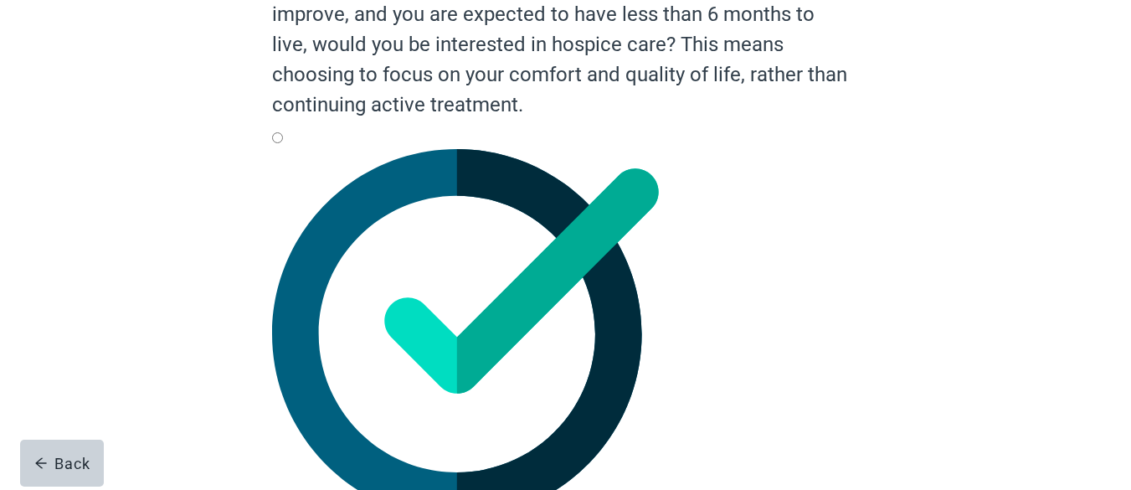
radio input "true"
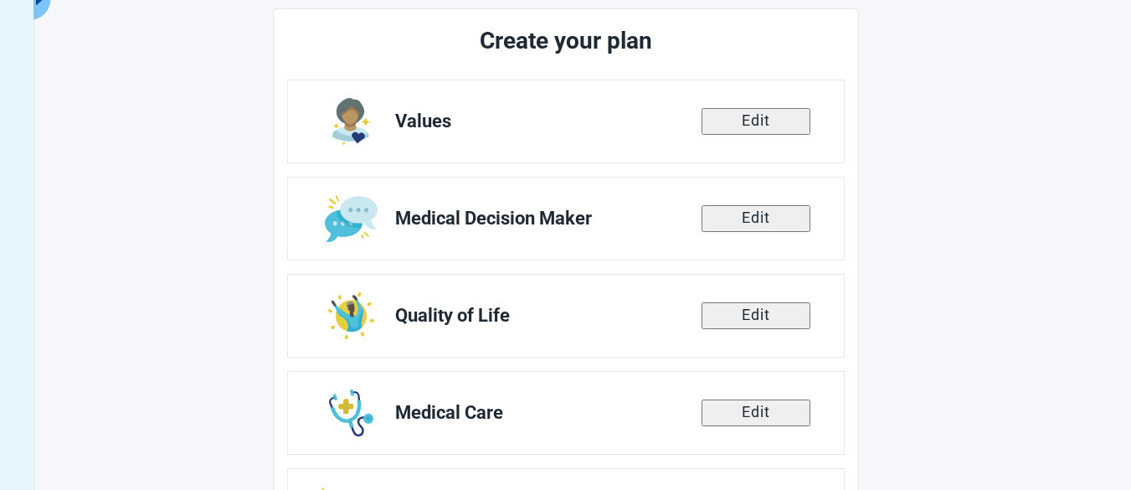
scroll to position [400, 0]
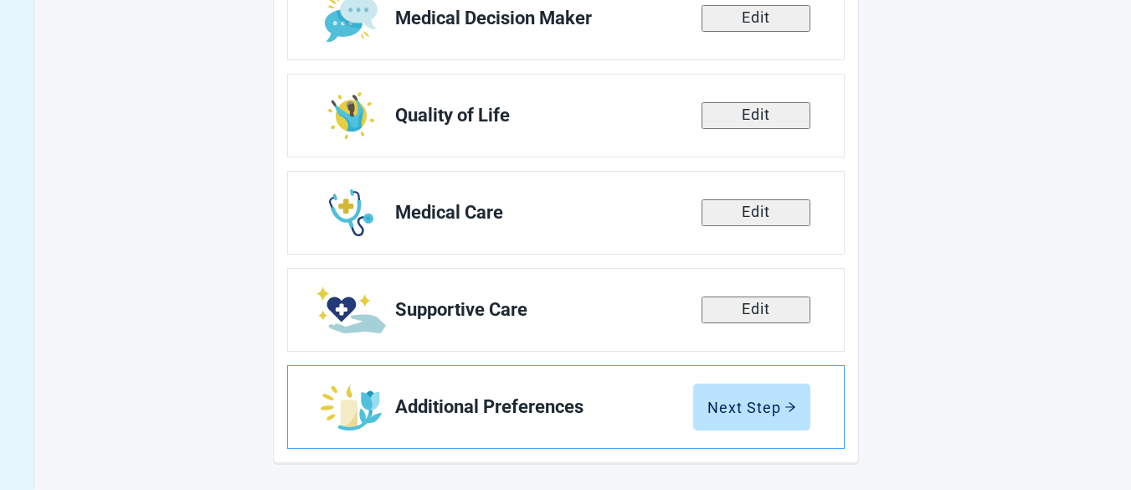
click at [630, 408] on span "Additional Preferences" at bounding box center [544, 407] width 298 height 20
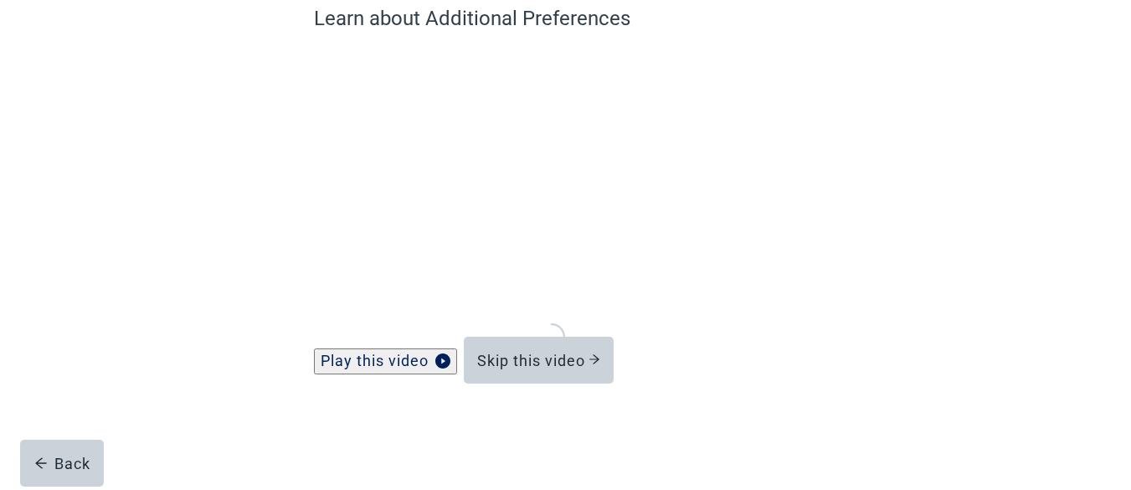
scroll to position [156, 0]
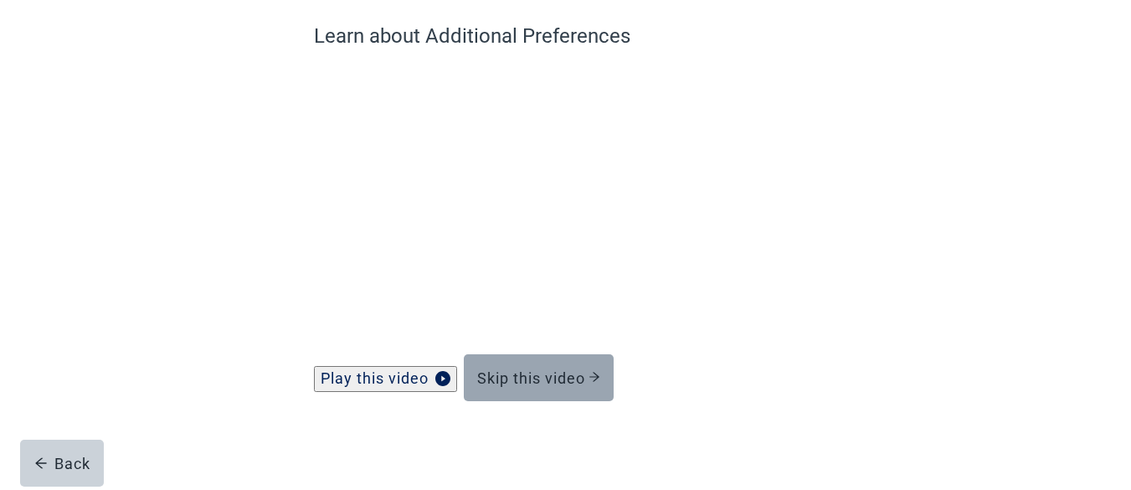
click at [543, 369] on div "Skip this video" at bounding box center [538, 377] width 123 height 17
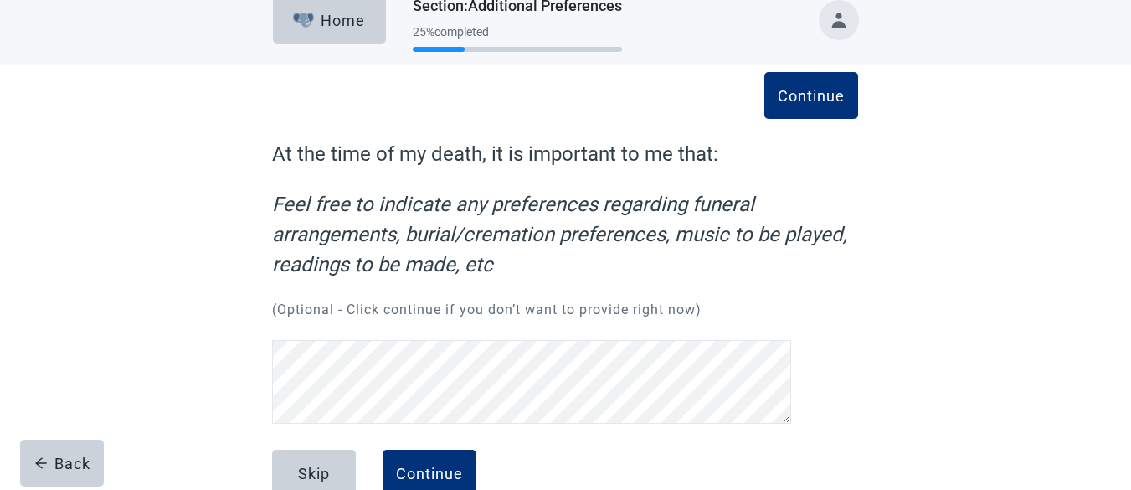
scroll to position [20, 0]
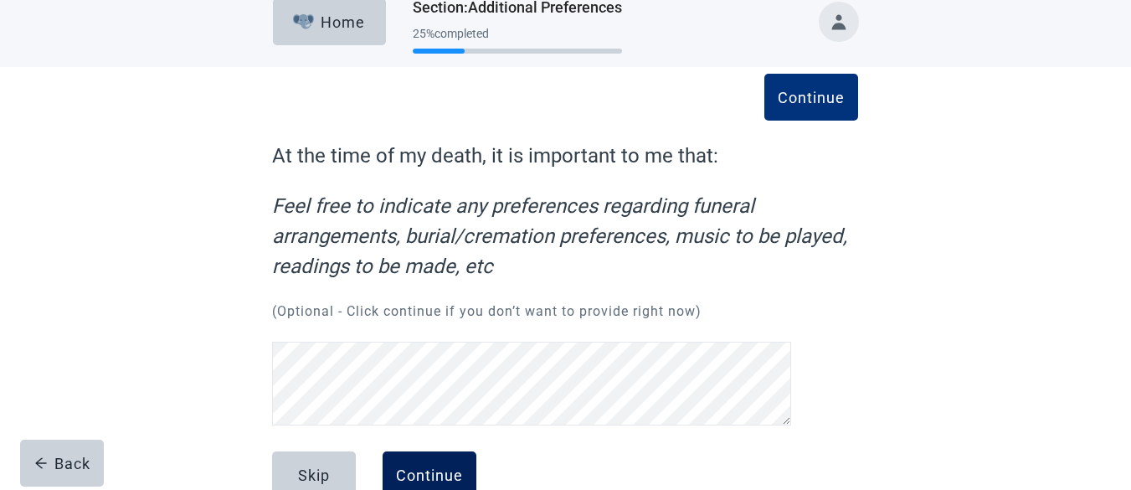
click at [423, 451] on button "Continue" at bounding box center [430, 474] width 94 height 47
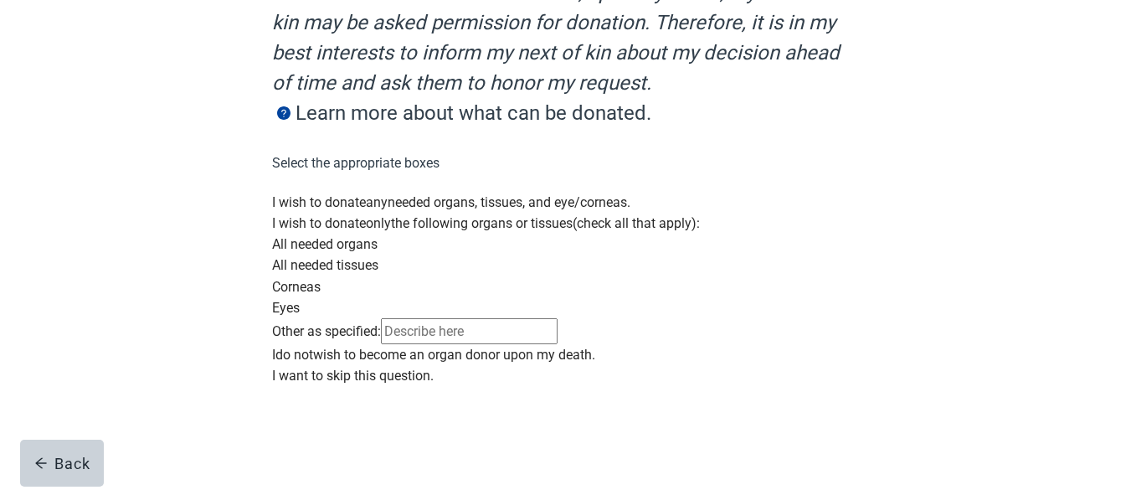
scroll to position [543, 0]
click at [284, 344] on div "Main content" at bounding box center [565, 344] width 586 height 0
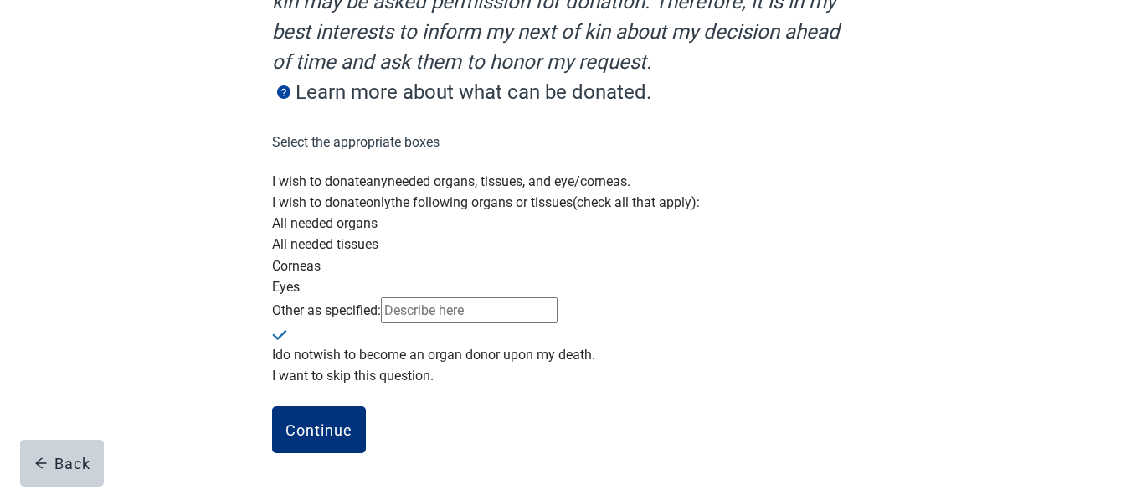
click at [286, 365] on div "Main content" at bounding box center [565, 365] width 586 height 0
click at [287, 323] on div "Main content" at bounding box center [565, 323] width 586 height 0
click at [321, 425] on div "Continue" at bounding box center [319, 429] width 67 height 17
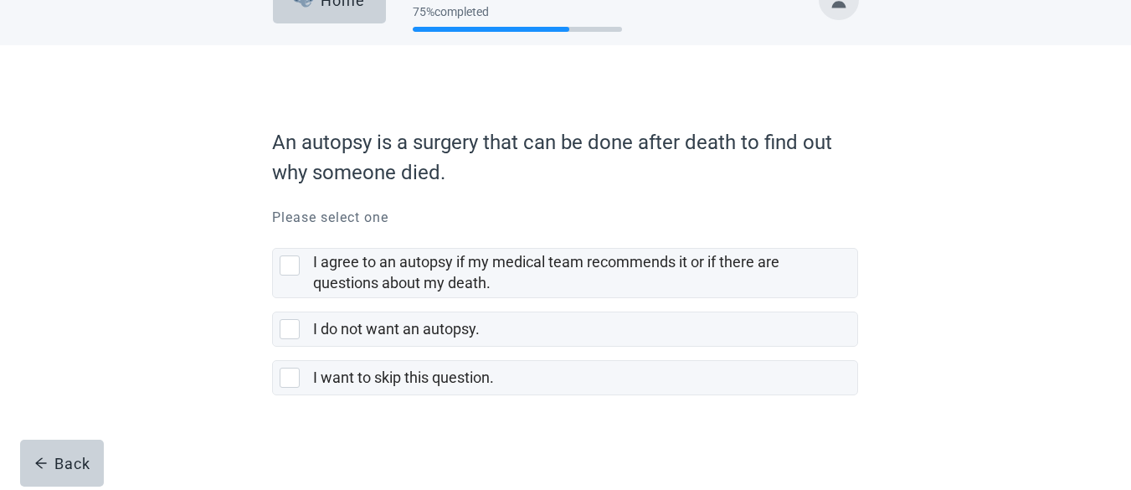
scroll to position [44, 0]
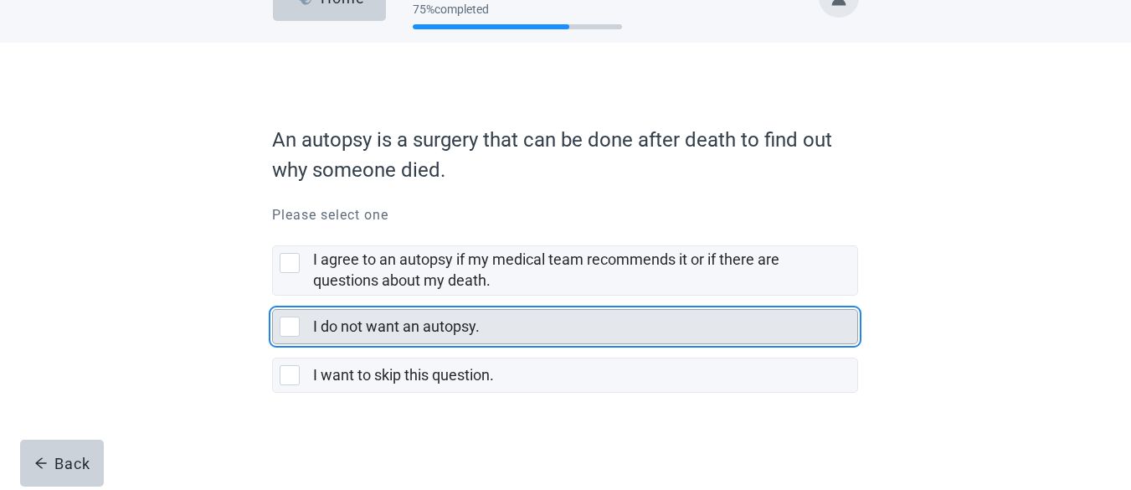
click at [286, 323] on div "I do not want an autopsy., checkbox, not selected" at bounding box center [290, 327] width 20 height 20
click at [273, 296] on input "I do not want an autopsy." at bounding box center [272, 296] width 1 height 1
checkbox input "true"
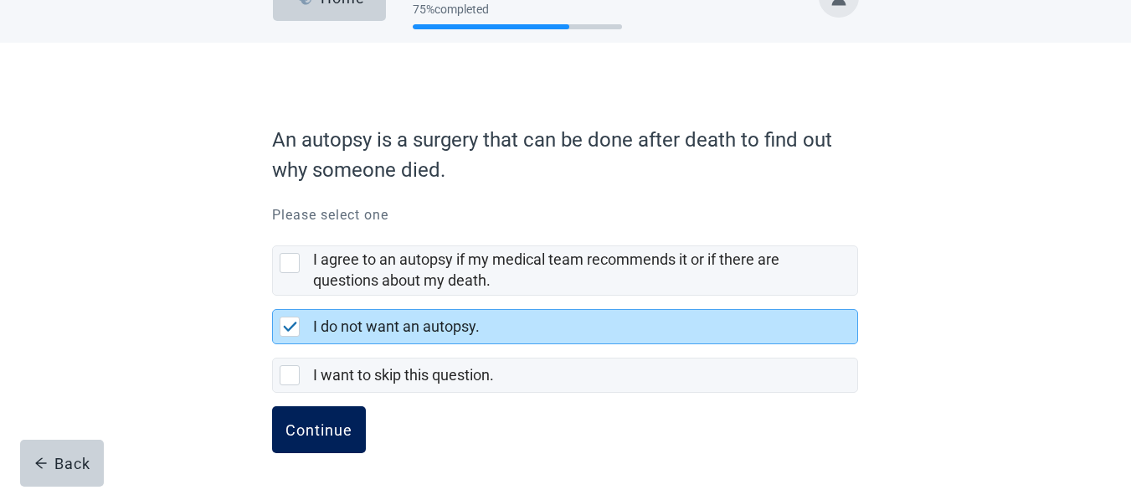
click at [320, 430] on div "Continue" at bounding box center [319, 429] width 67 height 17
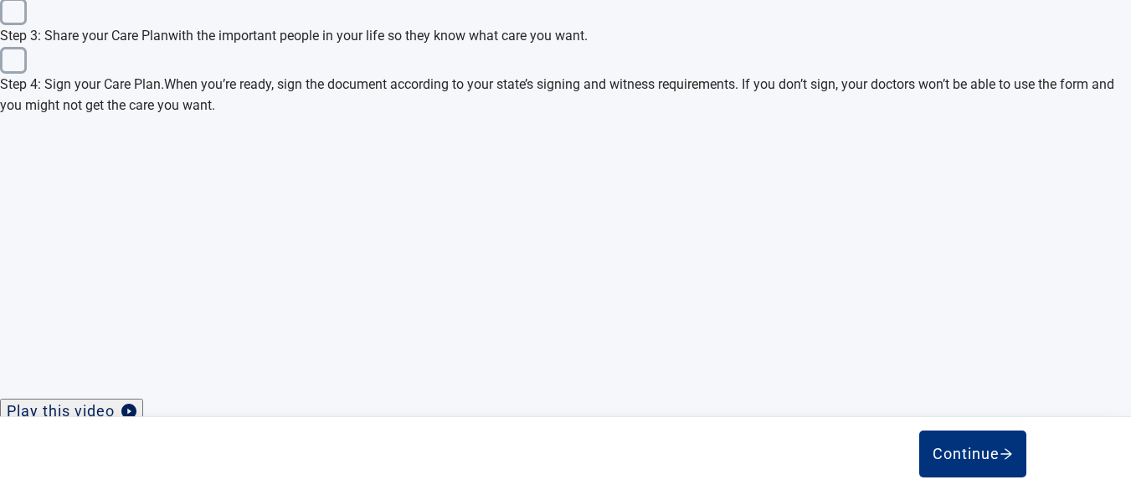
scroll to position [810, 0]
click at [774, 476] on span "What is the difference between a Koda Advance Health Care Directive and other A…" at bounding box center [555, 486] width 1083 height 21
click at [775, 476] on span "What is the difference between a Koda Advance Health Care Directive and other A…" at bounding box center [555, 486] width 1083 height 21
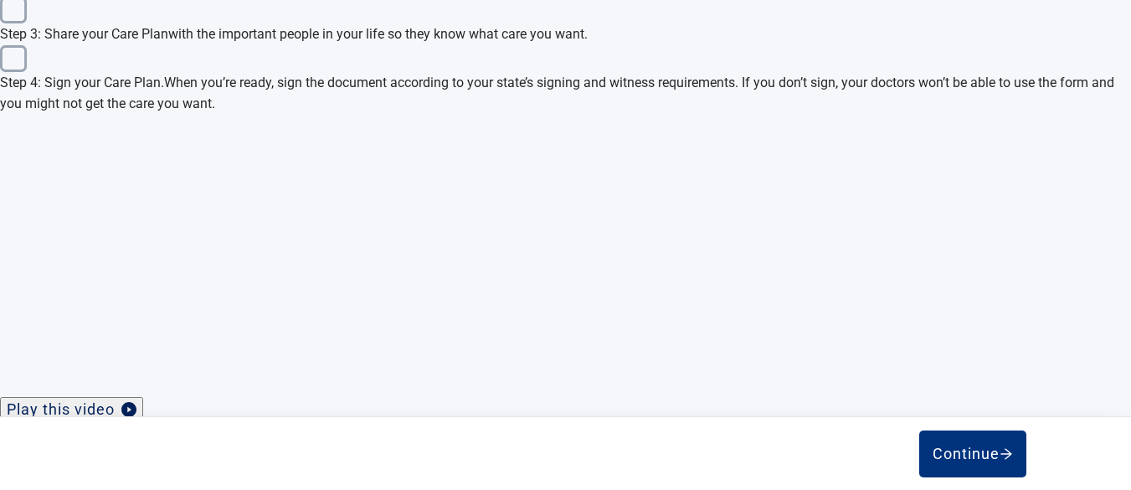
drag, startPoint x: 764, startPoint y: 333, endPoint x: 701, endPoint y: 327, distance: 64.0
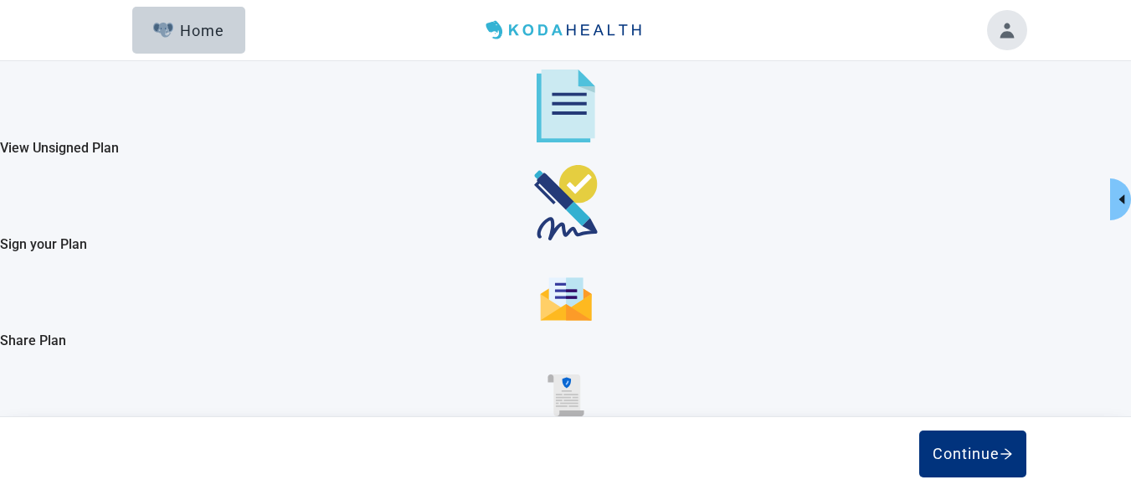
scroll to position [810, 0]
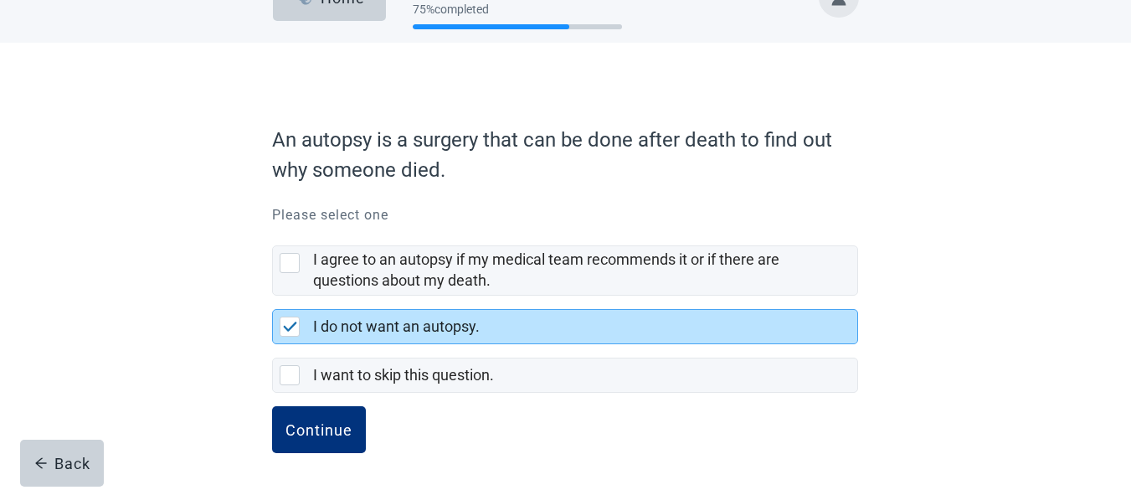
scroll to position [44, 0]
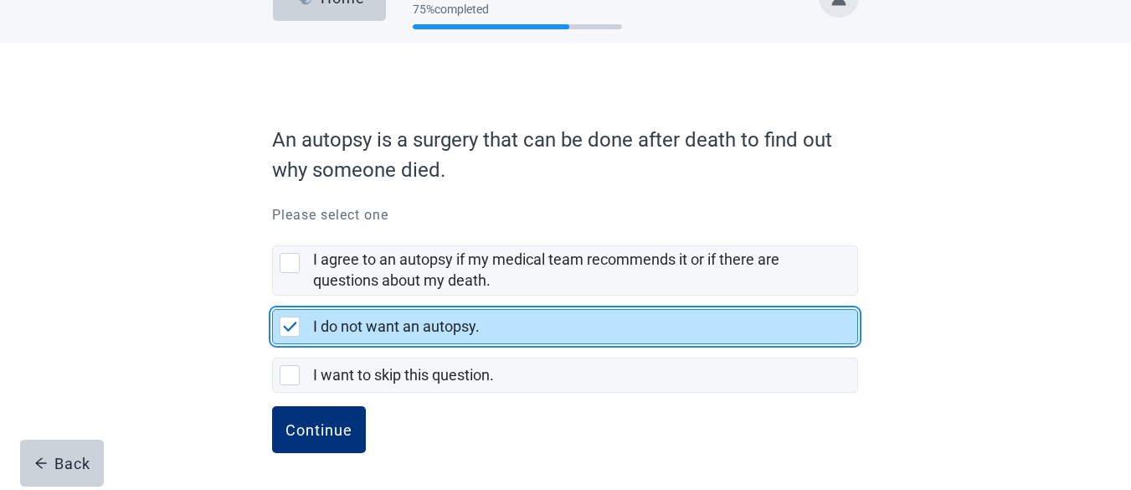
click at [286, 326] on img "I do not want an autopsy., checkbox, selected" at bounding box center [290, 327] width 15 height 10
click at [273, 296] on input "I do not want an autopsy." at bounding box center [272, 296] width 1 height 1
click at [286, 323] on img "I do not want an autopsy., checkbox, selected" at bounding box center [290, 327] width 15 height 10
click at [273, 296] on input "I do not want an autopsy." at bounding box center [272, 296] width 1 height 1
checkbox input "true"
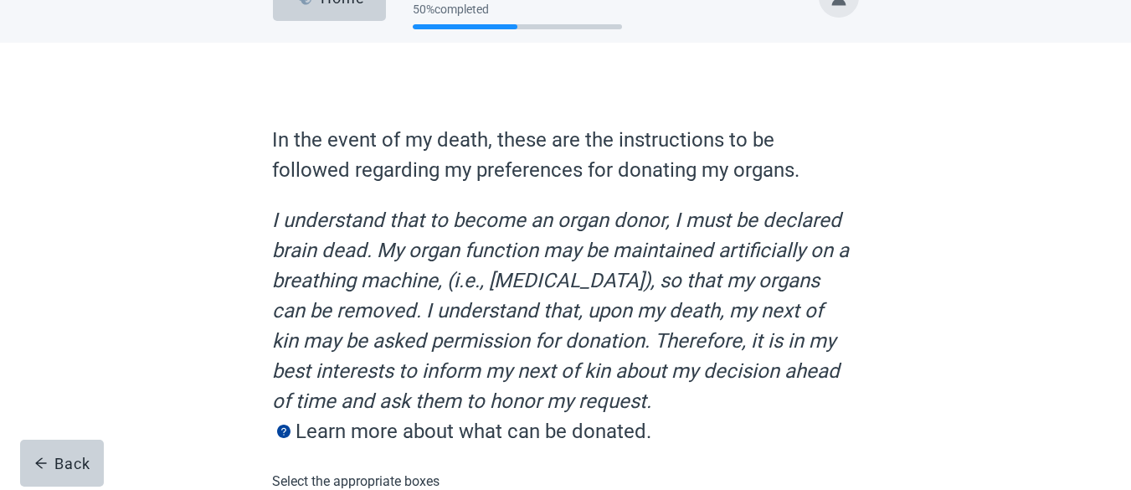
scroll to position [543, 0]
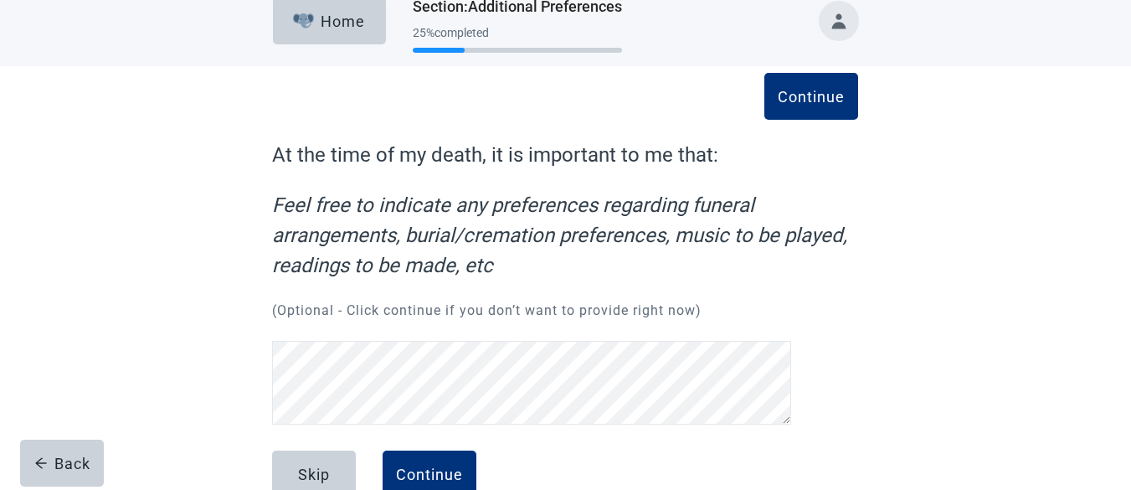
scroll to position [20, 0]
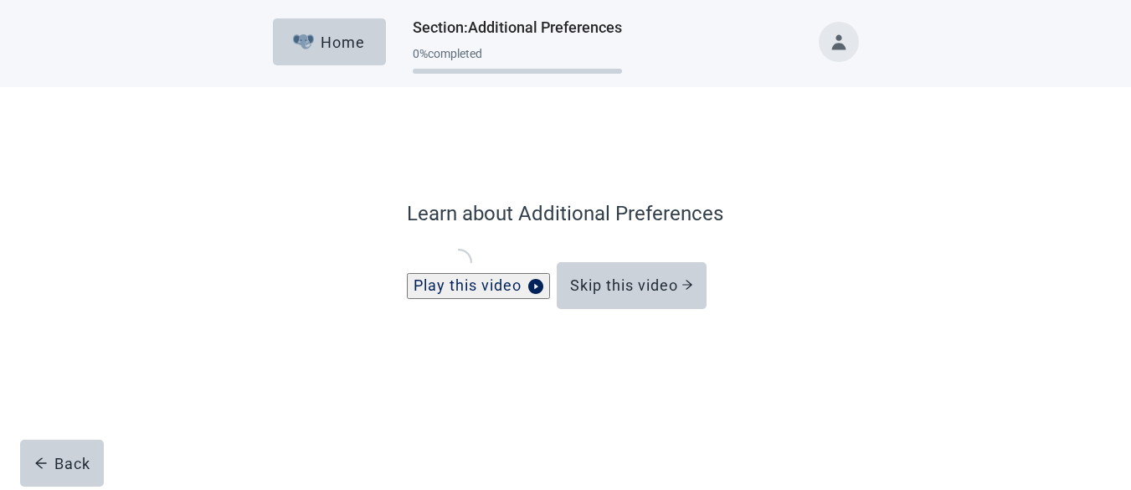
scroll to position [156, 0]
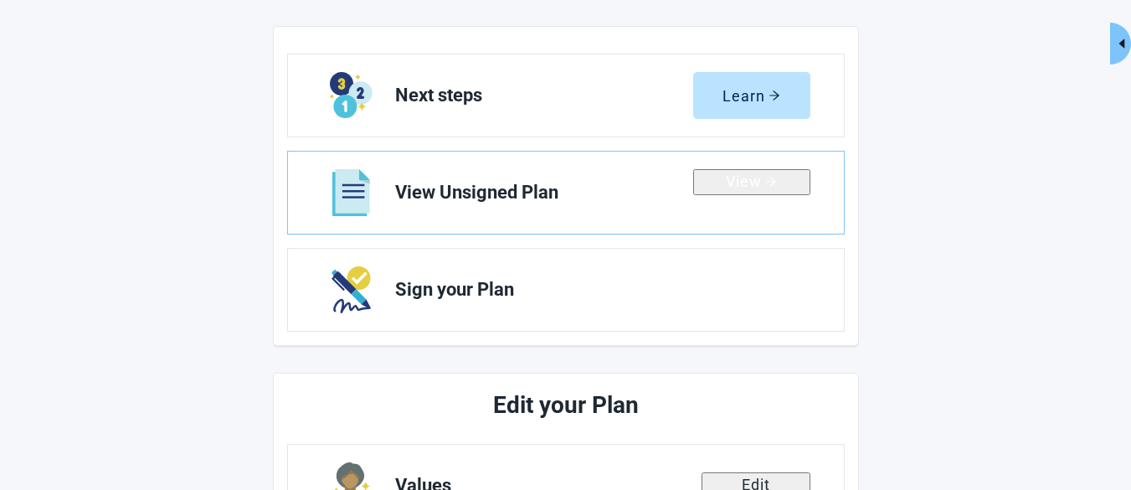
scroll to position [400, 0]
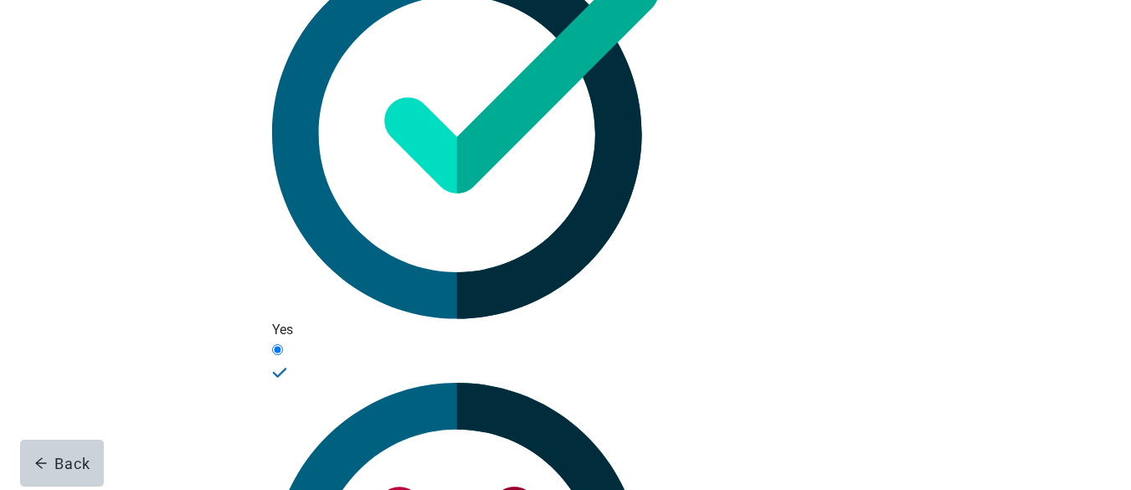
scroll to position [200, 0]
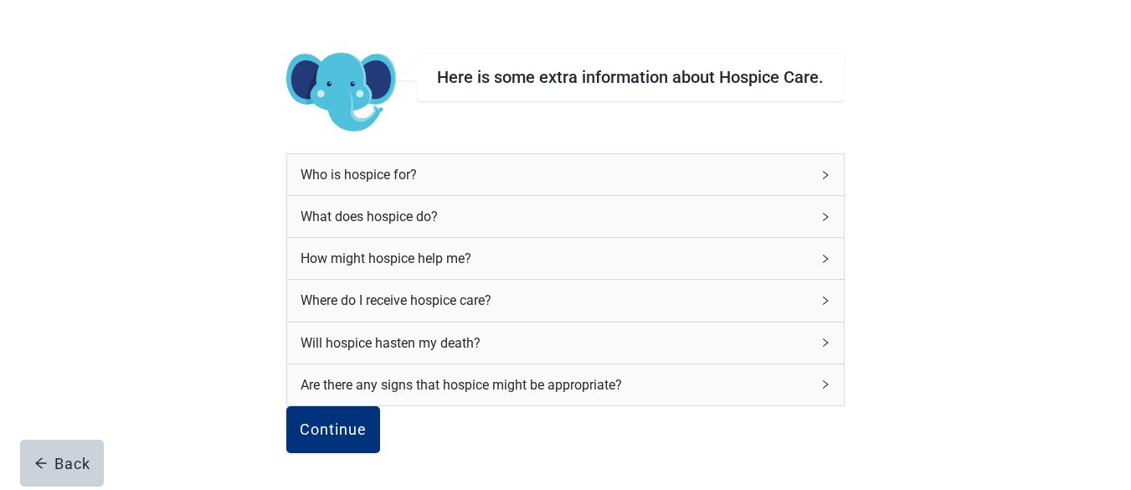
scroll to position [156, 0]
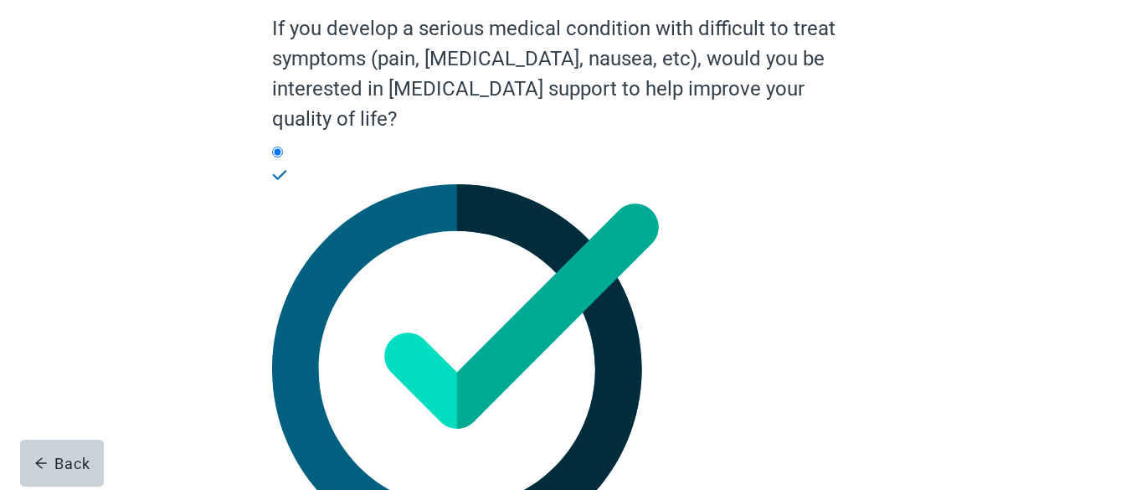
scroll to position [178, 0]
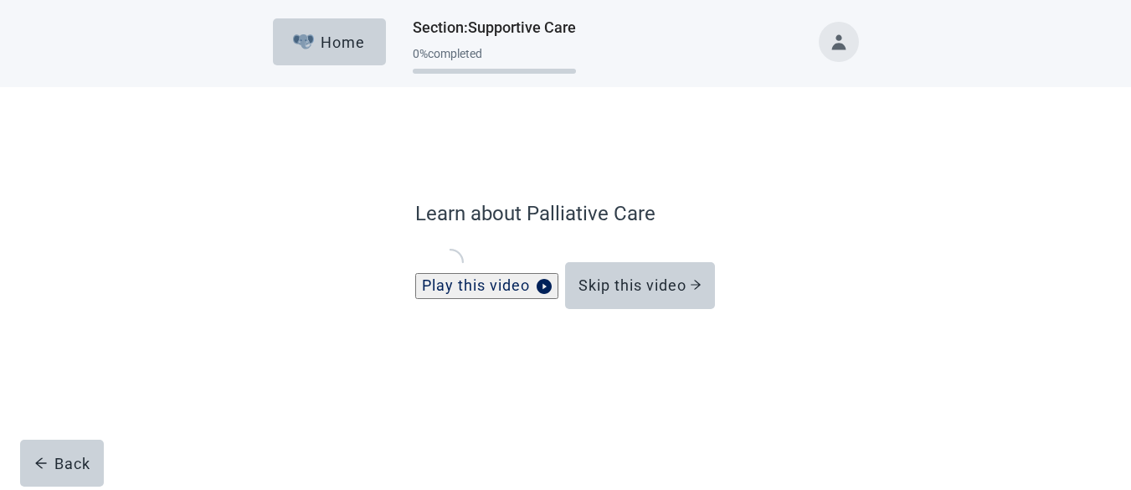
scroll to position [156, 0]
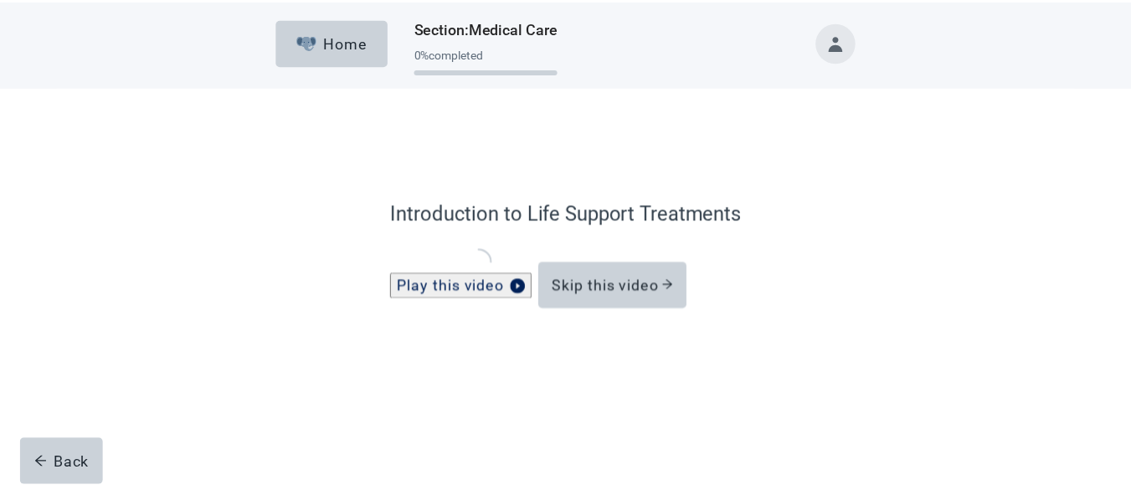
scroll to position [156, 0]
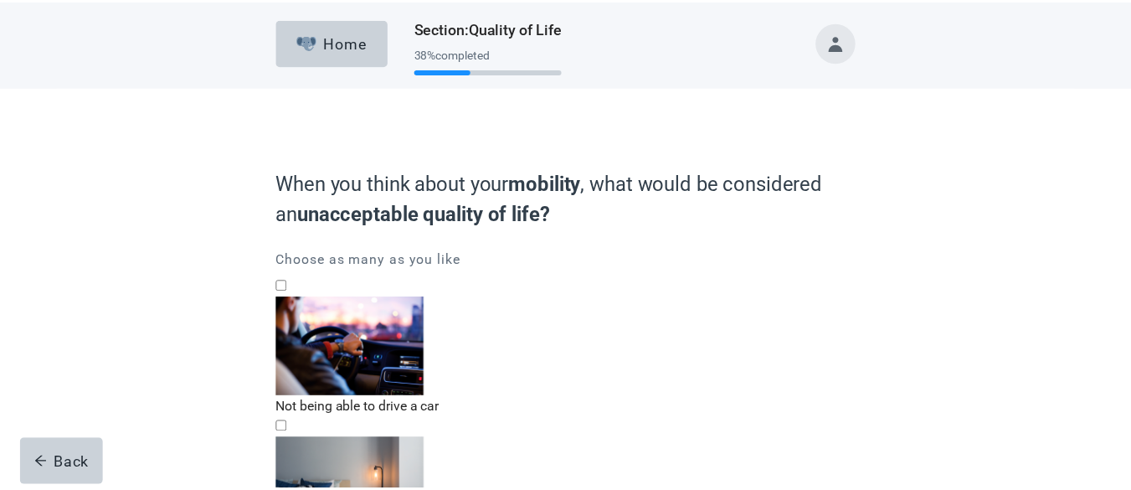
scroll to position [319, 0]
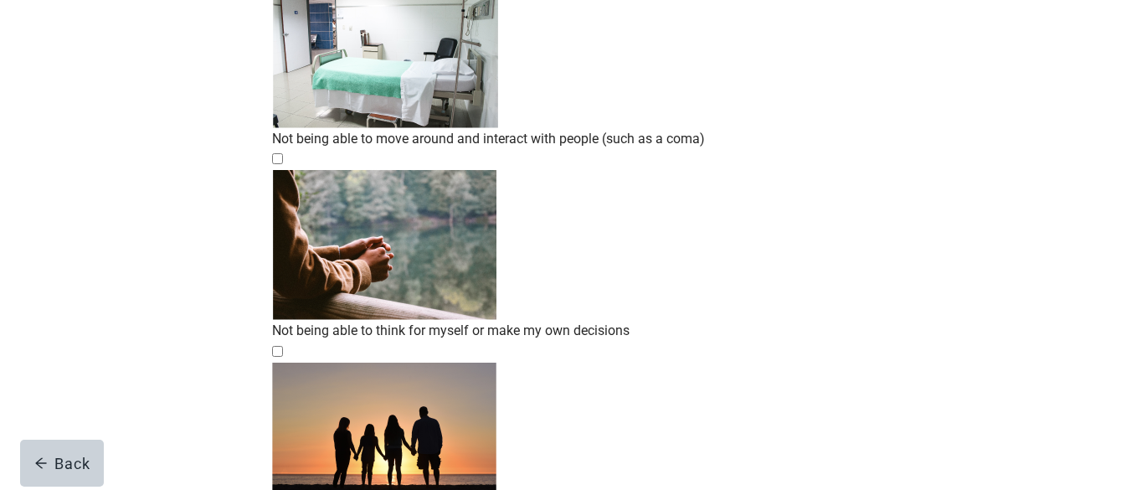
scroll to position [340, 0]
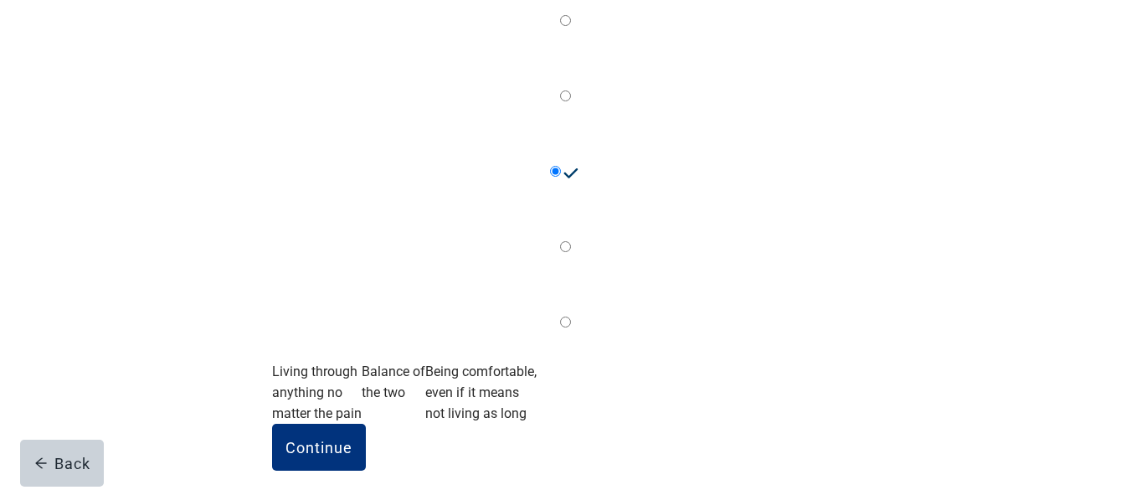
scroll to position [3, 0]
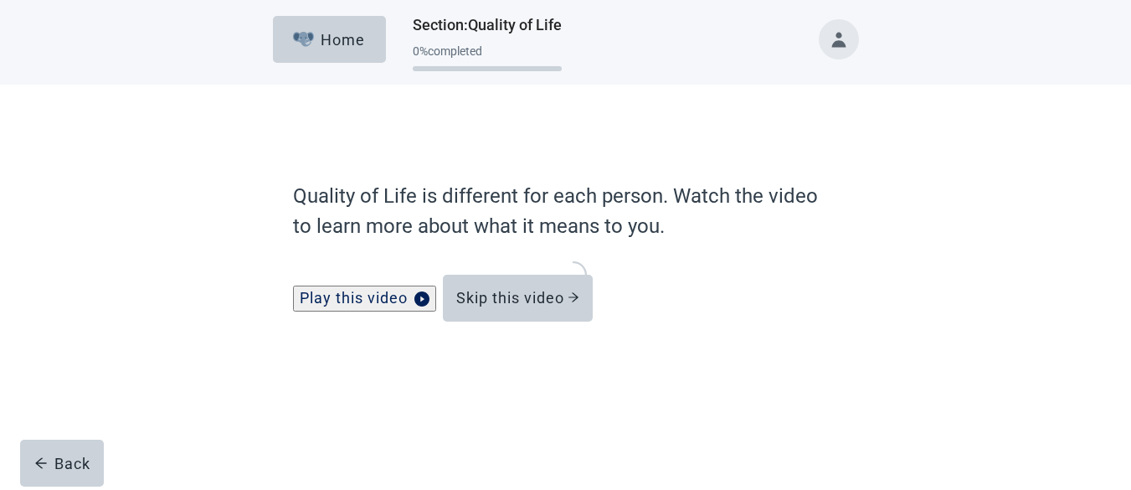
scroll to position [186, 0]
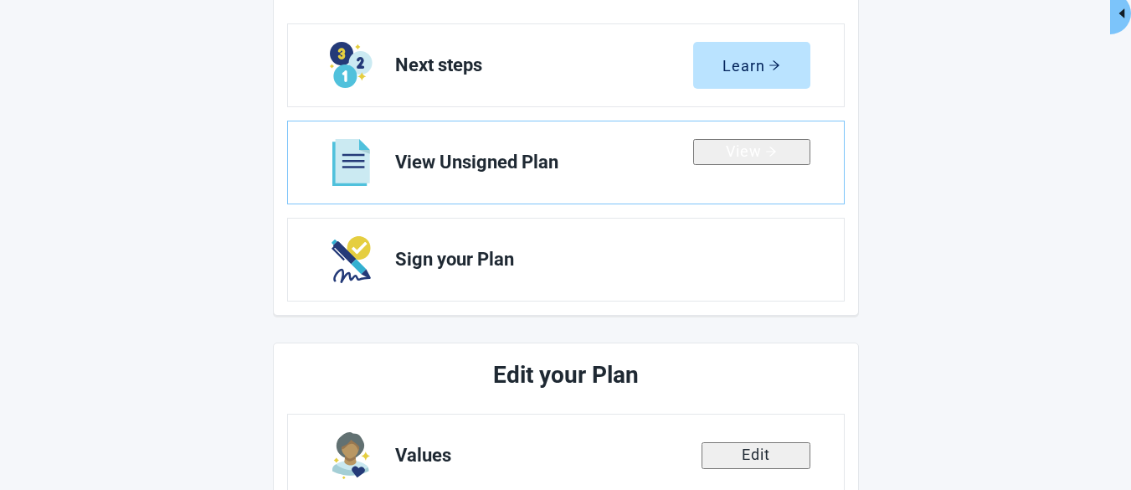
scroll to position [342, 0]
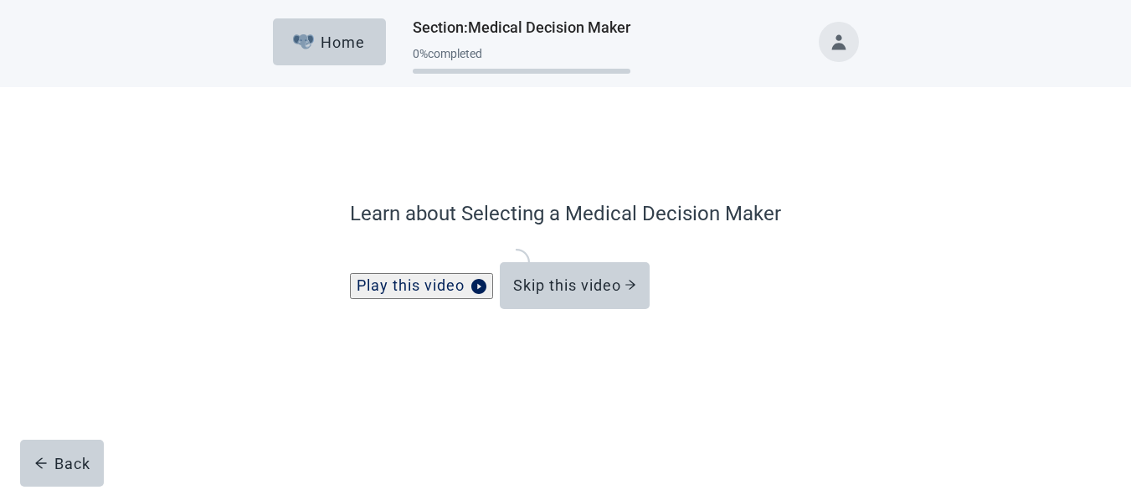
scroll to position [156, 0]
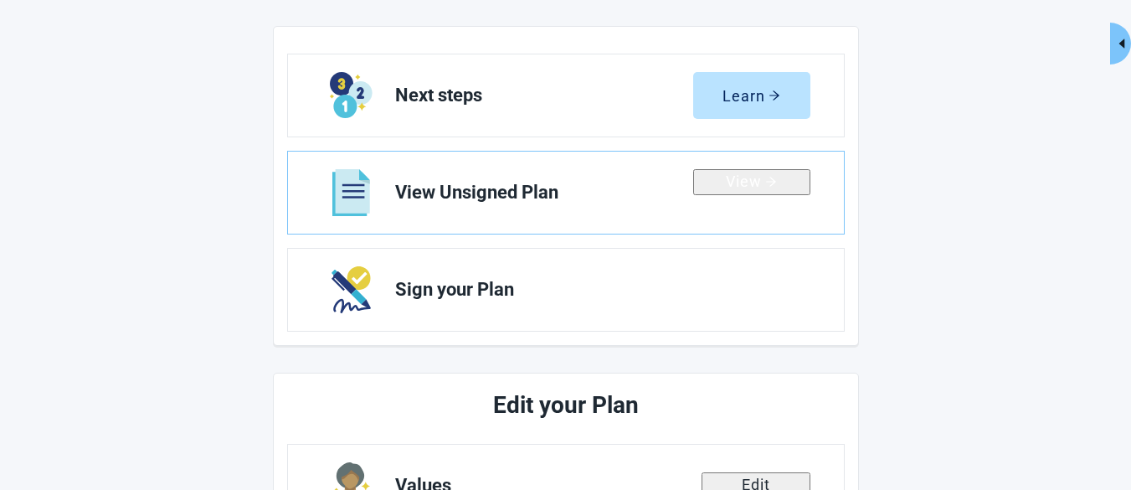
scroll to position [203, 0]
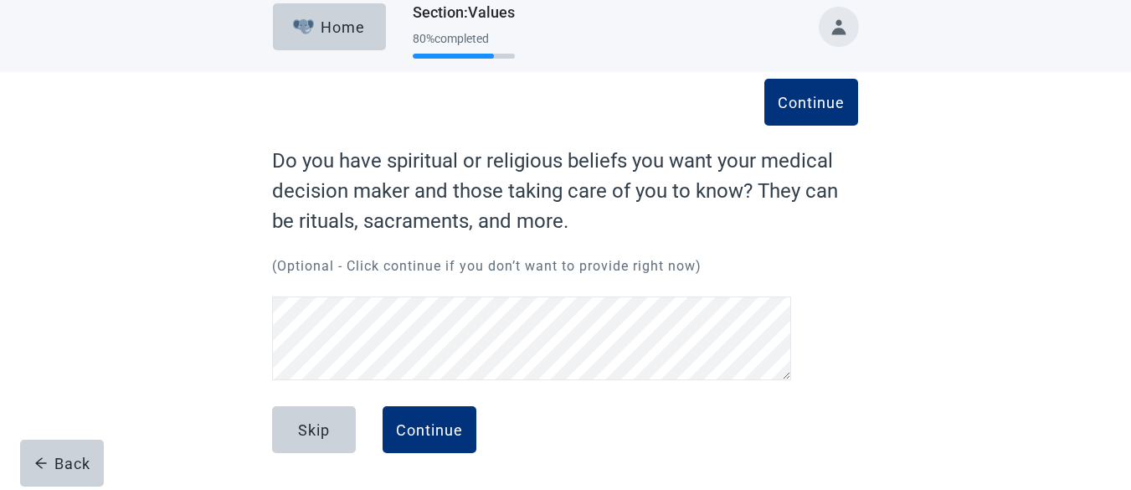
scroll to position [26, 0]
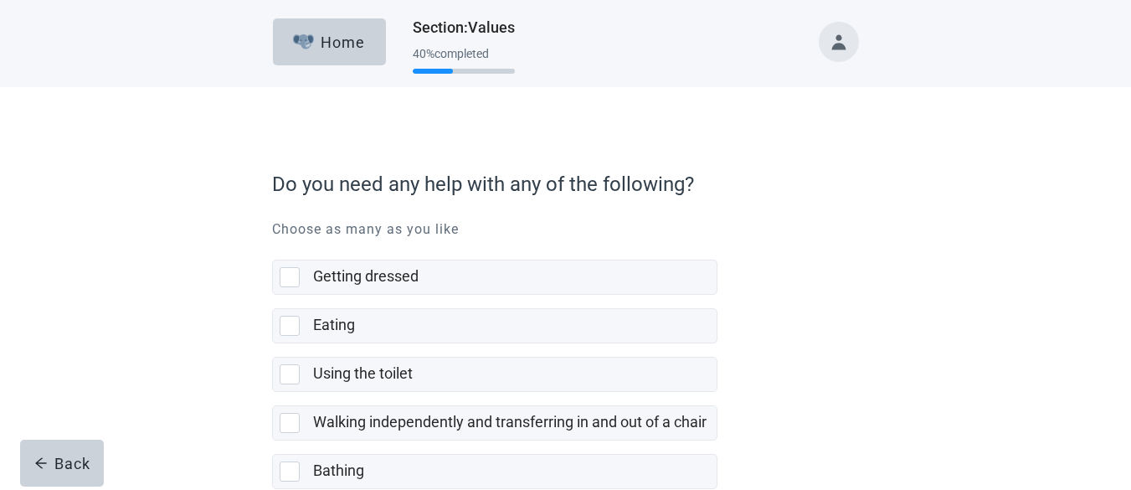
scroll to position [401, 0]
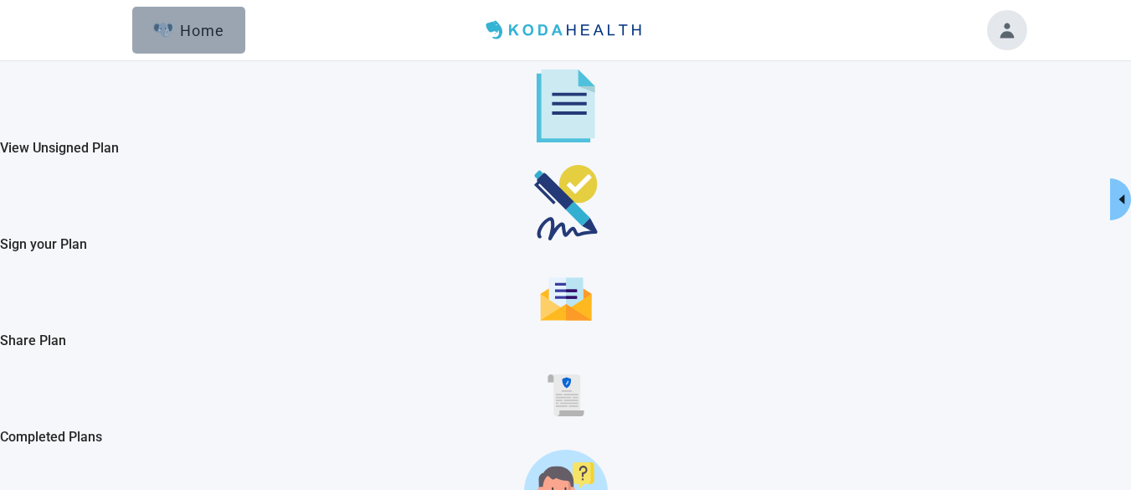
click at [203, 23] on div "Home" at bounding box center [189, 30] width 72 height 17
click at [203, 22] on div "Home" at bounding box center [189, 30] width 72 height 17
